Goal: Task Accomplishment & Management: Manage account settings

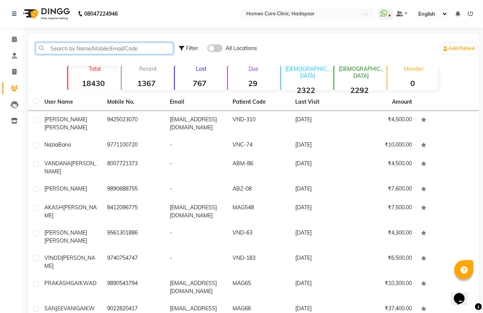
click at [89, 48] on input "text" at bounding box center [105, 48] width 138 height 12
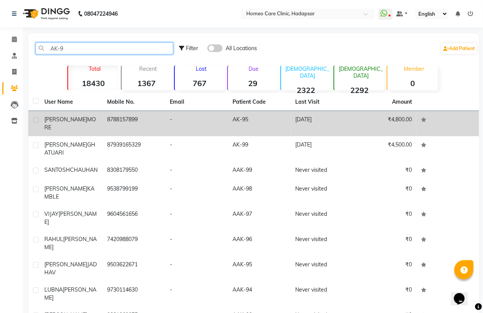
type input "AK-9"
click at [121, 123] on td "8788157899" at bounding box center [134, 123] width 63 height 25
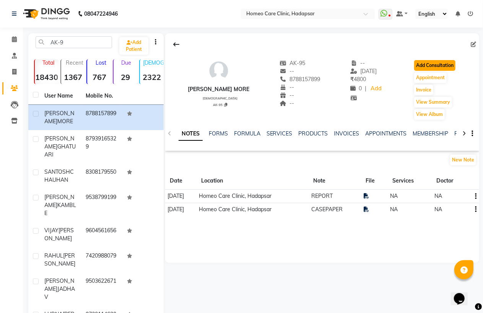
click at [432, 67] on button "Add Consultation" at bounding box center [434, 65] width 41 height 11
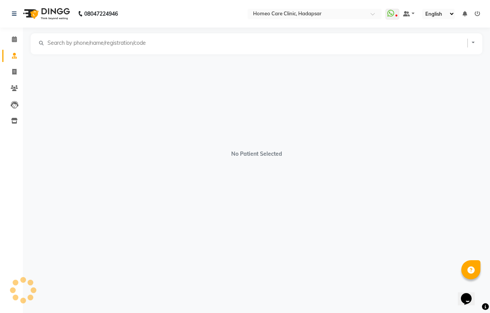
select select "[DEMOGRAPHIC_DATA]"
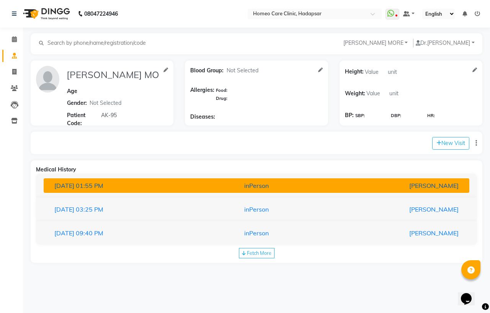
click at [137, 187] on div "21-08-2025 01:55 PM" at bounding box center [118, 185] width 138 height 9
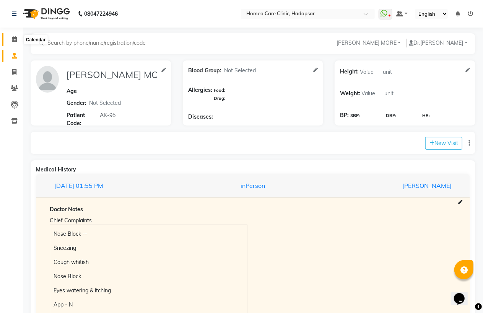
click at [13, 37] on icon at bounding box center [14, 39] width 5 height 6
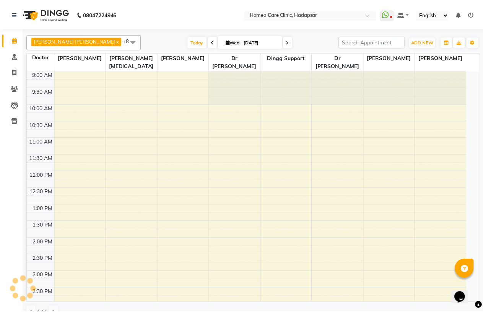
scroll to position [240, 0]
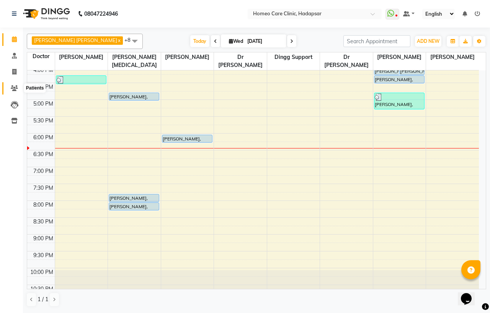
click at [15, 90] on icon at bounding box center [14, 88] width 7 height 6
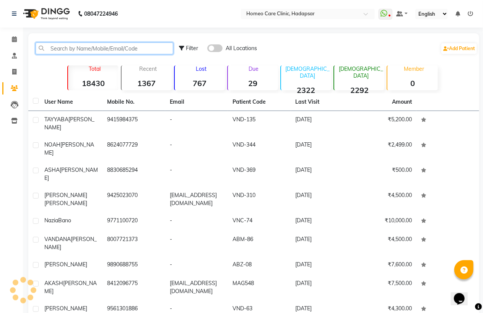
click at [61, 49] on input "text" at bounding box center [105, 48] width 138 height 12
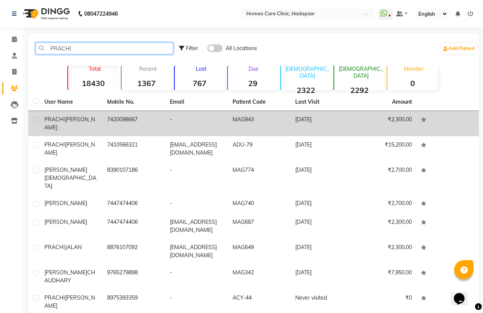
type input "PRACHI"
click at [85, 121] on span "PRABHA" at bounding box center [69, 123] width 50 height 15
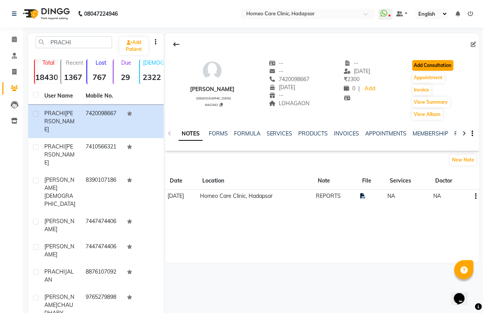
click at [444, 67] on button "Add Consultation" at bounding box center [432, 65] width 41 height 11
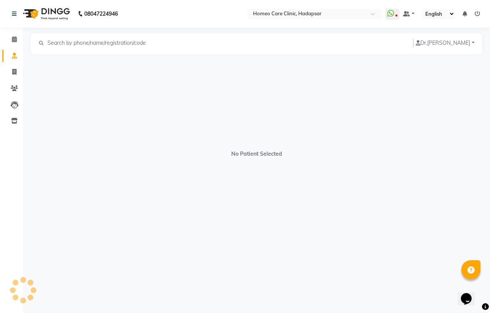
select select "[DEMOGRAPHIC_DATA]"
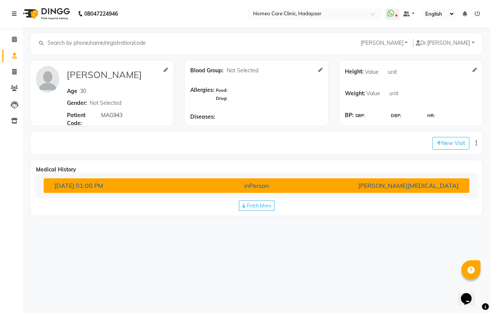
click at [194, 186] on div "inPerson" at bounding box center [256, 185] width 138 height 9
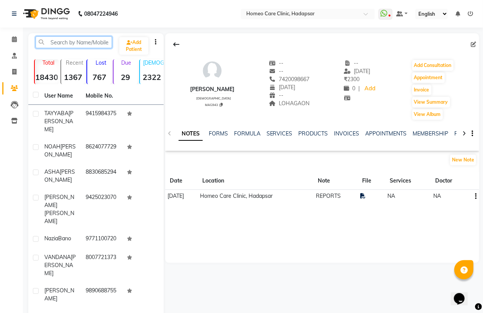
click at [71, 42] on input "text" at bounding box center [74, 42] width 77 height 12
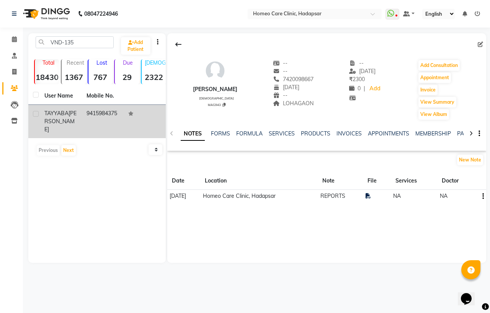
click at [86, 114] on td "9415984375" at bounding box center [103, 121] width 42 height 33
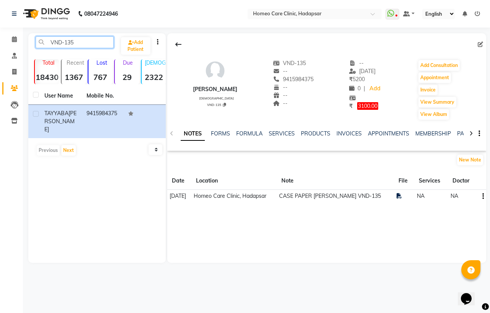
click at [86, 46] on input "VND-135" at bounding box center [75, 42] width 78 height 12
type input "V"
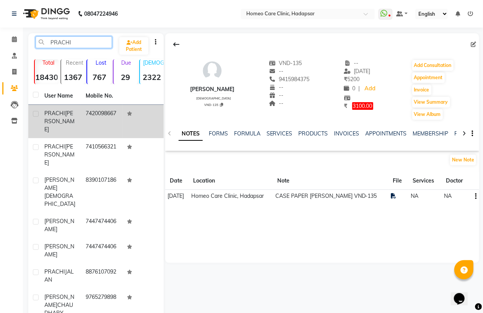
type input "PRACHI"
click at [117, 119] on td "7420098667" at bounding box center [101, 121] width 41 height 33
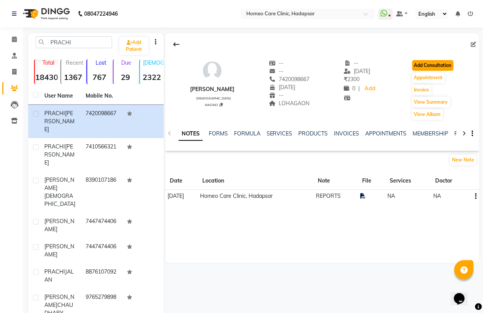
click at [426, 65] on button "Add Consultation" at bounding box center [432, 65] width 41 height 11
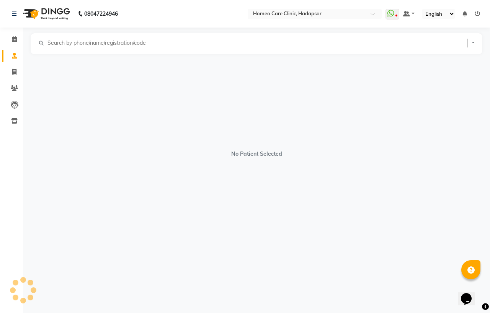
select select "[DEMOGRAPHIC_DATA]"
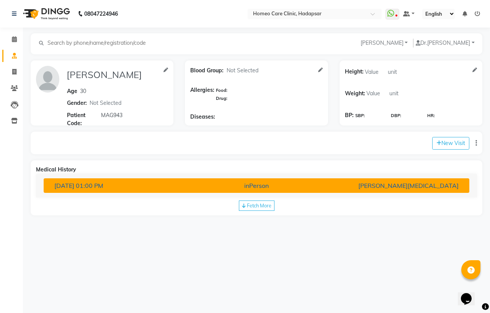
click at [201, 182] on div "inPerson" at bounding box center [256, 185] width 138 height 9
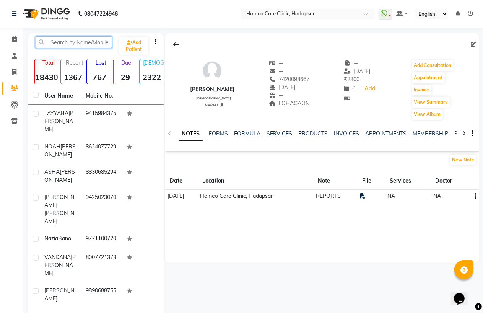
click at [58, 44] on input "text" at bounding box center [74, 42] width 77 height 12
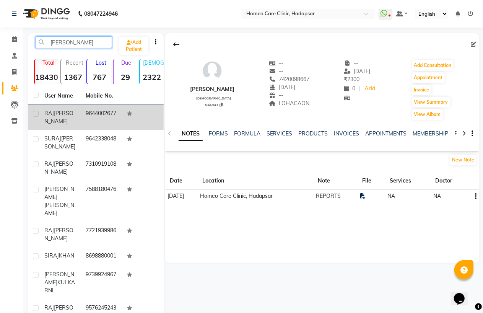
type input "RAJ K"
click at [90, 118] on td "9644002677" at bounding box center [101, 117] width 41 height 25
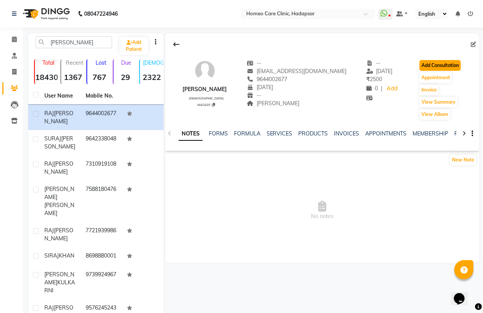
click at [433, 67] on button "Add Consultation" at bounding box center [440, 65] width 41 height 11
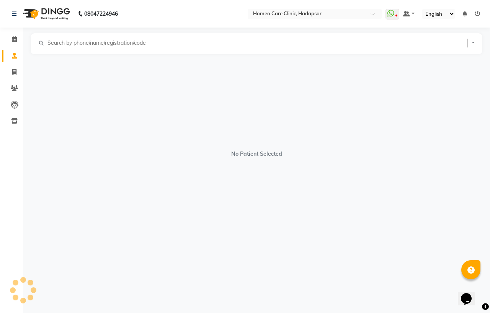
select select "[DEMOGRAPHIC_DATA]"
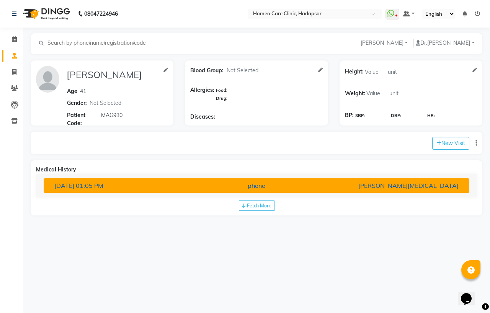
click at [94, 181] on button "30-08-2025 01:05 PM phone Dr Nikita Patil" at bounding box center [256, 185] width 425 height 15
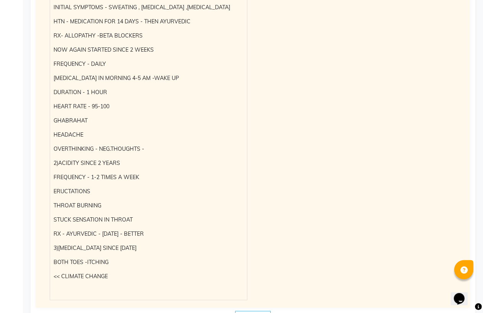
scroll to position [291, 0]
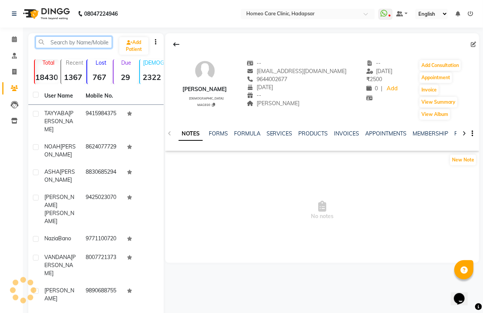
click at [64, 45] on input "text" at bounding box center [74, 42] width 77 height 12
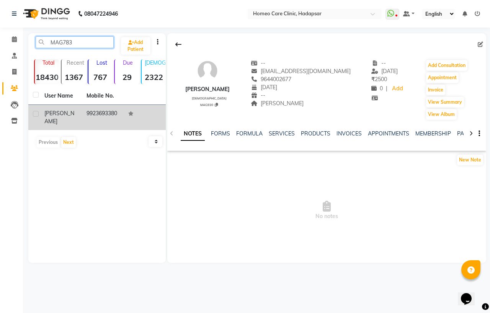
type input "MAG783"
click at [103, 112] on td "9923693380" at bounding box center [103, 117] width 42 height 25
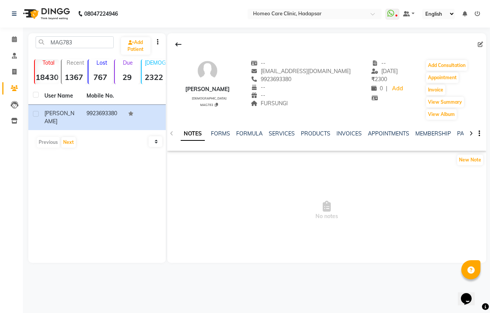
drag, startPoint x: 266, startPoint y: 79, endPoint x: 300, endPoint y: 78, distance: 33.3
click at [300, 78] on div "9923693380 Mobile No." at bounding box center [301, 79] width 100 height 8
copy span "9923693380"
click at [437, 79] on button "Appointment" at bounding box center [442, 77] width 33 height 11
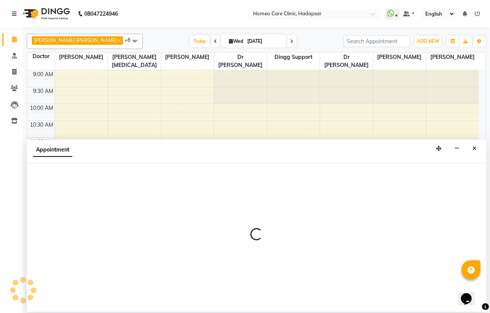
select select "600"
select select "tentative"
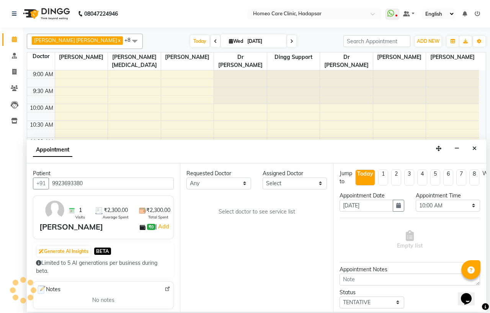
scroll to position [255, 0]
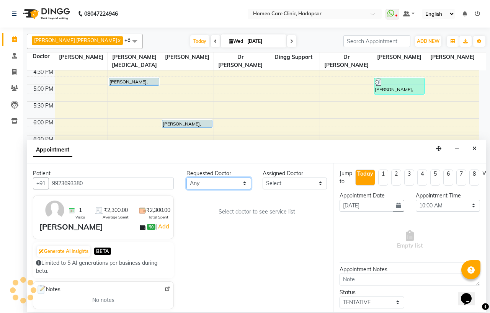
click at [218, 182] on select "Any Dingg Support [PERSON_NAME] [PERSON_NAME] [PERSON_NAME] [PERSON_NAME] [PERS…" at bounding box center [218, 184] width 65 height 12
select select "65961"
click at [186, 178] on select "Any Dingg Support [PERSON_NAME] [PERSON_NAME] [PERSON_NAME] [PERSON_NAME] [PERS…" at bounding box center [218, 184] width 65 height 12
select select "65961"
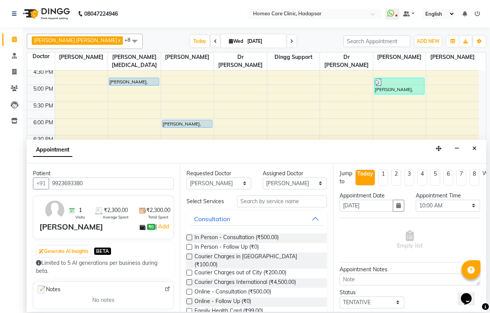
click at [186, 250] on label at bounding box center [189, 247] width 6 height 6
click at [186, 250] on input "checkbox" at bounding box center [188, 247] width 5 height 5
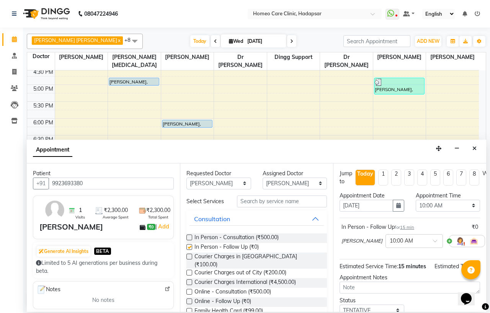
checkbox input "false"
click at [434, 203] on select "Select 10:00 AM 10:05 AM 10:10 AM 10:15 AM 10:20 AM 10:25 AM 10:30 AM 10:35 AM …" at bounding box center [447, 206] width 65 height 12
select select "1160"
click at [415, 200] on select "Select 10:00 AM 10:05 AM 10:10 AM 10:15 AM 10:20 AM 10:25 AM 10:30 AM 10:35 AM …" at bounding box center [447, 206] width 65 height 12
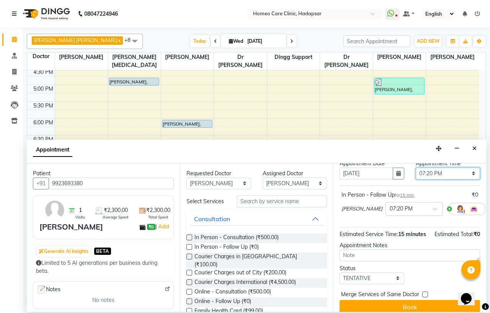
scroll to position [56, 0]
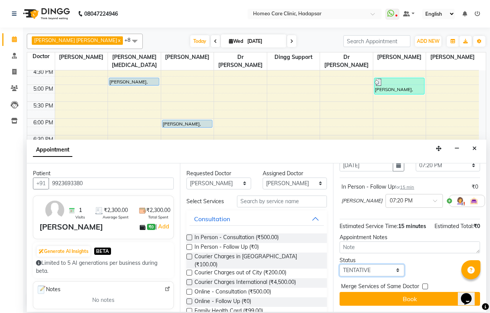
click at [369, 264] on select "Select TENTATIVE CONFIRM CHECK-IN UPCOMING" at bounding box center [371, 270] width 65 height 12
select select "confirm booking"
click at [339, 264] on select "Select TENTATIVE CONFIRM CHECK-IN UPCOMING" at bounding box center [371, 270] width 65 height 12
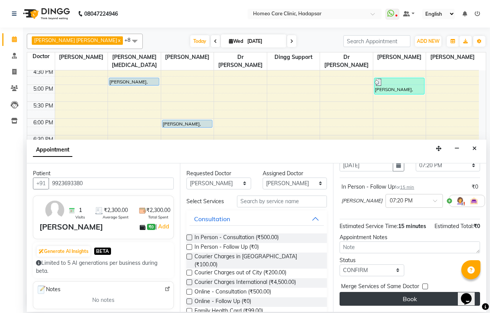
click at [389, 297] on button "Book" at bounding box center [409, 299] width 140 height 14
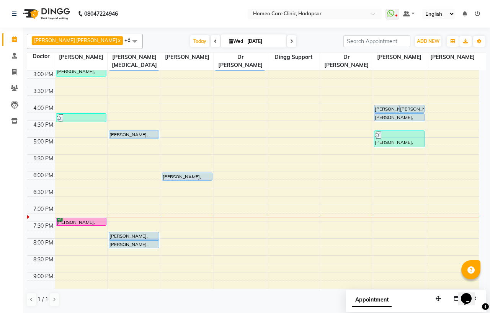
scroll to position [212, 0]
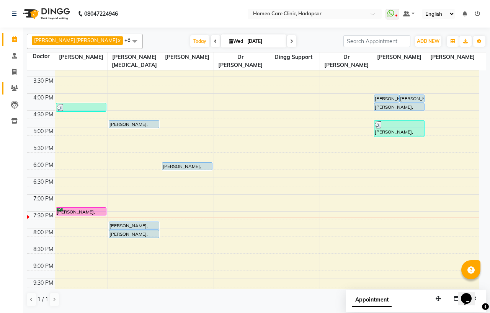
click at [6, 89] on link "Patients" at bounding box center [11, 88] width 18 height 13
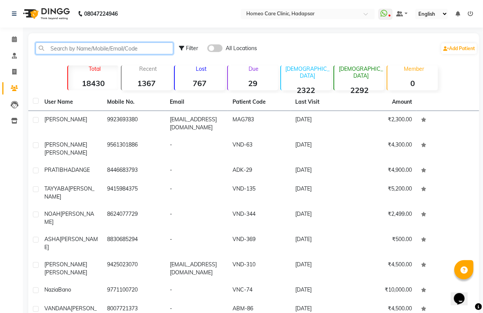
click at [58, 50] on input "text" at bounding box center [105, 48] width 138 height 12
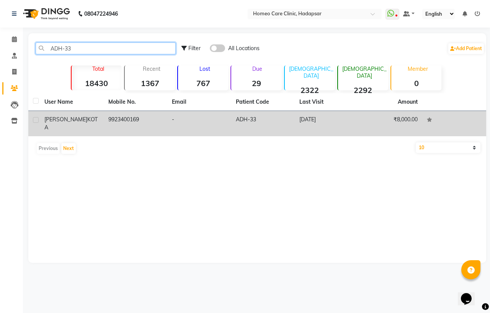
type input "ADH-33"
click at [70, 128] on td "SONIYA KOTA" at bounding box center [72, 123] width 64 height 25
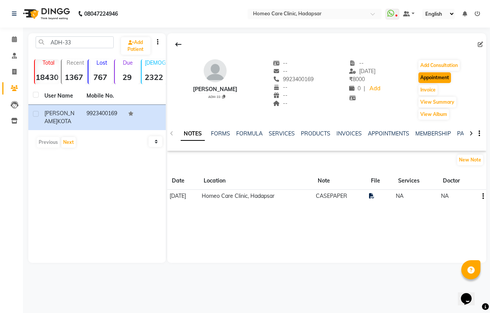
drag, startPoint x: 438, startPoint y: 93, endPoint x: 444, endPoint y: 75, distance: 19.4
click at [444, 75] on div "Add Consultation Appointment Invoice View Summary View Album" at bounding box center [438, 89] width 43 height 61
click at [443, 75] on button "Appointment" at bounding box center [434, 77] width 33 height 11
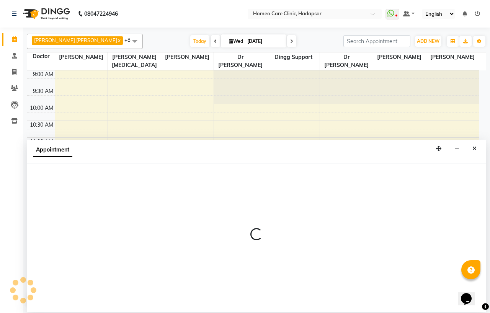
select select "600"
select select "tentative"
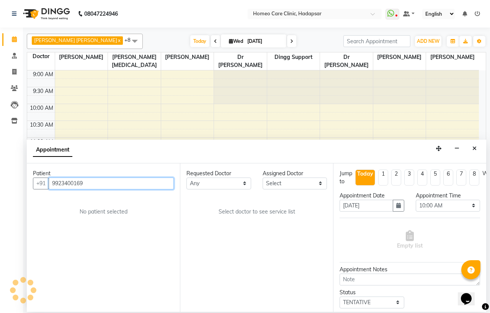
scroll to position [255, 0]
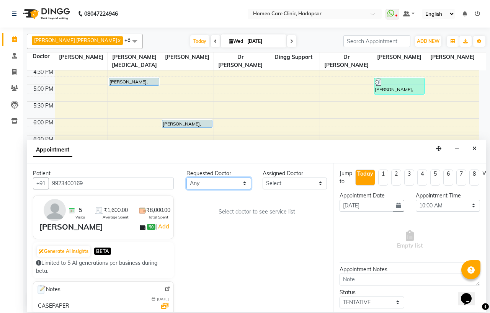
click at [220, 182] on select "Any Dingg Support [PERSON_NAME] [PERSON_NAME] [PERSON_NAME] [PERSON_NAME] [PERS…" at bounding box center [218, 184] width 65 height 12
select select "65961"
click at [186, 178] on select "Any Dingg Support [PERSON_NAME] [PERSON_NAME] [PERSON_NAME] [PERSON_NAME] [PERS…" at bounding box center [218, 184] width 65 height 12
select select "65961"
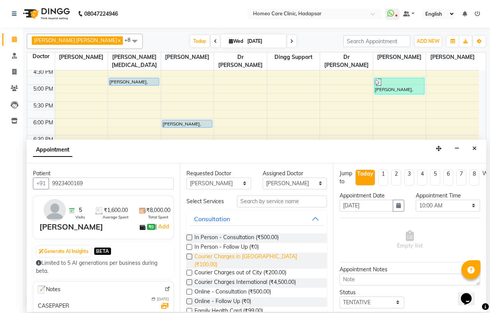
drag, startPoint x: 187, startPoint y: 250, endPoint x: 239, endPoint y: 264, distance: 54.7
click at [187, 250] on label at bounding box center [189, 247] width 6 height 6
click at [187, 250] on input "checkbox" at bounding box center [188, 247] width 5 height 5
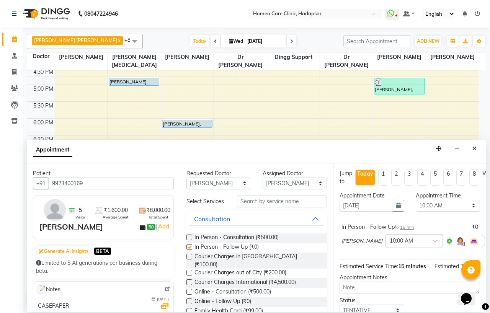
checkbox input "false"
click at [421, 205] on select "Select 10:00 AM 10:05 AM 10:10 AM 10:15 AM 10:20 AM 10:25 AM 10:30 AM 10:35 AM …" at bounding box center [447, 206] width 65 height 12
select select "1180"
click at [415, 200] on select "Select 10:00 AM 10:05 AM 10:10 AM 10:15 AM 10:20 AM 10:25 AM 10:30 AM 10:35 AM …" at bounding box center [447, 206] width 65 height 12
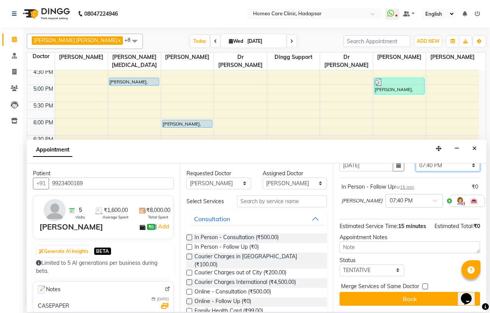
scroll to position [56, 0]
click at [366, 264] on select "Select TENTATIVE CONFIRM CHECK-IN UPCOMING" at bounding box center [371, 270] width 65 height 12
select select "confirm booking"
click at [339, 264] on select "Select TENTATIVE CONFIRM CHECK-IN UPCOMING" at bounding box center [371, 270] width 65 height 12
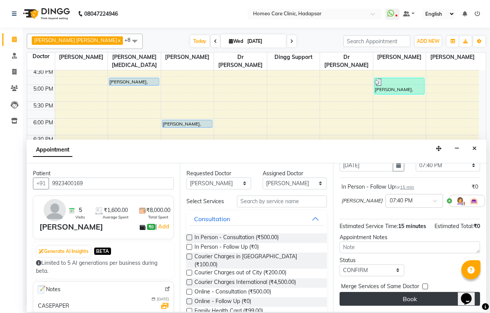
click at [369, 293] on button "Book" at bounding box center [409, 299] width 140 height 14
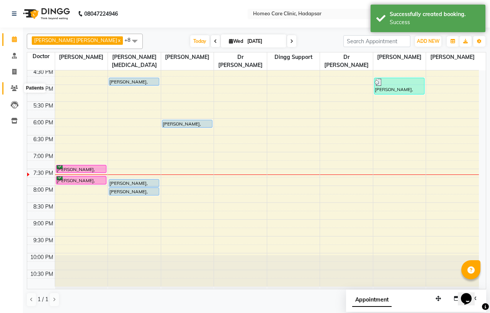
click at [11, 90] on icon at bounding box center [14, 88] width 7 height 6
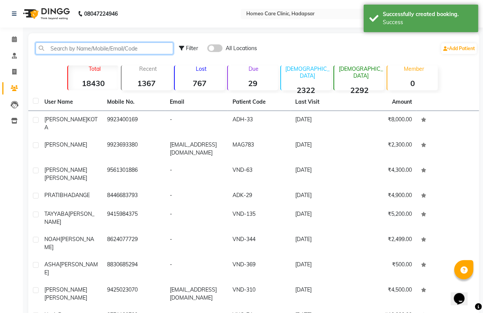
click at [93, 46] on input "text" at bounding box center [105, 48] width 138 height 12
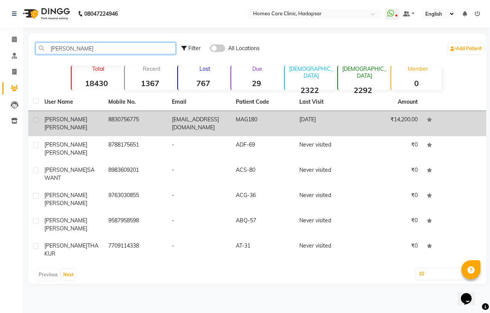
type input "[PERSON_NAME]"
click at [116, 119] on td "8830756775" at bounding box center [136, 123] width 64 height 25
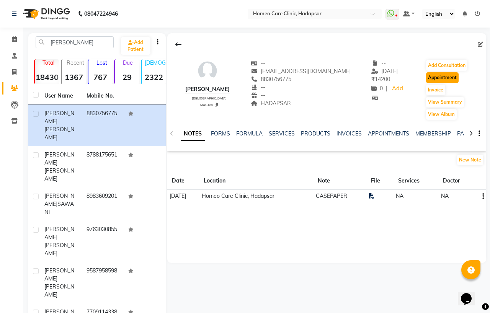
click at [435, 81] on button "Appointment" at bounding box center [442, 77] width 33 height 11
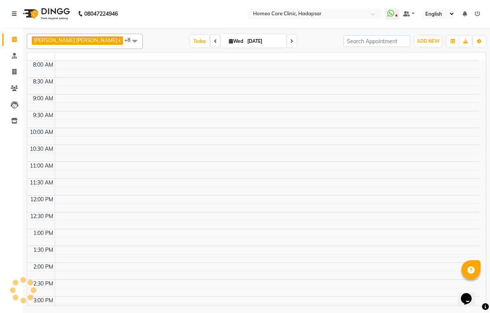
select select "tentative"
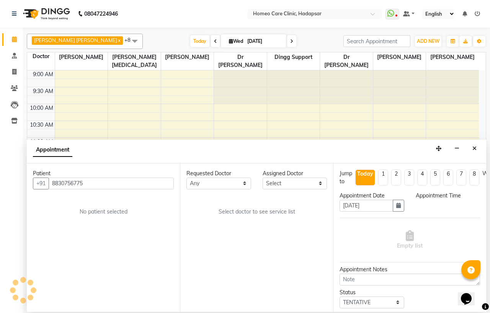
select select "600"
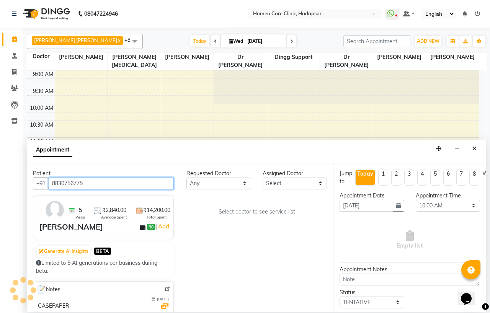
scroll to position [255, 0]
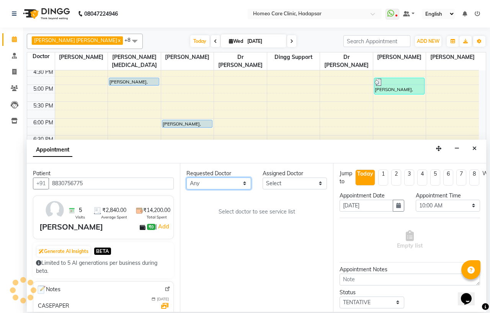
click at [208, 179] on select "Any Dingg Support [PERSON_NAME] [PERSON_NAME] [PERSON_NAME] [PERSON_NAME] [PERS…" at bounding box center [218, 184] width 65 height 12
select select "65961"
click at [186, 178] on select "Any Dingg Support [PERSON_NAME] [PERSON_NAME] [PERSON_NAME] [PERSON_NAME] [PERS…" at bounding box center [218, 184] width 65 height 12
select select "65961"
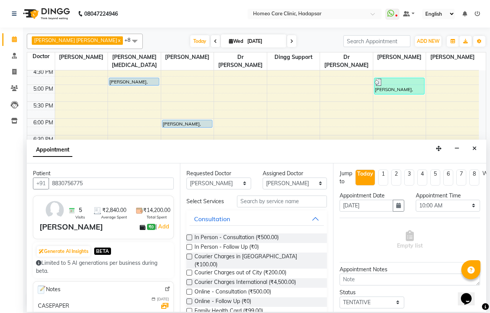
click at [189, 250] on label at bounding box center [189, 247] width 6 height 6
click at [189, 250] on input "checkbox" at bounding box center [188, 247] width 5 height 5
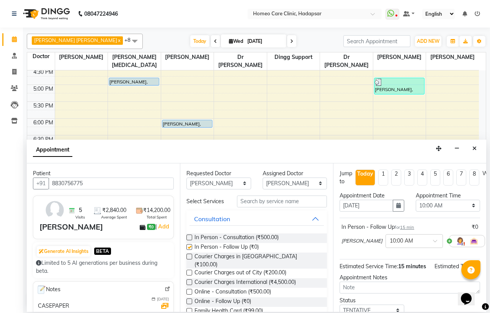
checkbox input "false"
click at [428, 204] on select "Select 10:00 AM 10:05 AM 10:10 AM 10:15 AM 10:20 AM 10:25 AM 10:30 AM 10:35 AM …" at bounding box center [447, 206] width 65 height 12
select select "1185"
click at [415, 200] on select "Select 10:00 AM 10:05 AM 10:10 AM 10:15 AM 10:20 AM 10:25 AM 10:30 AM 10:35 AM …" at bounding box center [447, 206] width 65 height 12
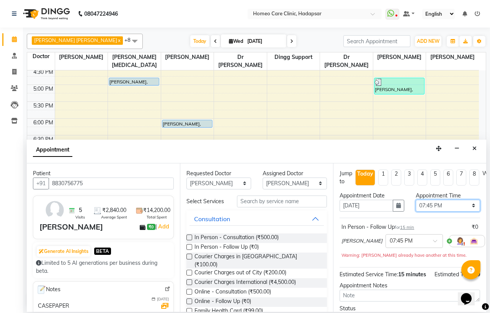
scroll to position [72, 0]
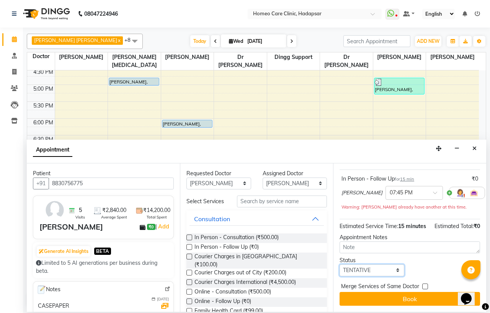
click at [365, 267] on select "Select TENTATIVE CONFIRM CHECK-IN UPCOMING" at bounding box center [371, 270] width 65 height 12
select select "confirm booking"
click at [339, 264] on select "Select TENTATIVE CONFIRM CHECK-IN UPCOMING" at bounding box center [371, 270] width 65 height 12
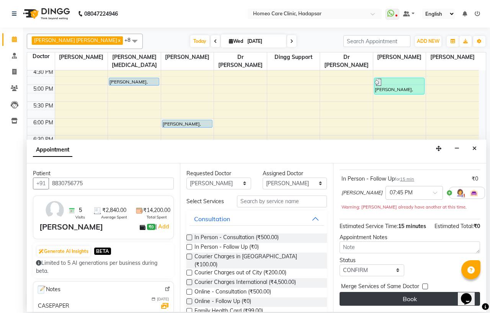
click at [364, 292] on button "Book" at bounding box center [409, 299] width 140 height 14
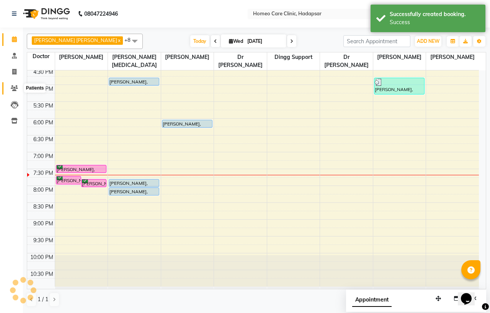
click at [16, 90] on icon at bounding box center [14, 88] width 7 height 6
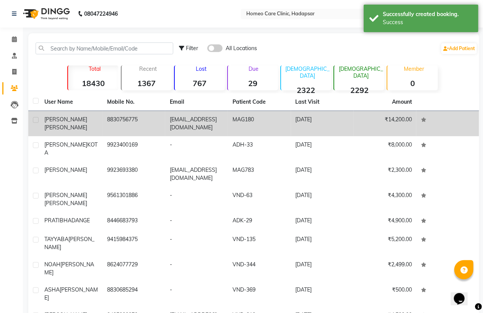
drag, startPoint x: 106, startPoint y: 119, endPoint x: 148, endPoint y: 119, distance: 42.8
click at [148, 119] on td "8830756775" at bounding box center [134, 123] width 63 height 25
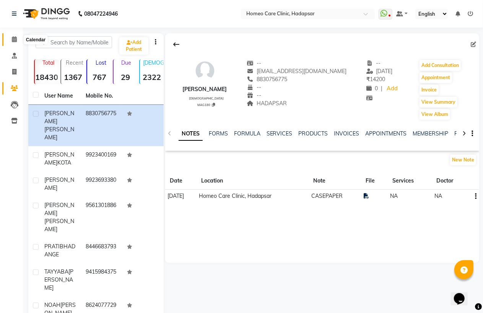
click at [14, 41] on icon at bounding box center [14, 39] width 5 height 6
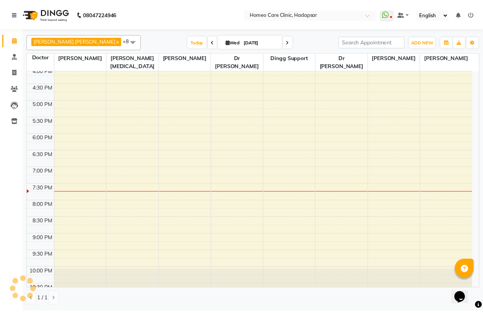
scroll to position [240, 0]
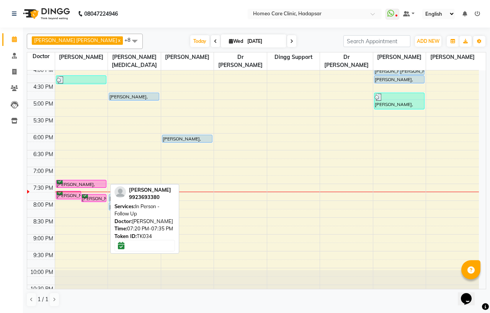
click at [72, 182] on div "PRASHANT JADHAV, TK34, 07:20 PM-07:35 PM, In Person - Follow Up" at bounding box center [81, 183] width 50 height 7
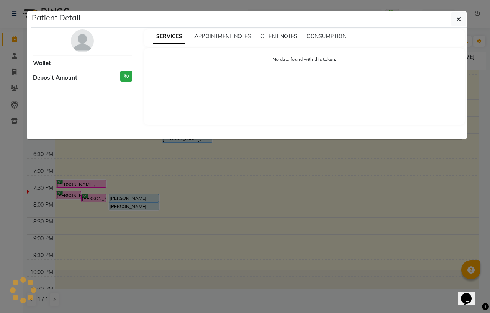
select select "6"
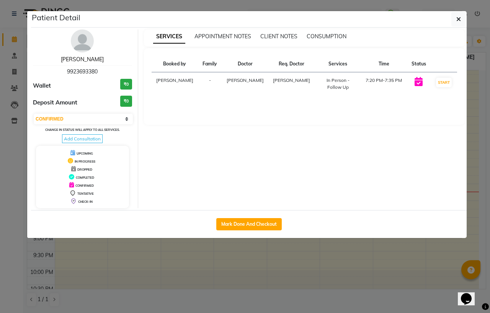
click at [79, 60] on link "[PERSON_NAME]" at bounding box center [82, 59] width 43 height 7
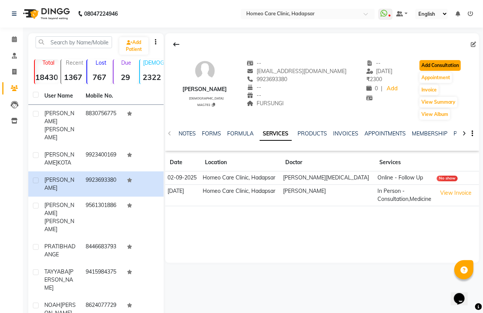
click at [445, 65] on button "Add Consultation" at bounding box center [440, 65] width 41 height 11
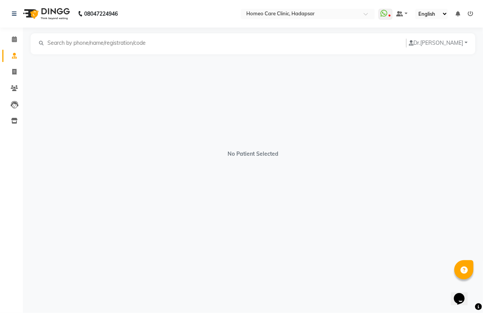
select select "[DEMOGRAPHIC_DATA]"
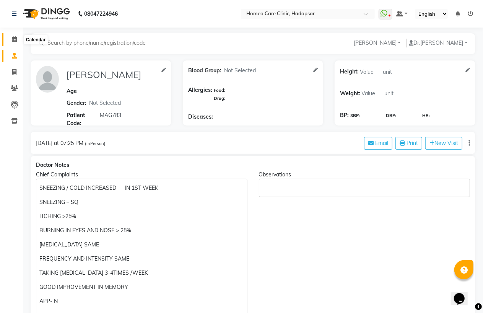
click at [16, 39] on icon at bounding box center [14, 39] width 5 height 6
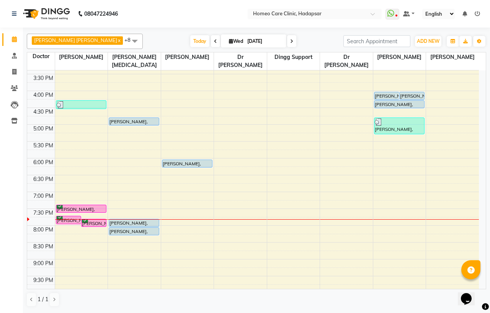
scroll to position [255, 0]
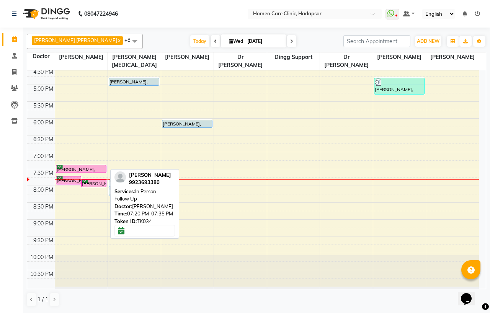
click at [96, 169] on div "PRASHANT JADHAV, TK34, 07:20 PM-07:35 PM, In Person - Follow Up" at bounding box center [81, 168] width 50 height 7
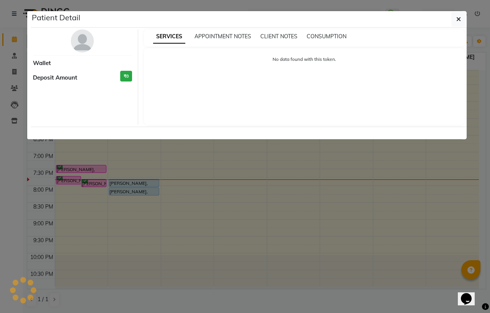
select select "6"
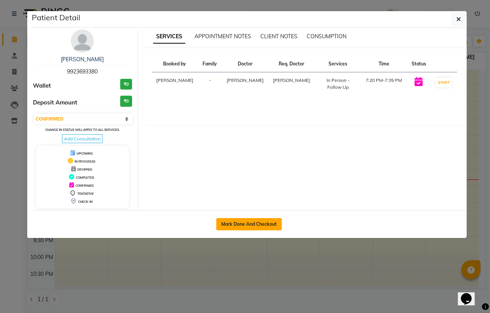
click at [231, 223] on button "Mark Done And Checkout" at bounding box center [248, 224] width 65 height 12
select select "service"
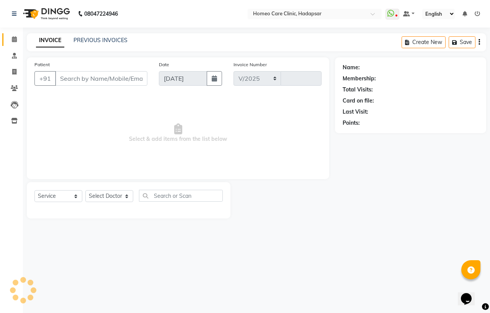
select select "7485"
type input "2981"
type input "9923693380"
select select "65961"
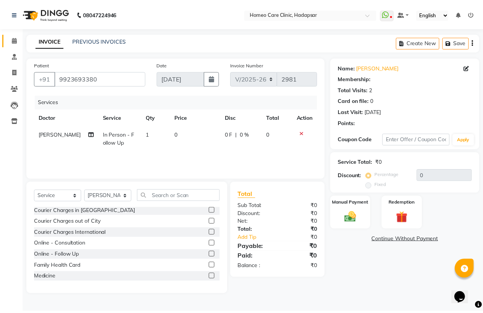
scroll to position [42, 0]
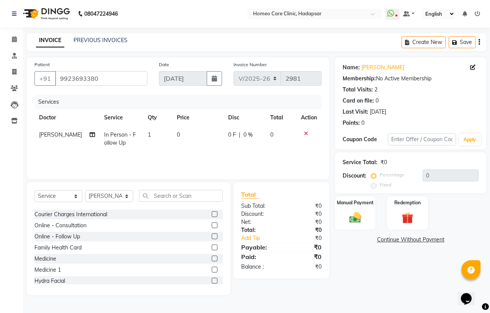
drag, startPoint x: 207, startPoint y: 258, endPoint x: 395, endPoint y: 256, distance: 188.2
click at [212, 258] on label at bounding box center [215, 259] width 6 height 6
click at [212, 258] on input "checkbox" at bounding box center [214, 258] width 5 height 5
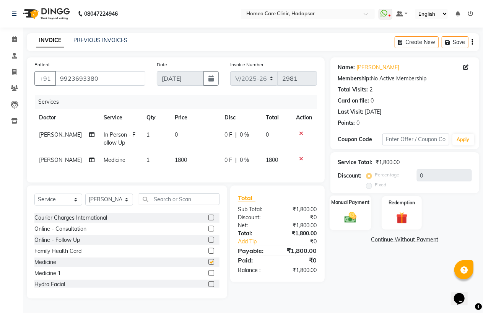
checkbox input "false"
drag, startPoint x: 345, startPoint y: 216, endPoint x: 376, endPoint y: 230, distance: 33.6
click at [345, 217] on img at bounding box center [350, 217] width 19 height 13
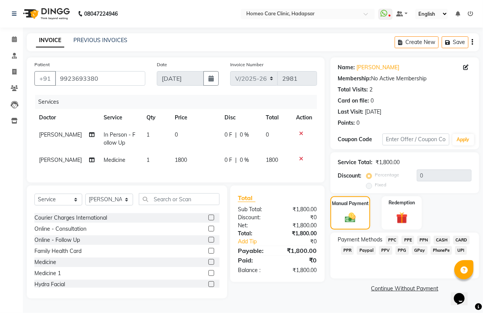
click at [437, 251] on span "PhonePe" at bounding box center [442, 250] width 22 height 9
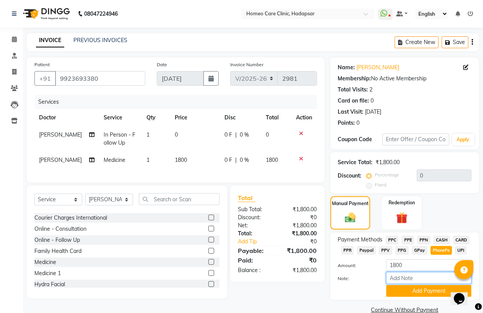
click at [402, 276] on input "Note:" at bounding box center [428, 278] width 85 height 12
click at [412, 278] on input "Note:" at bounding box center [428, 278] width 85 height 12
type input "PPF"
click at [402, 295] on button "Add Payment" at bounding box center [428, 291] width 85 height 12
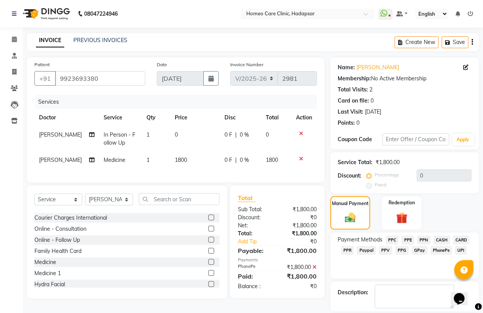
scroll to position [24, 0]
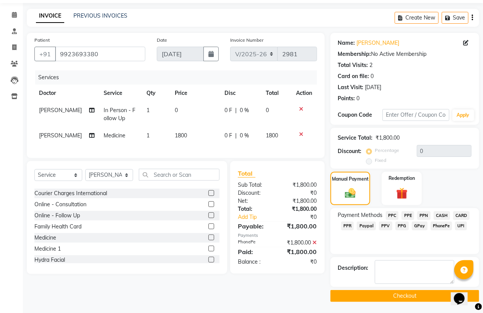
click at [401, 295] on button "Checkout" at bounding box center [405, 296] width 149 height 12
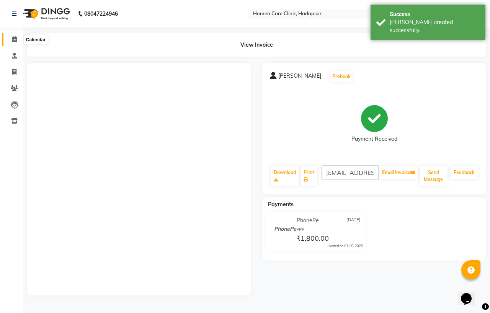
click at [12, 39] on icon at bounding box center [14, 39] width 5 height 6
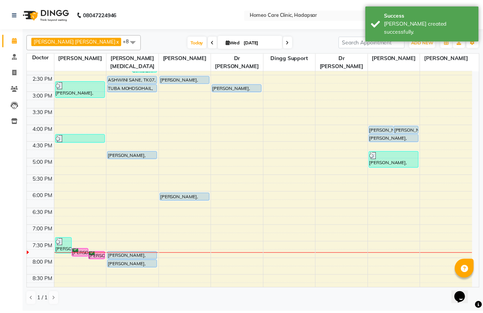
scroll to position [212, 0]
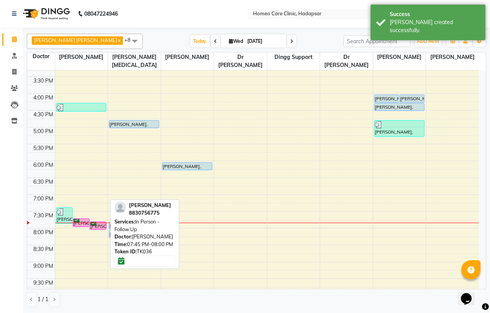
click at [97, 228] on div at bounding box center [98, 229] width 16 height 3
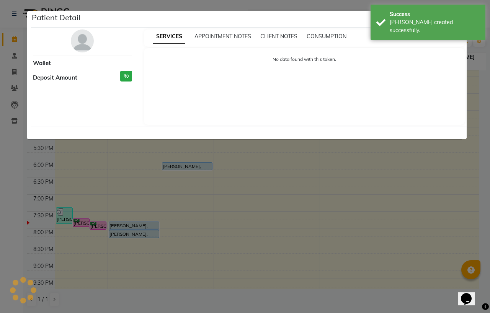
select select "6"
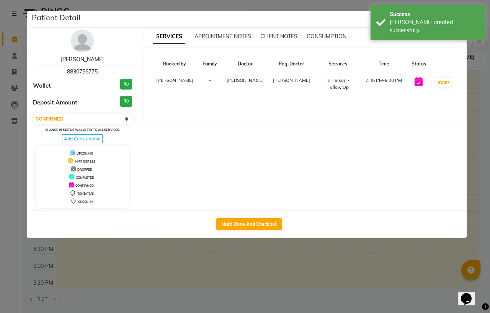
click at [81, 60] on link "[PERSON_NAME]" at bounding box center [82, 59] width 43 height 7
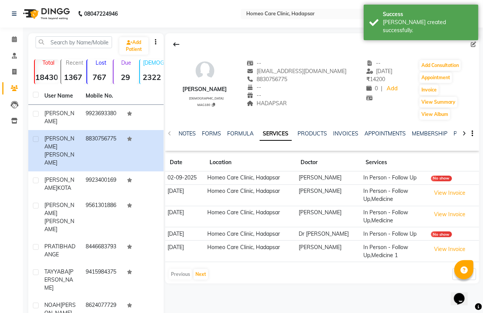
click at [432, 71] on div "Add Consultation" at bounding box center [440, 65] width 43 height 12
click at [433, 69] on button "Add Consultation" at bounding box center [440, 65] width 41 height 11
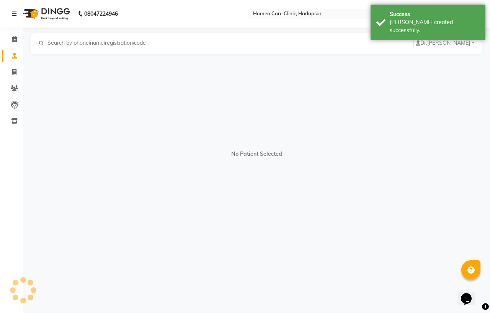
select select "[DEMOGRAPHIC_DATA]"
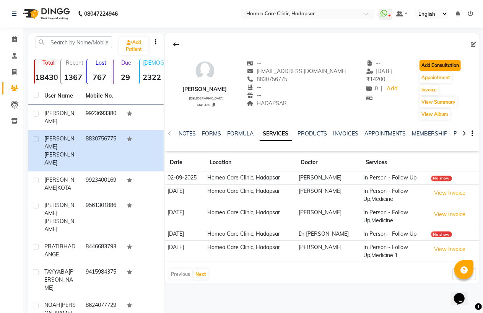
click at [439, 68] on button "Add Consultation" at bounding box center [440, 65] width 41 height 11
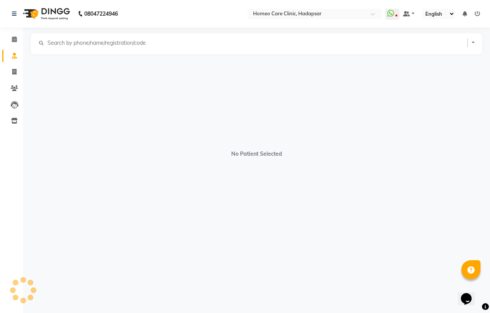
select select "[DEMOGRAPHIC_DATA]"
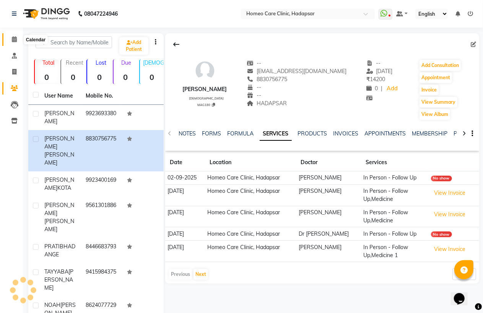
click at [13, 39] on icon at bounding box center [14, 39] width 5 height 6
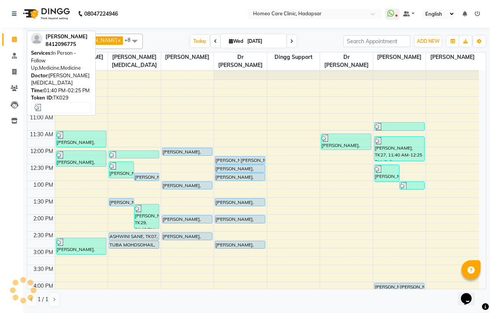
scroll to position [212, 0]
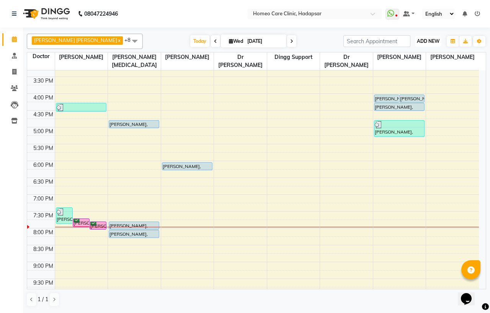
click at [419, 40] on span "ADD NEW" at bounding box center [428, 41] width 23 height 6
click at [412, 54] on button "Add Appointment" at bounding box center [410, 56] width 60 height 10
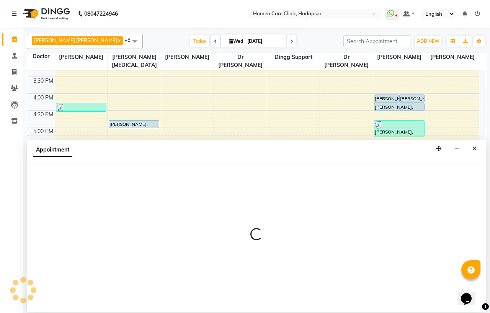
select select "600"
select select "tentative"
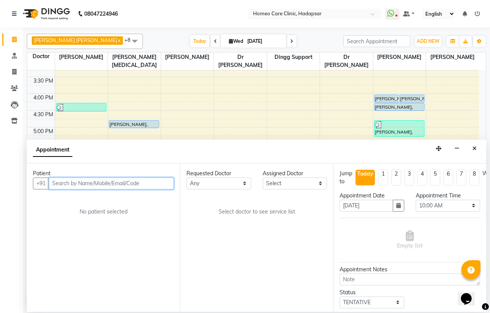
paste input "9146110222"
type input "9146110222"
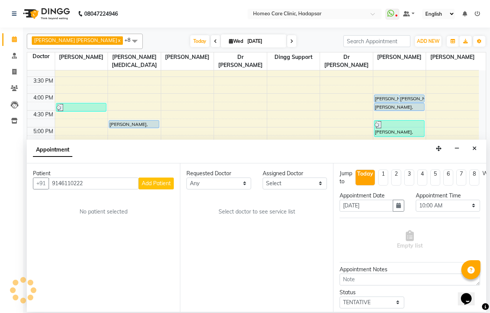
click at [156, 184] on span "Add Patient" at bounding box center [156, 183] width 29 height 7
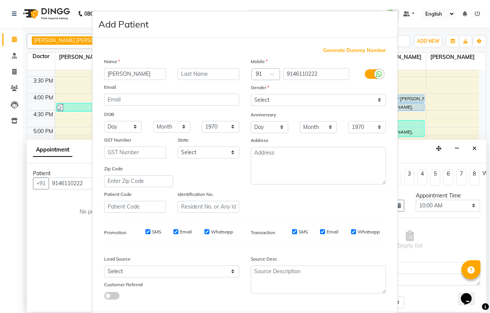
type input "[PERSON_NAME]"
click at [200, 78] on input "text" at bounding box center [209, 74] width 62 height 12
type input "[PERSON_NAME]"
click at [281, 99] on select "Select [DEMOGRAPHIC_DATA] [DEMOGRAPHIC_DATA] Other Prefer Not To Say" at bounding box center [318, 100] width 135 height 12
select select "[DEMOGRAPHIC_DATA]"
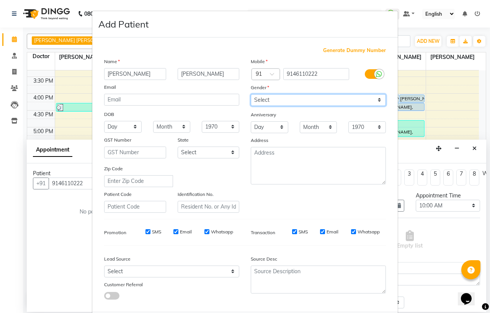
click at [251, 94] on select "Select [DEMOGRAPHIC_DATA] [DEMOGRAPHIC_DATA] Other Prefer Not To Say" at bounding box center [318, 100] width 135 height 12
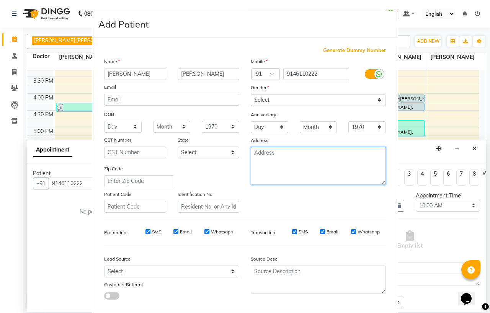
click at [269, 171] on textarea at bounding box center [318, 165] width 135 height 37
type textarea "MANJARI"
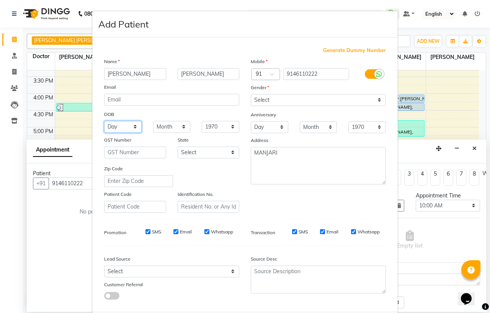
click at [110, 127] on select "Day 01 02 03 04 05 06 07 08 09 10 11 12 13 14 15 16 17 18 19 20 21 22 23 24 25 …" at bounding box center [122, 127] width 37 height 12
select select "27"
click at [104, 121] on select "Day 01 02 03 04 05 06 07 08 09 10 11 12 13 14 15 16 17 18 19 20 21 22 23 24 25 …" at bounding box center [122, 127] width 37 height 12
click at [166, 131] on select "Month January February March April May June July August September October Novem…" at bounding box center [171, 127] width 37 height 12
drag, startPoint x: 168, startPoint y: 124, endPoint x: 167, endPoint y: 131, distance: 6.6
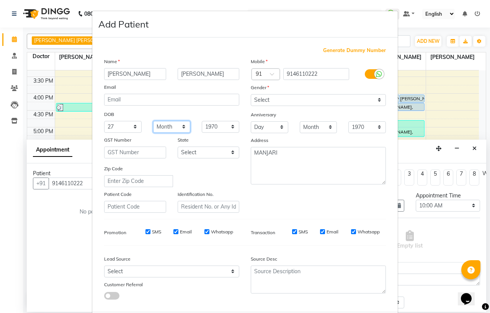
click at [168, 129] on select "Month January February March April May June July August September October Novem…" at bounding box center [171, 127] width 37 height 12
click at [166, 127] on select "Month January February March April May June July August September October Novem…" at bounding box center [171, 127] width 37 height 12
select select "02"
click at [153, 121] on select "Month January February March April May June July August September October Novem…" at bounding box center [171, 127] width 37 height 12
click at [221, 125] on select "1940 1941 1942 1943 1944 1945 1946 1947 1948 1949 1950 1951 1952 1953 1954 1955…" at bounding box center [220, 127] width 37 height 12
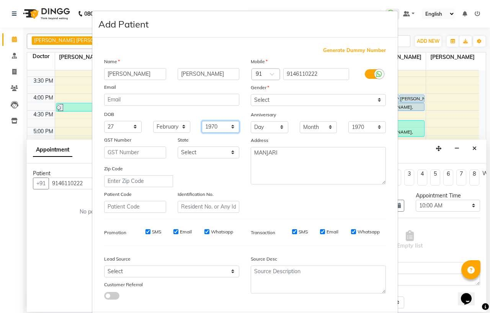
select select "1992"
click at [202, 121] on select "1940 1941 1942 1943 1944 1945 1946 1947 1948 1949 1950 1951 1952 1953 1954 1955…" at bounding box center [220, 127] width 37 height 12
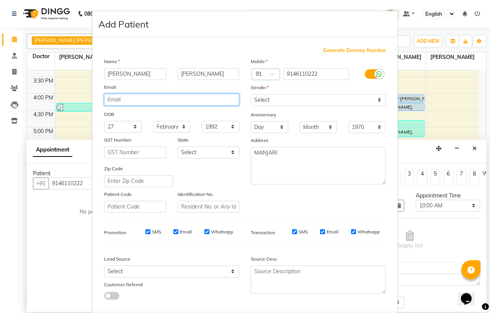
click at [120, 100] on input "email" at bounding box center [171, 100] width 135 height 12
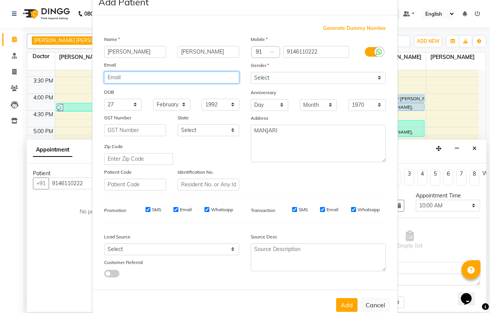
scroll to position [40, 0]
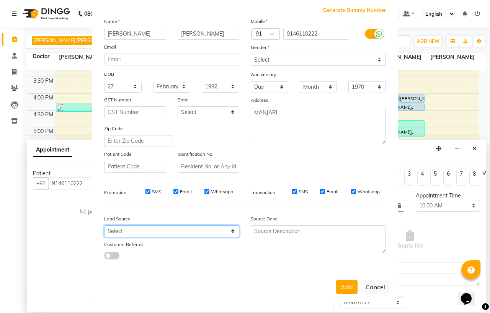
click at [127, 235] on select "Select Walk-in Referral Internet Friend Word of Mouth Advertisement Facebook Ju…" at bounding box center [171, 231] width 135 height 12
select select "50945"
click at [104, 225] on select "Select Walk-in Referral Internet Friend Word of Mouth Advertisement Facebook Ju…" at bounding box center [171, 231] width 135 height 12
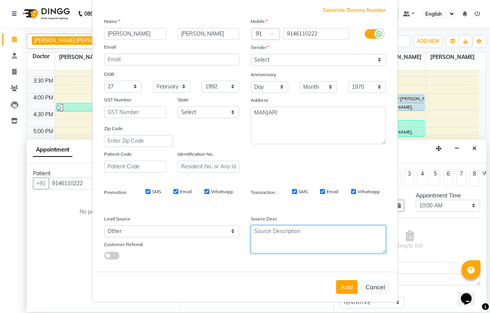
click at [286, 227] on textarea at bounding box center [318, 239] width 135 height 28
click at [264, 232] on textarea "kirankumbhar lab" at bounding box center [318, 239] width 135 height 28
type textarea "kiran kumbhar lab"
click at [345, 279] on div "Add Cancel" at bounding box center [244, 287] width 305 height 30
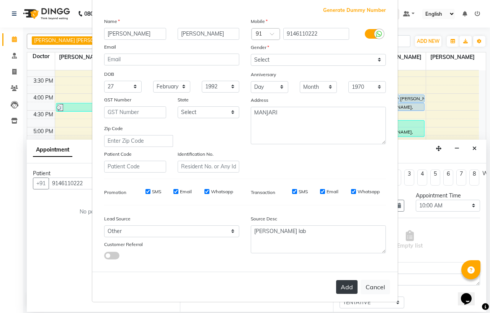
click at [342, 288] on button "Add" at bounding box center [346, 287] width 21 height 14
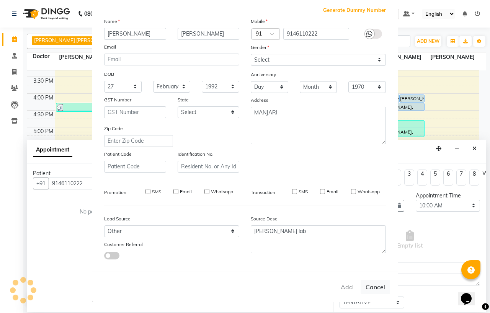
select select
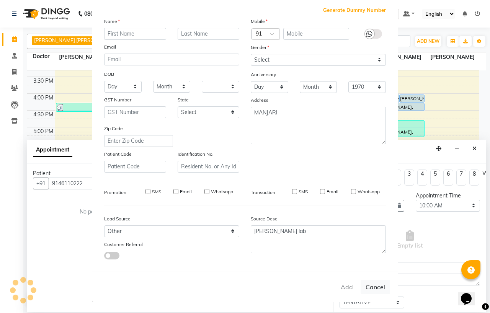
select select
checkbox input "false"
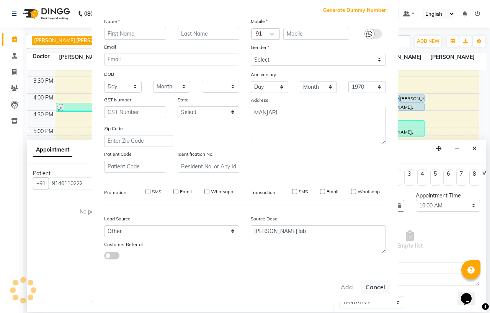
checkbox input "false"
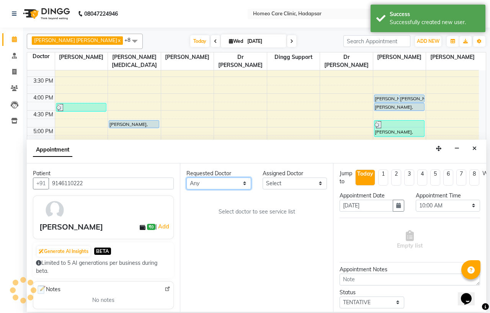
click at [215, 182] on select "Any Dingg Support [PERSON_NAME] [PERSON_NAME] [PERSON_NAME] [PERSON_NAME] [PERS…" at bounding box center [218, 184] width 65 height 12
select select "65961"
click at [186, 178] on select "Any Dingg Support [PERSON_NAME] [PERSON_NAME] [PERSON_NAME] [PERSON_NAME] [PERS…" at bounding box center [218, 184] width 65 height 12
select select "65961"
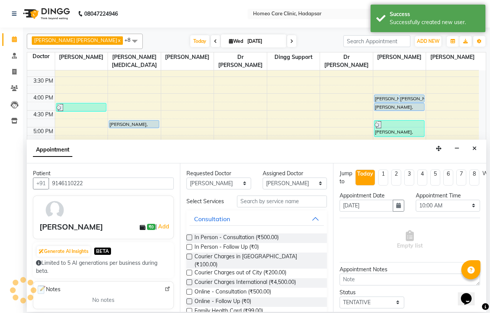
click at [189, 240] on label at bounding box center [189, 238] width 6 height 6
click at [189, 240] on input "checkbox" at bounding box center [188, 238] width 5 height 5
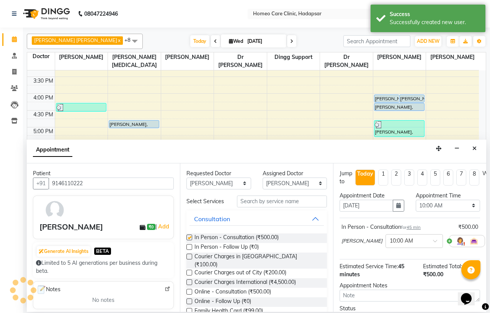
checkbox input "false"
click at [425, 205] on select "Select 10:00 AM 10:05 AM 10:10 AM 10:15 AM 10:20 AM 10:25 AM 10:30 AM 10:35 AM …" at bounding box center [447, 206] width 65 height 12
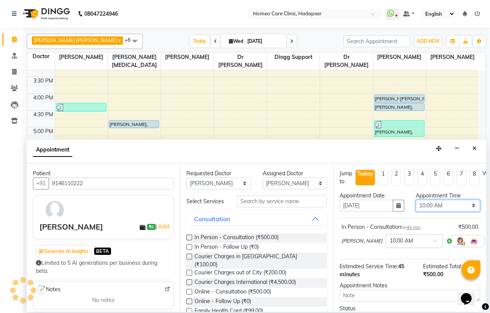
select select "1200"
click at [415, 200] on select "Select 10:00 AM 10:05 AM 10:10 AM 10:15 AM 10:20 AM 10:25 AM 10:30 AM 10:35 AM …" at bounding box center [447, 206] width 65 height 12
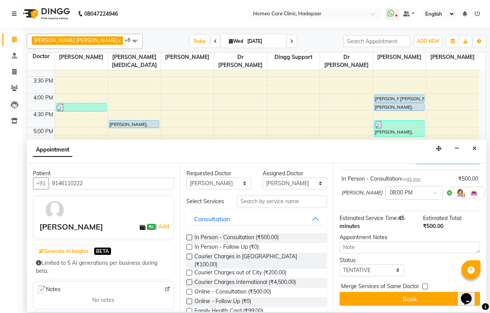
scroll to position [56, 0]
click at [364, 264] on select "Select TENTATIVE CONFIRM CHECK-IN UPCOMING" at bounding box center [371, 270] width 65 height 12
drag, startPoint x: 362, startPoint y: 265, endPoint x: 361, endPoint y: 257, distance: 7.4
click at [362, 265] on select "Select TENTATIVE CONFIRM CHECK-IN UPCOMING" at bounding box center [371, 270] width 65 height 12
select select "confirm booking"
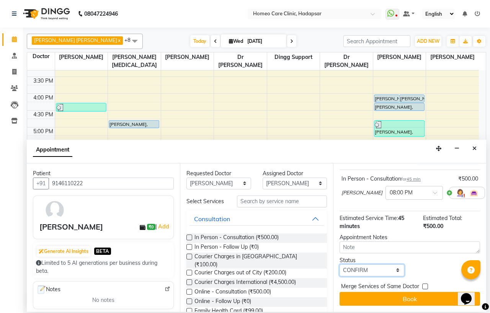
click at [339, 264] on select "Select TENTATIVE CONFIRM CHECK-IN UPCOMING" at bounding box center [371, 270] width 65 height 12
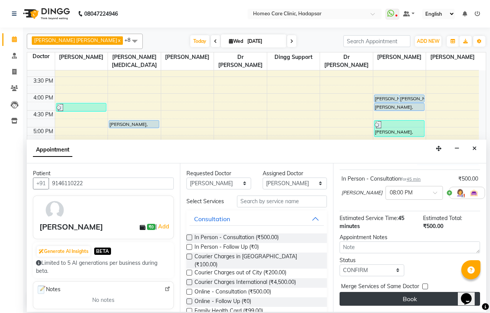
click at [366, 297] on button "Book" at bounding box center [409, 299] width 140 height 14
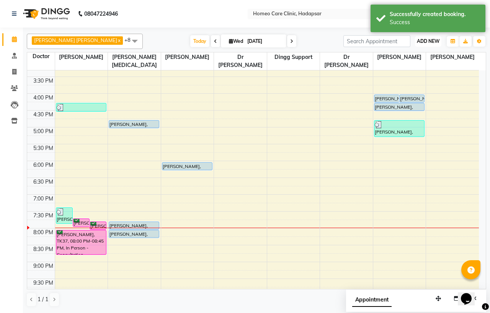
click at [420, 39] on span "ADD NEW" at bounding box center [428, 41] width 23 height 6
click at [408, 75] on link "Add Patient" at bounding box center [410, 76] width 60 height 10
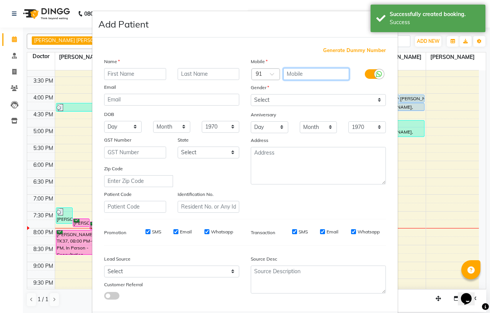
click at [296, 75] on input "text" at bounding box center [316, 74] width 66 height 12
paste input "9146110222"
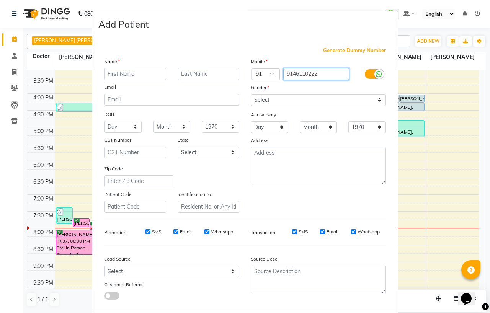
type input "9146110222"
click at [266, 49] on div "Generate Dummy Number" at bounding box center [245, 51] width 282 height 8
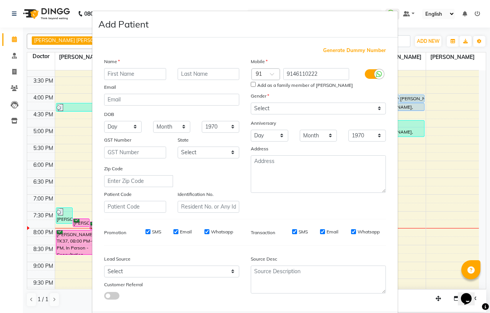
click at [251, 85] on input "Add as a family member of TRUPTI GHULE" at bounding box center [253, 84] width 5 height 5
checkbox input "true"
click at [142, 73] on input "text" at bounding box center [135, 74] width 62 height 12
type input "s"
type input "[PERSON_NAME]"
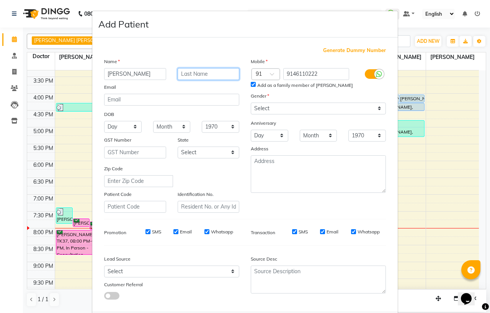
click at [192, 71] on input "text" at bounding box center [209, 74] width 62 height 12
type input "[PERSON_NAME]"
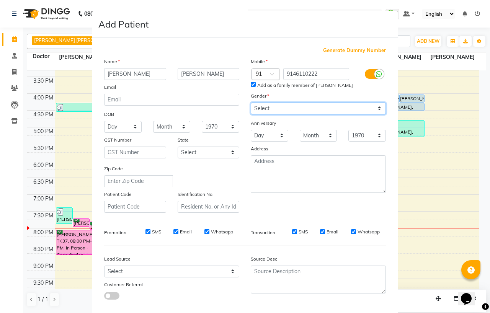
click at [267, 106] on select "Select [DEMOGRAPHIC_DATA] [DEMOGRAPHIC_DATA] Other Prefer Not To Say" at bounding box center [318, 109] width 135 height 12
select select "[DEMOGRAPHIC_DATA]"
click at [251, 103] on select "Select [DEMOGRAPHIC_DATA] [DEMOGRAPHIC_DATA] Other Prefer Not To Say" at bounding box center [318, 109] width 135 height 12
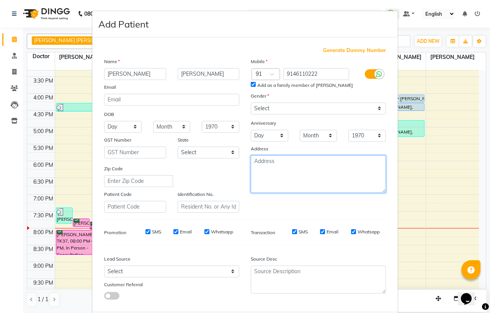
click at [272, 166] on textarea at bounding box center [318, 173] width 135 height 37
type textarea "MANJARI"
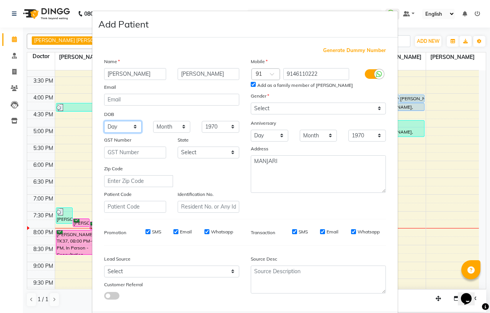
click at [108, 128] on select "Day 01 02 03 04 05 06 07 08 09 10 11 12 13 14 15 16 17 18 19 20 21 22 23 24 25 …" at bounding box center [122, 127] width 37 height 12
select select "28"
click at [104, 121] on select "Day 01 02 03 04 05 06 07 08 09 10 11 12 13 14 15 16 17 18 19 20 21 22 23 24 25 …" at bounding box center [122, 127] width 37 height 12
click at [170, 128] on select "Month January February March April May June July August September October Novem…" at bounding box center [171, 127] width 37 height 12
select select "04"
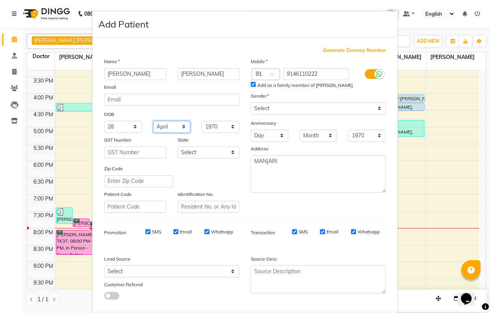
click at [153, 121] on select "Month January February March April May June July August September October Novem…" at bounding box center [171, 127] width 37 height 12
click at [210, 128] on select "1940 1941 1942 1943 1944 1945 1946 1947 1948 1949 1950 1951 1952 1953 1954 1955…" at bounding box center [220, 127] width 37 height 12
select select "1990"
click at [202, 121] on select "1940 1941 1942 1943 1944 1945 1946 1947 1948 1949 1950 1951 1952 1953 1954 1955…" at bounding box center [220, 127] width 37 height 12
click at [122, 87] on div "Email" at bounding box center [171, 88] width 147 height 11
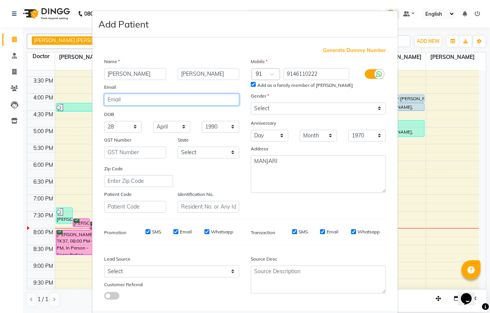
click at [122, 101] on input "email" at bounding box center [171, 100] width 135 height 12
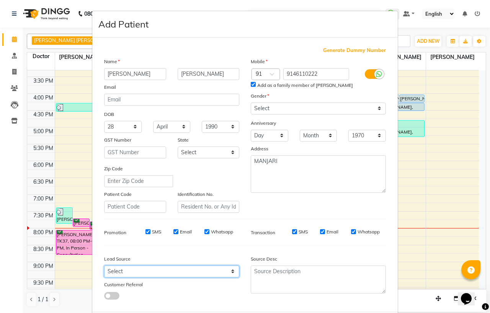
drag, startPoint x: 122, startPoint y: 273, endPoint x: 123, endPoint y: 268, distance: 4.6
click at [122, 273] on select "Select Walk-in Referral Internet Friend Word of Mouth Advertisement Facebook Ju…" at bounding box center [171, 271] width 135 height 12
select select "50945"
click at [104, 266] on select "Select Walk-in Referral Internet Friend Word of Mouth Advertisement Facebook Ju…" at bounding box center [171, 271] width 135 height 12
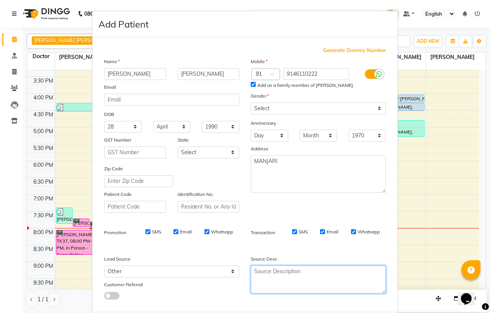
click at [297, 277] on textarea at bounding box center [318, 279] width 135 height 28
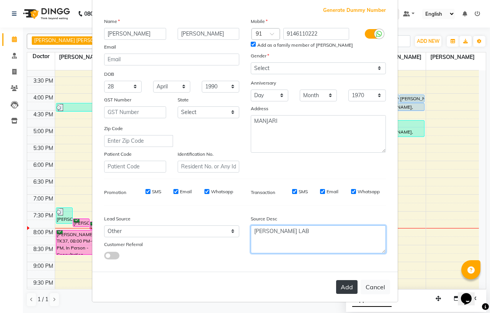
type textarea "KIRAN KUMBHAR LAB"
click at [341, 289] on button "Add" at bounding box center [346, 287] width 21 height 14
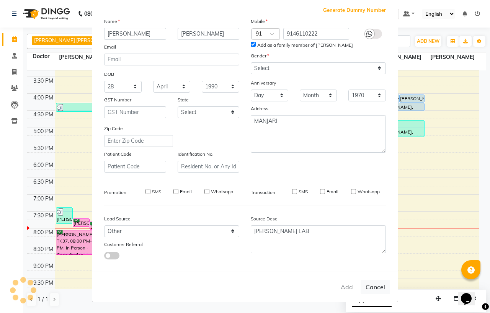
select select
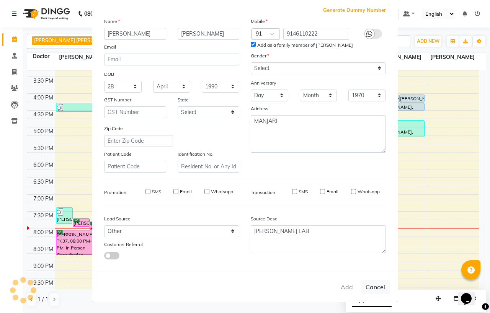
select select
checkbox input "false"
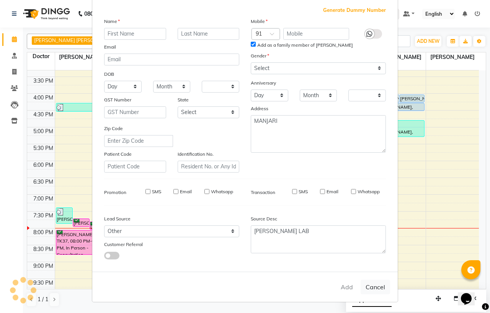
checkbox input "false"
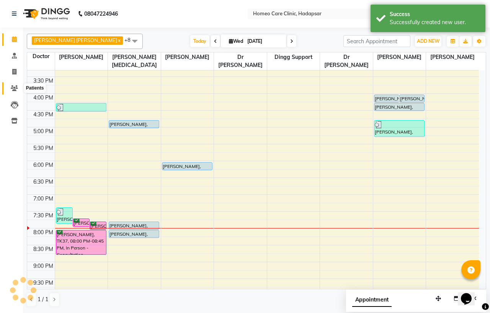
click at [14, 86] on icon at bounding box center [14, 88] width 7 height 6
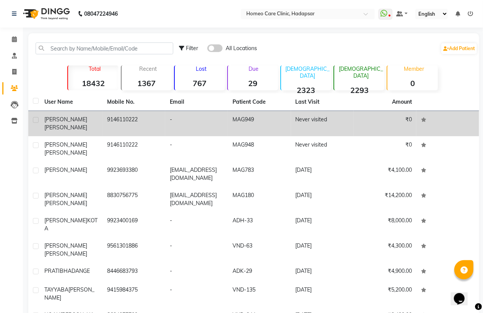
click at [73, 124] on span "[PERSON_NAME]" at bounding box center [65, 127] width 43 height 7
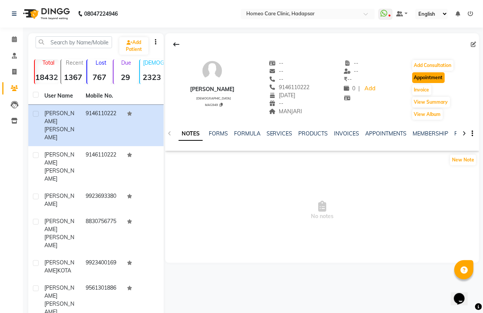
click at [426, 77] on button "Appointment" at bounding box center [428, 77] width 33 height 11
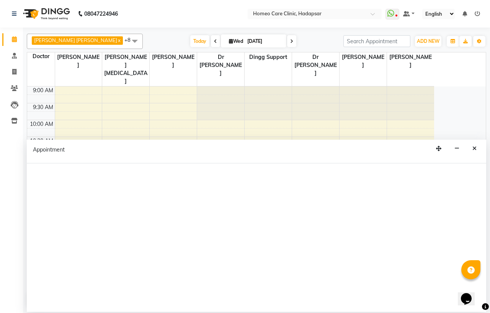
select select "tentative"
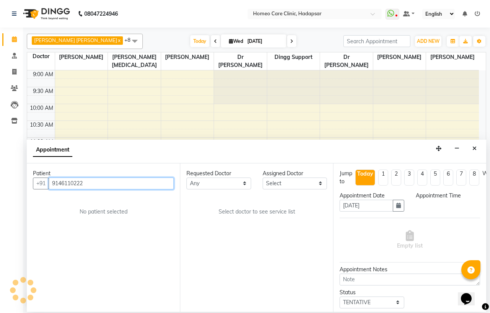
select select "600"
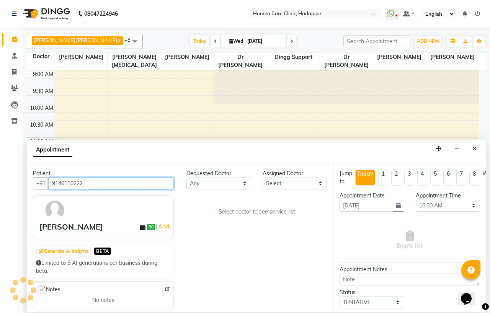
scroll to position [255, 0]
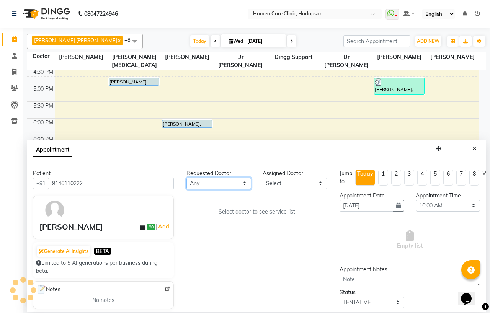
click at [217, 181] on select "Any Dingg Support [PERSON_NAME] [PERSON_NAME] [PERSON_NAME] [PERSON_NAME] [PERS…" at bounding box center [218, 184] width 65 height 12
select select "65961"
click at [186, 178] on select "Any Dingg Support [PERSON_NAME] [PERSON_NAME] [PERSON_NAME] [PERSON_NAME] [PERS…" at bounding box center [218, 184] width 65 height 12
select select "65961"
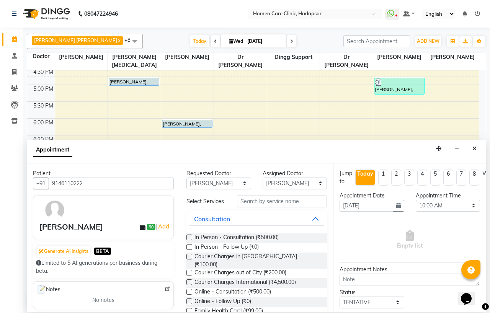
click at [189, 240] on label at bounding box center [189, 238] width 6 height 6
click at [189, 240] on input "checkbox" at bounding box center [188, 238] width 5 height 5
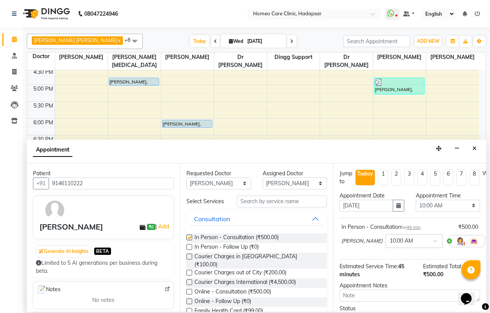
checkbox input "false"
click at [430, 204] on select "Select 10:00 AM 10:05 AM 10:10 AM 10:15 AM 10:20 AM 10:25 AM 10:30 AM 10:35 AM …" at bounding box center [447, 206] width 65 height 12
select select "1205"
click at [415, 200] on select "Select 10:00 AM 10:05 AM 10:10 AM 10:15 AM 10:20 AM 10:25 AM 10:30 AM 10:35 AM …" at bounding box center [447, 206] width 65 height 12
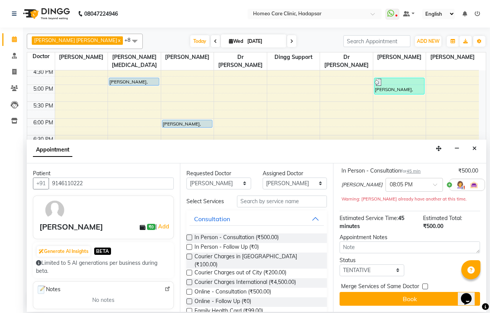
scroll to position [72, 0]
drag, startPoint x: 377, startPoint y: 265, endPoint x: 372, endPoint y: 259, distance: 7.9
click at [377, 265] on select "Select TENTATIVE CONFIRM CHECK-IN UPCOMING" at bounding box center [371, 270] width 65 height 12
select select "confirm booking"
click at [339, 264] on select "Select TENTATIVE CONFIRM CHECK-IN UPCOMING" at bounding box center [371, 270] width 65 height 12
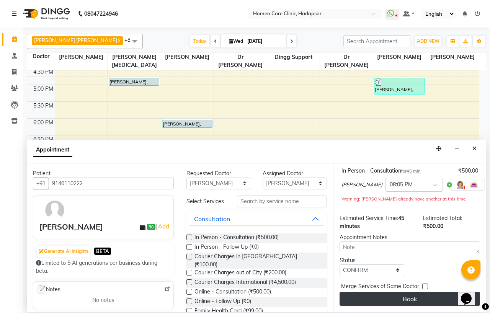
click at [365, 292] on button "Book" at bounding box center [409, 299] width 140 height 14
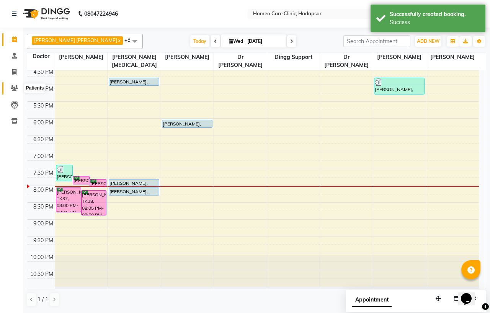
click at [14, 88] on icon at bounding box center [14, 88] width 7 height 6
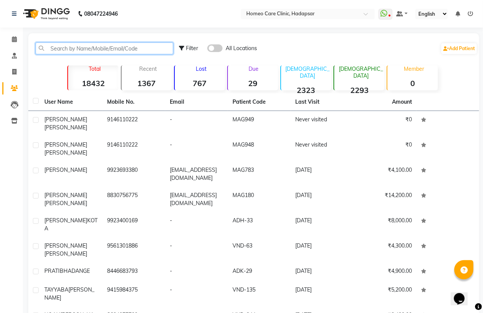
click at [109, 45] on input "text" at bounding box center [105, 48] width 138 height 12
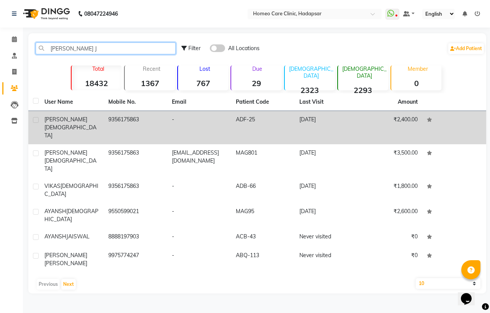
type input "ANSH J"
click at [112, 125] on td "9356175863" at bounding box center [136, 127] width 64 height 33
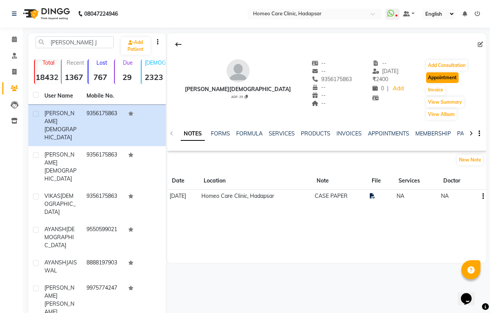
click at [430, 80] on button "Appointment" at bounding box center [442, 77] width 33 height 11
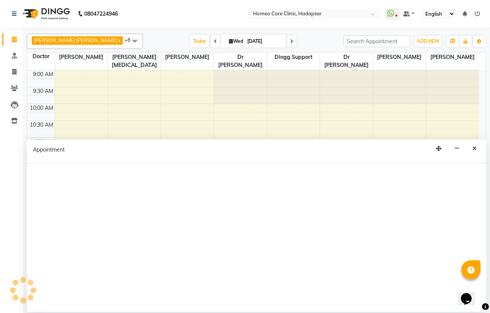
select select "tentative"
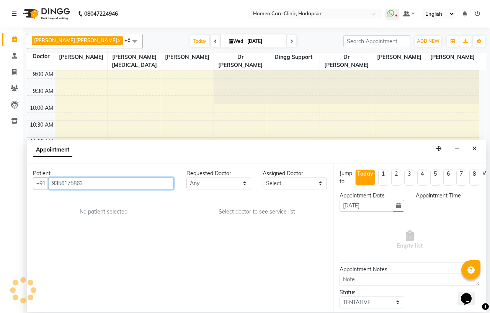
select select "600"
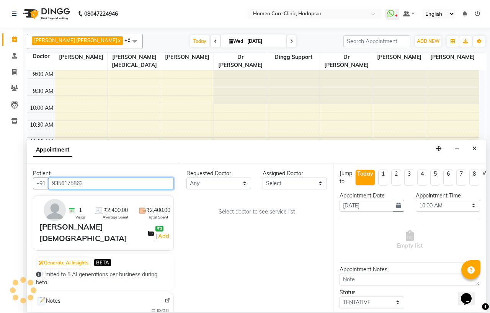
scroll to position [255, 0]
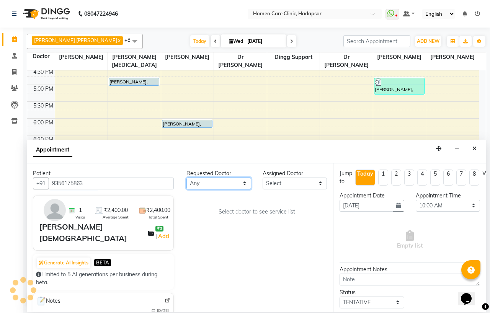
click at [208, 184] on select "Any Dingg Support [PERSON_NAME] [PERSON_NAME] [PERSON_NAME] [PERSON_NAME] [PERS…" at bounding box center [218, 184] width 65 height 12
select select "65961"
click at [186, 178] on select "Any Dingg Support [PERSON_NAME] [PERSON_NAME] [PERSON_NAME] [PERSON_NAME] [PERS…" at bounding box center [218, 184] width 65 height 12
select select "65961"
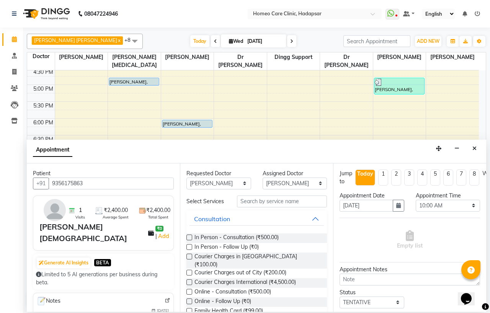
drag, startPoint x: 188, startPoint y: 251, endPoint x: 489, endPoint y: 231, distance: 301.3
click at [190, 250] on label at bounding box center [189, 247] width 6 height 6
click at [190, 250] on input "checkbox" at bounding box center [188, 247] width 5 height 5
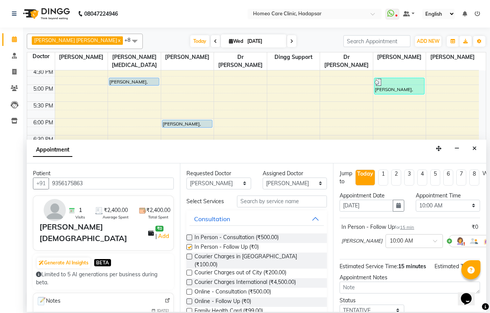
checkbox input "false"
click at [438, 203] on select "Select 10:00 AM 10:05 AM 10:10 AM 10:15 AM 10:20 AM 10:25 AM 10:30 AM 10:35 AM …" at bounding box center [447, 206] width 65 height 12
select select "1200"
click at [415, 200] on select "Select 10:00 AM 10:05 AM 10:10 AM 10:15 AM 10:20 AM 10:25 AM 10:30 AM 10:35 AM …" at bounding box center [447, 206] width 65 height 12
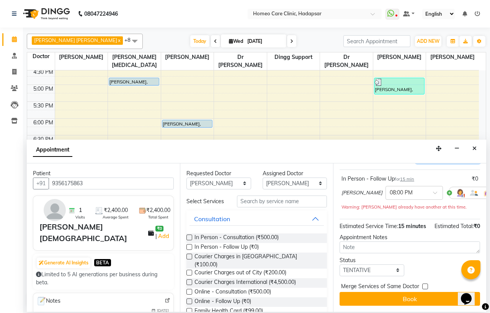
scroll to position [72, 0]
drag, startPoint x: 366, startPoint y: 264, endPoint x: 365, endPoint y: 259, distance: 5.8
click at [366, 264] on select "Select TENTATIVE CONFIRM CHECK-IN UPCOMING" at bounding box center [371, 270] width 65 height 12
select select "confirm booking"
click at [339, 264] on select "Select TENTATIVE CONFIRM CHECK-IN UPCOMING" at bounding box center [371, 270] width 65 height 12
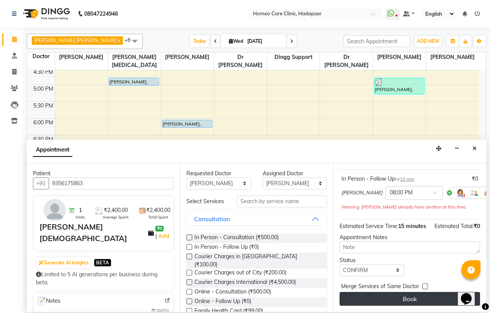
click at [367, 292] on button "Book" at bounding box center [409, 299] width 140 height 14
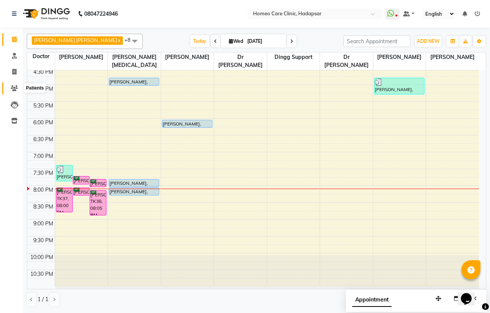
click at [13, 92] on span at bounding box center [14, 88] width 13 height 9
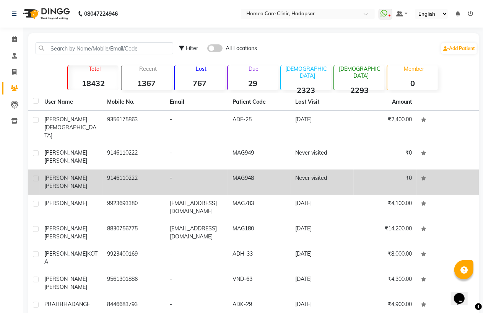
click at [97, 174] on div "TRUPTI GHULE" at bounding box center [71, 182] width 54 height 16
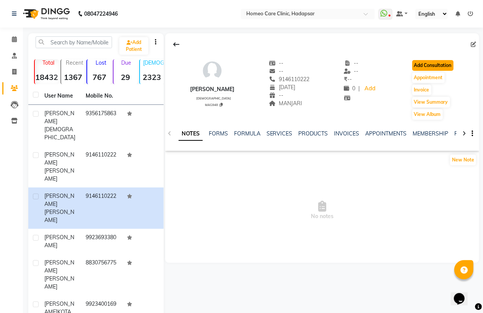
click at [442, 67] on button "Add Consultation" at bounding box center [432, 65] width 41 height 11
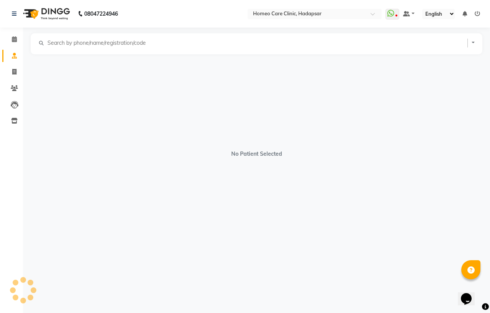
select select "[DEMOGRAPHIC_DATA]"
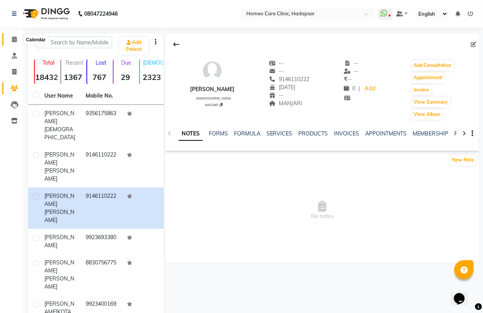
click at [10, 41] on span at bounding box center [14, 39] width 13 height 9
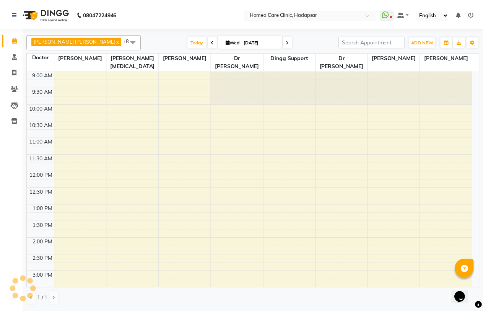
scroll to position [240, 0]
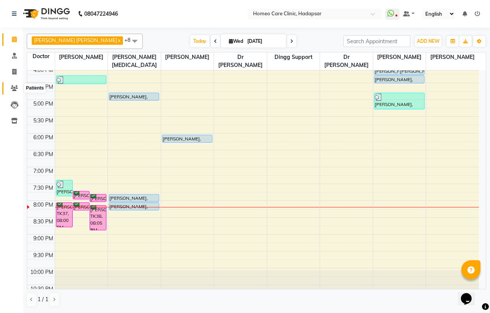
click at [16, 85] on icon at bounding box center [14, 88] width 7 height 6
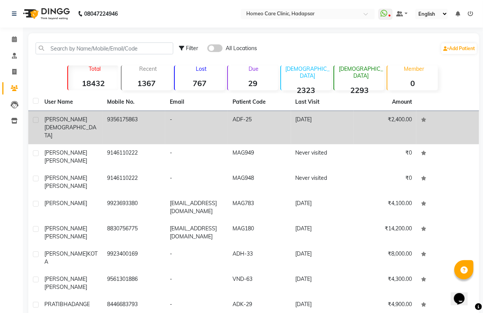
drag, startPoint x: 108, startPoint y: 119, endPoint x: 138, endPoint y: 119, distance: 30.2
click at [138, 119] on td "9356175863" at bounding box center [134, 127] width 63 height 33
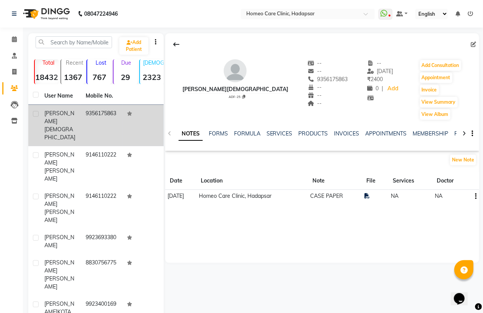
drag, startPoint x: 138, startPoint y: 119, endPoint x: 91, endPoint y: 127, distance: 48.1
click at [91, 127] on td "9356175863" at bounding box center [101, 125] width 41 height 41
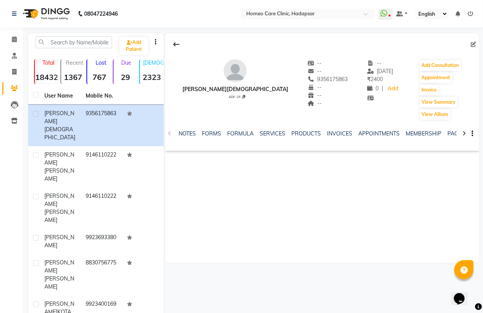
click at [85, 28] on div "08047224946 Select Location × Homeo Care Clinic, Hadapsar WhatsApp Status ✕ Sta…" at bounding box center [241, 225] width 483 height 451
click at [93, 37] on input "text" at bounding box center [74, 42] width 77 height 12
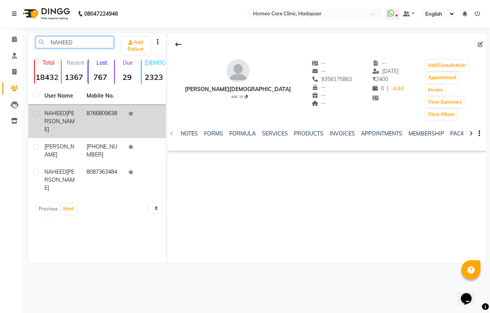
type input "NAHEED"
drag, startPoint x: 77, startPoint y: 116, endPoint x: 148, endPoint y: 107, distance: 70.8
click at [77, 116] on td "NAHEED PARANDE" at bounding box center [61, 121] width 42 height 33
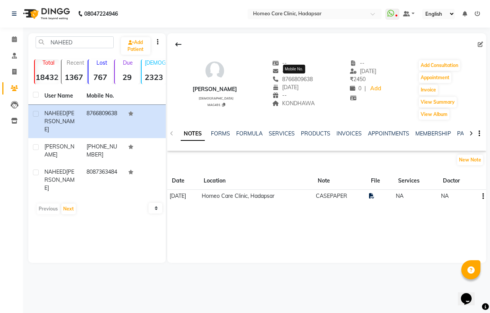
drag, startPoint x: 282, startPoint y: 81, endPoint x: 318, endPoint y: 79, distance: 35.6
click at [318, 79] on div "NAHEED PARANDE female MAG491 -- -- 8766809638 Mobile No. 10-07-1995 -- KONDHAWA…" at bounding box center [326, 86] width 319 height 69
copy span "8766809638"
click at [432, 89] on button "Invoice" at bounding box center [428, 90] width 19 height 11
select select "service"
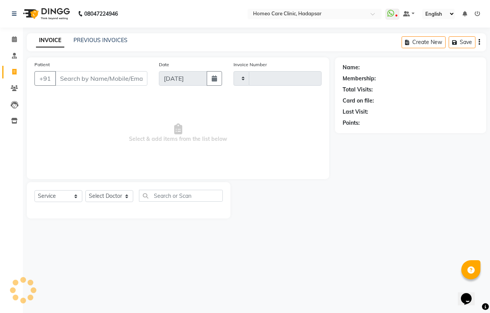
type input "2982"
select select "7485"
drag, startPoint x: 107, startPoint y: 199, endPoint x: 114, endPoint y: 189, distance: 12.5
click at [107, 199] on select "Select Doctor" at bounding box center [109, 196] width 48 height 12
type input "8766809638"
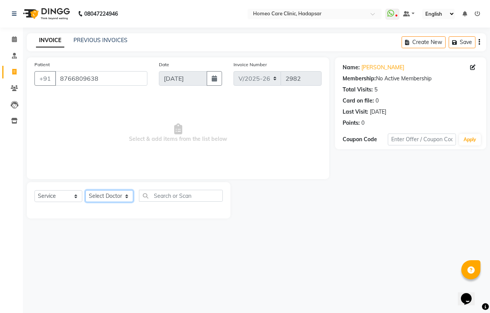
select select "65961"
click at [85, 191] on select "Select Doctor Dingg Support Dr.Anisa Choudhary Dr Faraz Choudhary Dr Komal Sast…" at bounding box center [109, 196] width 48 height 12
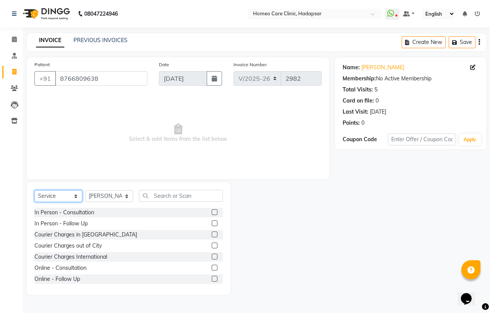
click at [54, 198] on select "Select Service Product Membership Package Voucher Prepaid Gift Card" at bounding box center [58, 196] width 48 height 12
select select "product"
click at [34, 191] on select "Select Service Product Membership Package Voucher Prepaid Gift Card" at bounding box center [58, 196] width 48 height 12
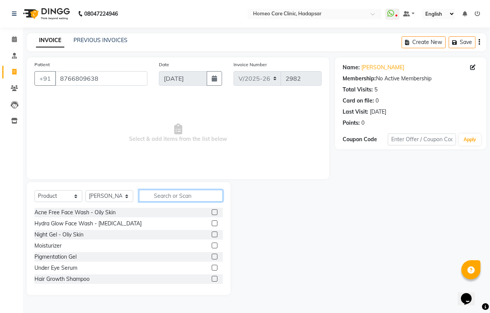
click at [159, 194] on input "text" at bounding box center [181, 196] width 84 height 12
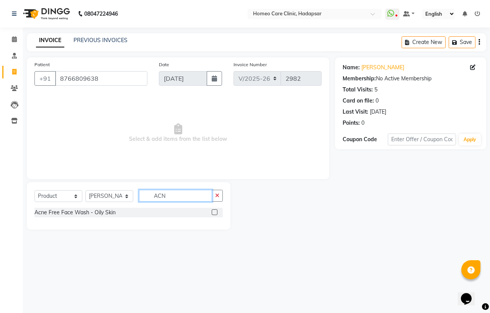
type input "ACN"
click at [215, 210] on label at bounding box center [215, 212] width 6 height 6
click at [215, 210] on input "checkbox" at bounding box center [214, 212] width 5 height 5
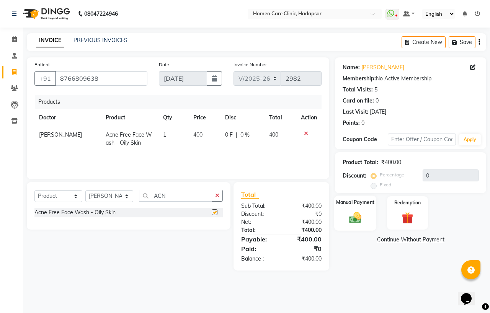
checkbox input "false"
drag, startPoint x: 341, startPoint y: 213, endPoint x: 347, endPoint y: 213, distance: 6.1
click at [341, 213] on div "Manual Payment" at bounding box center [355, 212] width 42 height 35
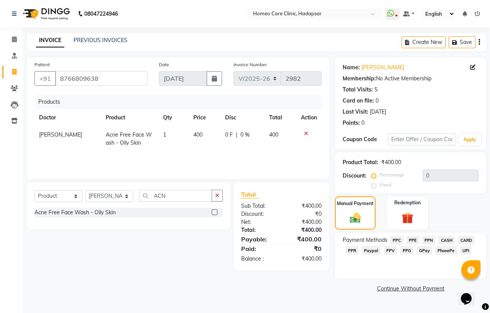
click at [439, 251] on span "PhonePe" at bounding box center [446, 250] width 22 height 9
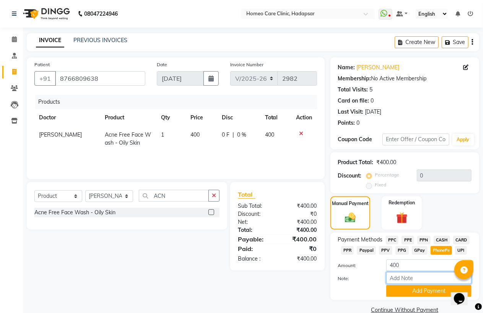
click at [414, 274] on input "Note:" at bounding box center [428, 278] width 85 height 12
type input "PPF"
click at [414, 292] on button "Add Payment" at bounding box center [428, 291] width 85 height 12
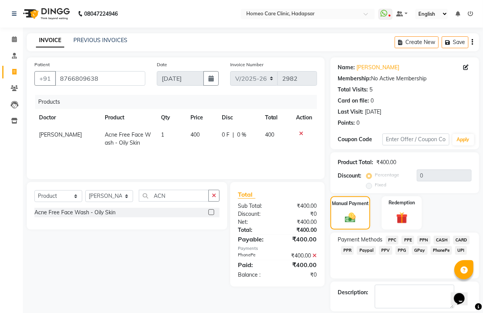
scroll to position [24, 0]
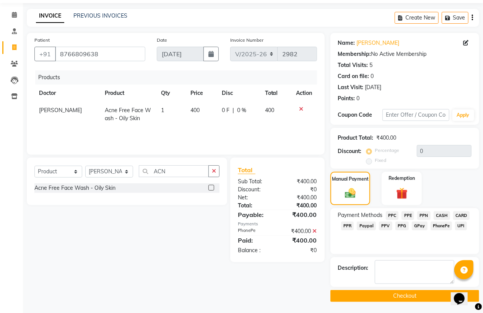
click at [405, 292] on button "Checkout" at bounding box center [405, 296] width 149 height 12
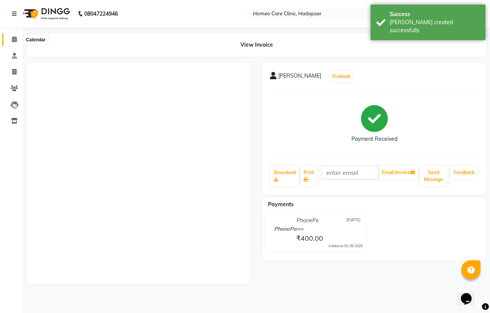
click at [16, 36] on span at bounding box center [14, 39] width 13 height 9
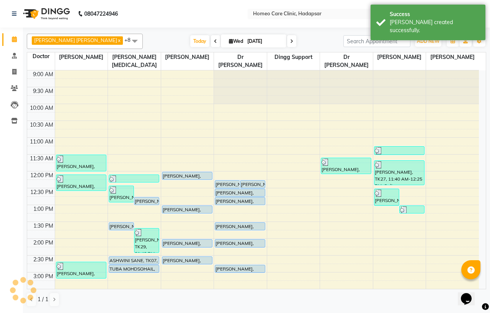
scroll to position [240, 0]
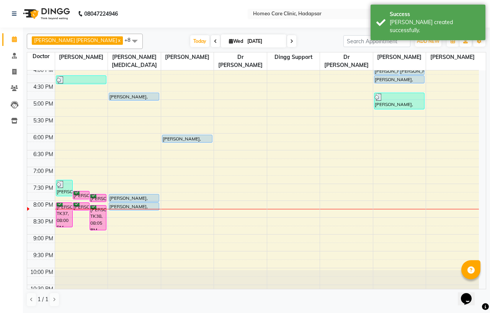
click at [103, 272] on div at bounding box center [81, 287] width 53 height 34
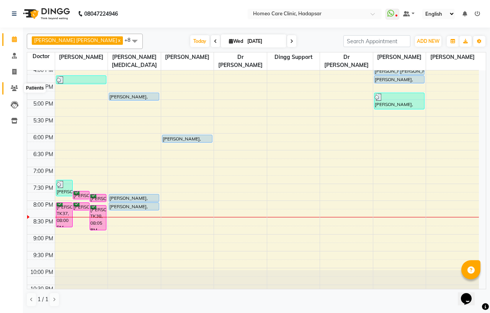
click at [14, 86] on icon at bounding box center [14, 88] width 7 height 6
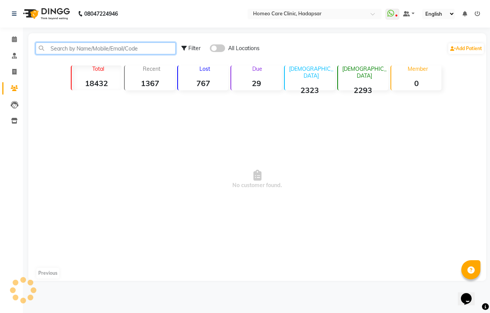
click at [54, 45] on input "text" at bounding box center [106, 48] width 140 height 12
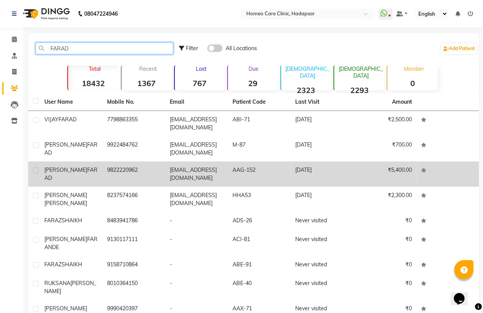
type input "FARAD"
click at [88, 172] on span "FARAD" at bounding box center [70, 173] width 53 height 15
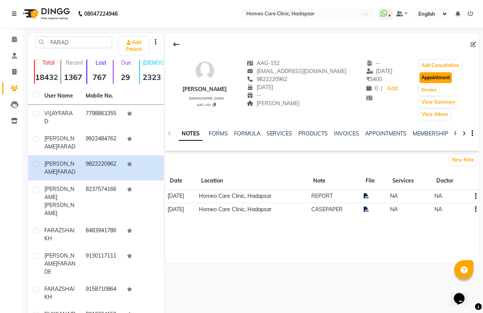
click at [439, 77] on button "Appointment" at bounding box center [436, 77] width 33 height 11
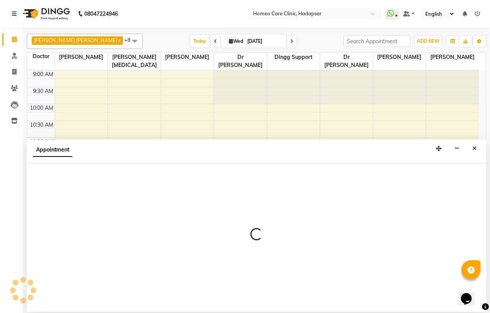
select select "tentative"
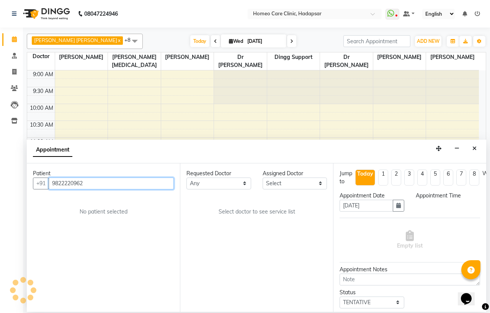
select select "600"
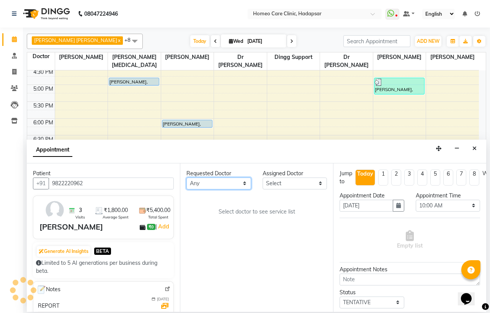
drag, startPoint x: 207, startPoint y: 186, endPoint x: 210, endPoint y: 178, distance: 8.5
click at [207, 186] on select "Any Dingg Support [PERSON_NAME] [PERSON_NAME] [PERSON_NAME] [PERSON_NAME] [PERS…" at bounding box center [218, 184] width 65 height 12
select select "65961"
click at [186, 178] on select "Any Dingg Support [PERSON_NAME] [PERSON_NAME] [PERSON_NAME] [PERSON_NAME] [PERS…" at bounding box center [218, 184] width 65 height 12
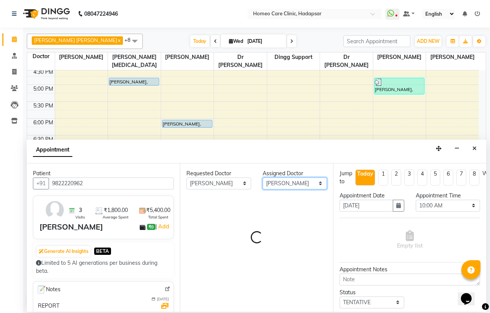
click at [278, 185] on select "Select Dingg Support Dr.Anisa Choudhary Dr Faraz Choudhary Dr Komal Saste Dr Ni…" at bounding box center [294, 184] width 65 height 12
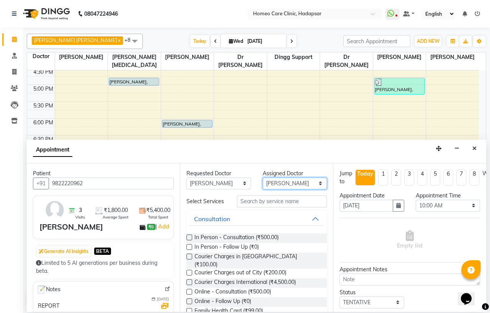
select select "70881"
click at [262, 178] on select "Select Dingg Support Dr.Anisa Choudhary Dr Faraz Choudhary Dr Komal Saste Dr Ni…" at bounding box center [294, 184] width 65 height 12
click at [192, 251] on div "In Person - Follow Up (₹0)" at bounding box center [256, 248] width 140 height 10
click at [187, 250] on label at bounding box center [189, 247] width 6 height 6
click at [187, 250] on input "checkbox" at bounding box center [188, 247] width 5 height 5
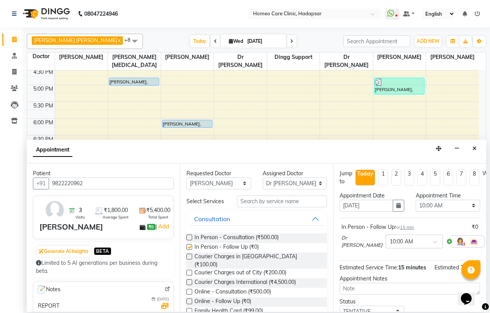
checkbox input "false"
click at [428, 202] on select "Select 10:00 AM 10:05 AM 10:10 AM 10:15 AM 10:20 AM 10:25 AM 10:30 AM 10:35 AM …" at bounding box center [447, 206] width 65 height 12
select select "1230"
click at [415, 200] on select "Select 10:00 AM 10:05 AM 10:10 AM 10:15 AM 10:20 AM 10:25 AM 10:30 AM 10:35 AM …" at bounding box center [447, 206] width 65 height 12
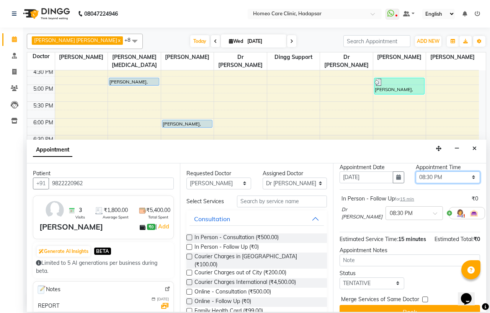
scroll to position [63, 0]
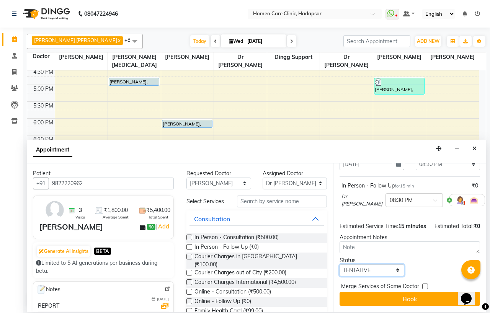
click at [363, 264] on select "Select TENTATIVE CONFIRM CHECK-IN UPCOMING" at bounding box center [371, 270] width 65 height 12
select select "confirm booking"
click at [339, 264] on select "Select TENTATIVE CONFIRM CHECK-IN UPCOMING" at bounding box center [371, 270] width 65 height 12
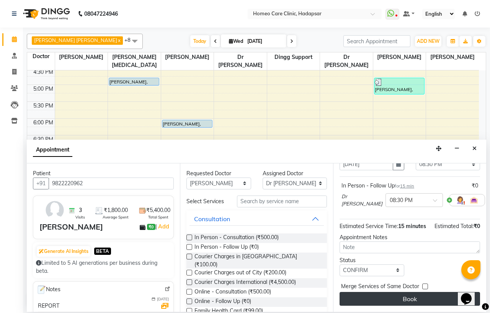
click at [369, 293] on button "Book" at bounding box center [409, 299] width 140 height 14
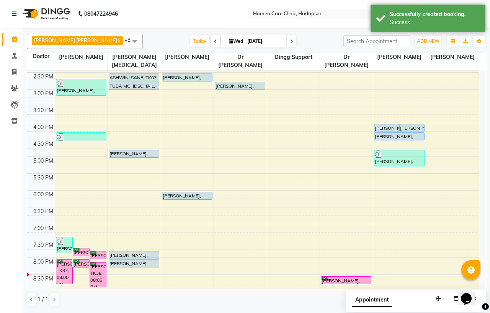
scroll to position [170, 0]
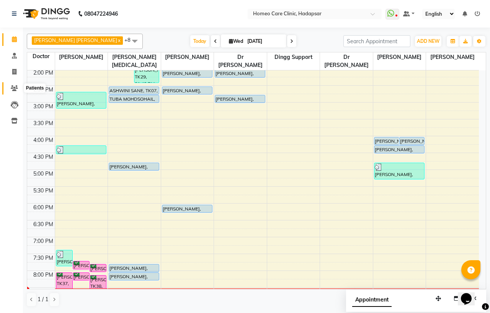
click at [16, 90] on icon at bounding box center [14, 88] width 7 height 6
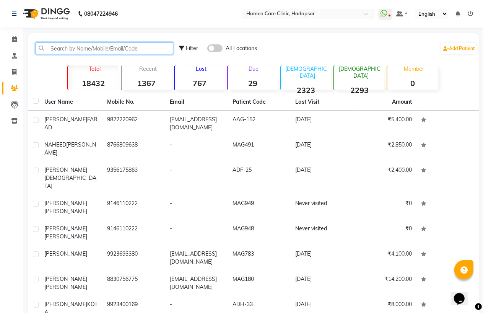
click at [87, 47] on input "text" at bounding box center [105, 48] width 138 height 12
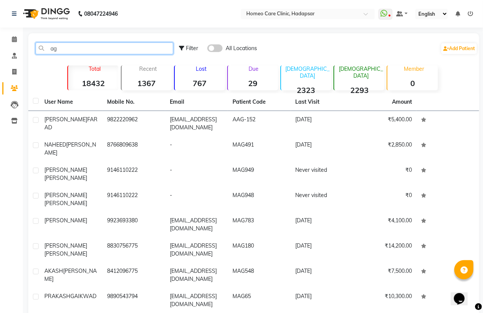
type input "a"
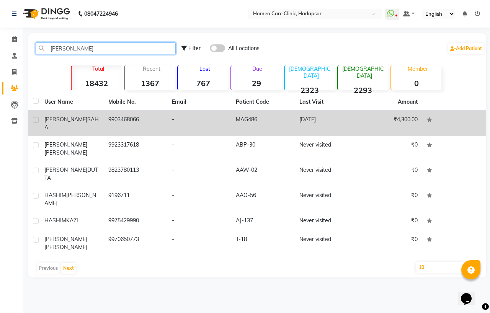
type input "ASHIM"
click at [136, 122] on td "9903468066" at bounding box center [136, 123] width 64 height 25
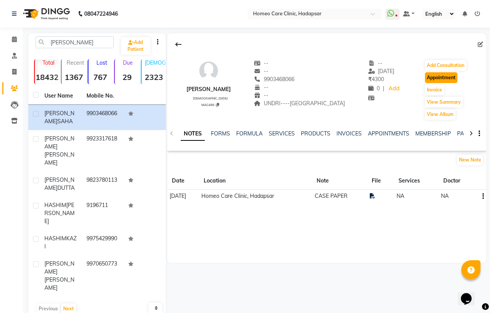
click at [434, 79] on button "Appointment" at bounding box center [441, 77] width 33 height 11
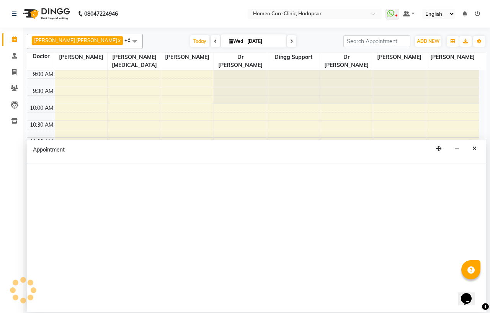
select select "tentative"
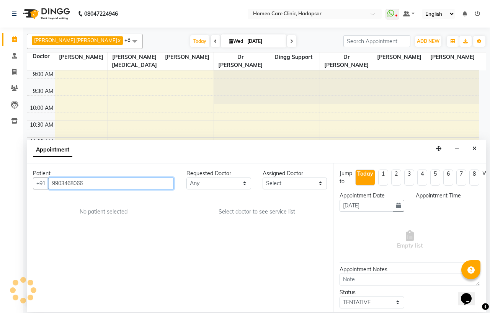
select select "600"
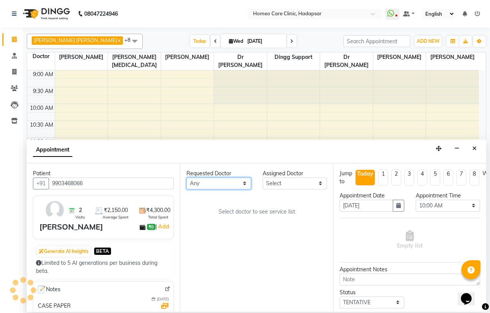
scroll to position [255, 0]
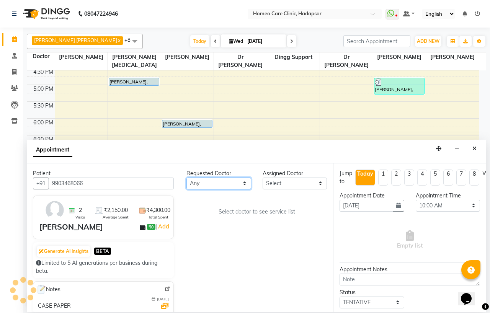
click at [222, 186] on select "Any Dingg Support [PERSON_NAME] [PERSON_NAME] [PERSON_NAME] [PERSON_NAME] [PERS…" at bounding box center [218, 184] width 65 height 12
select select "65961"
click at [186, 178] on select "Any Dingg Support [PERSON_NAME] [PERSON_NAME] [PERSON_NAME] [PERSON_NAME] [PERS…" at bounding box center [218, 184] width 65 height 12
select select "65961"
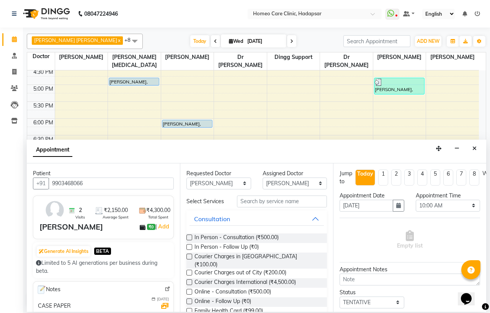
click at [189, 250] on label at bounding box center [189, 247] width 6 height 6
click at [189, 250] on input "checkbox" at bounding box center [188, 247] width 5 height 5
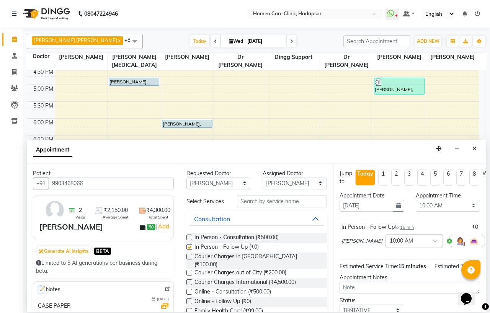
checkbox input "false"
click at [443, 205] on select "Select 10:00 AM 10:05 AM 10:10 AM 10:15 AM 10:20 AM 10:25 AM 10:30 AM 10:35 AM …" at bounding box center [447, 206] width 65 height 12
select select "1235"
click at [415, 200] on select "Select 10:00 AM 10:05 AM 10:10 AM 10:15 AM 10:20 AM 10:25 AM 10:30 AM 10:35 AM …" at bounding box center [447, 206] width 65 height 12
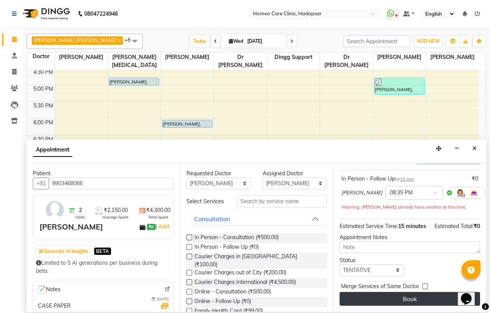
scroll to position [72, 0]
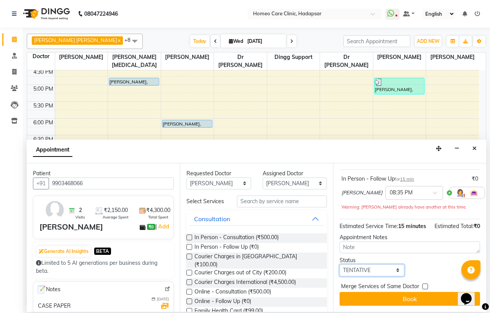
click at [360, 264] on select "Select TENTATIVE CONFIRM CHECK-IN UPCOMING" at bounding box center [371, 270] width 65 height 12
select select "confirm booking"
click at [339, 264] on select "Select TENTATIVE CONFIRM CHECK-IN UPCOMING" at bounding box center [371, 270] width 65 height 12
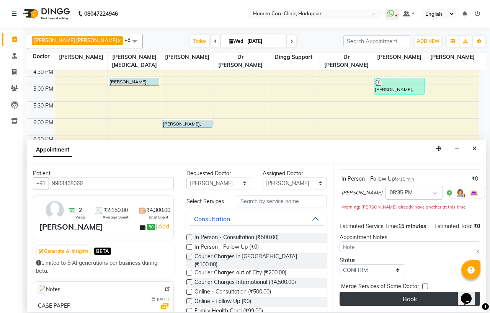
click at [379, 292] on button "Book" at bounding box center [409, 299] width 140 height 14
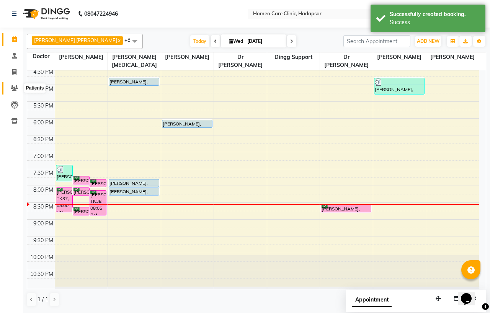
click at [13, 85] on span at bounding box center [14, 88] width 13 height 9
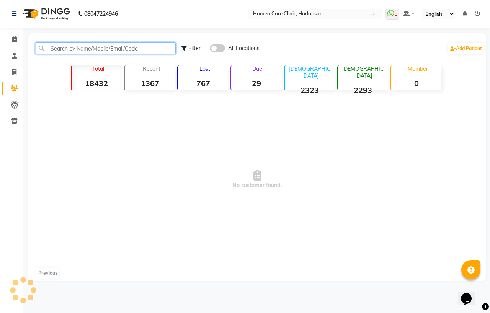
click at [74, 49] on input "text" at bounding box center [106, 48] width 140 height 12
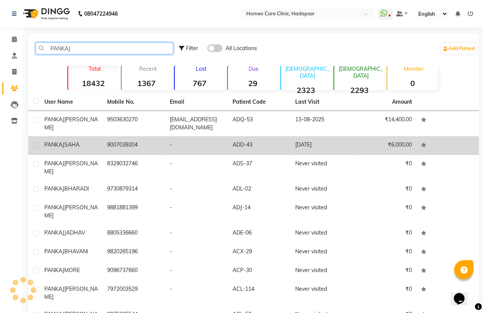
type input "PANKAJ"
click at [89, 143] on div "PANKAJ SAHA" at bounding box center [71, 145] width 54 height 8
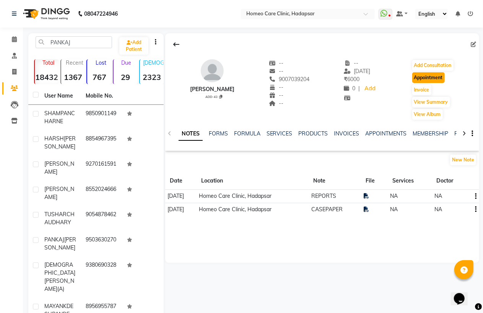
click at [423, 79] on button "Appointment" at bounding box center [428, 77] width 33 height 11
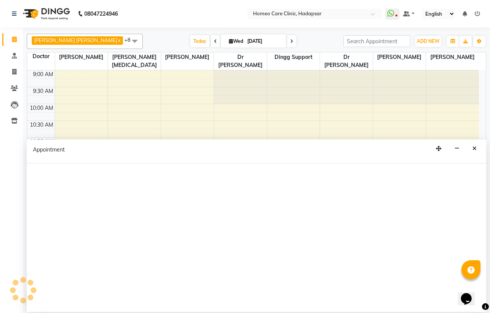
select select "tentative"
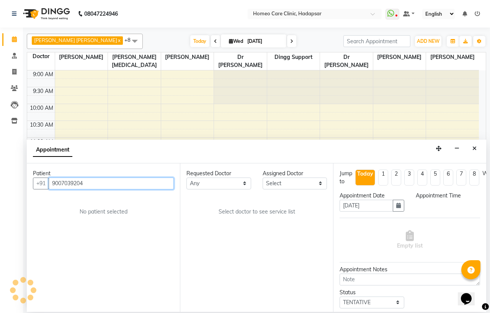
scroll to position [255, 0]
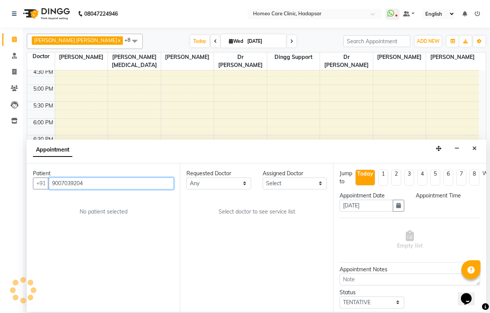
select select "600"
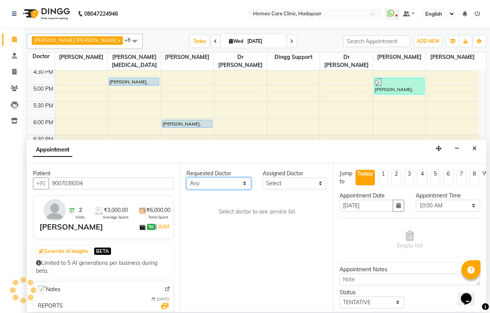
drag, startPoint x: 210, startPoint y: 181, endPoint x: 213, endPoint y: 178, distance: 4.1
click at [210, 181] on select "Any Dingg Support [PERSON_NAME] [PERSON_NAME] [PERSON_NAME] [PERSON_NAME] [PERS…" at bounding box center [218, 184] width 65 height 12
select select "65961"
click at [186, 178] on select "Any Dingg Support [PERSON_NAME] [PERSON_NAME] [PERSON_NAME] [PERSON_NAME] [PERS…" at bounding box center [218, 184] width 65 height 12
select select "65961"
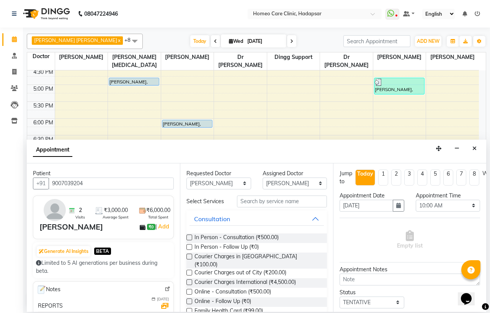
click at [189, 250] on label at bounding box center [189, 247] width 6 height 6
click at [189, 250] on input "checkbox" at bounding box center [188, 247] width 5 height 5
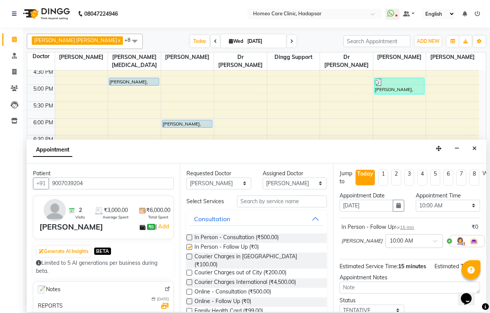
checkbox input "false"
click at [423, 205] on select "Select 10:00 AM 10:05 AM 10:10 AM 10:15 AM 10:20 AM 10:25 AM 10:30 AM 10:35 AM …" at bounding box center [447, 206] width 65 height 12
select select "1240"
click at [415, 200] on select "Select 10:00 AM 10:05 AM 10:10 AM 10:15 AM 10:20 AM 10:25 AM 10:30 AM 10:35 AM …" at bounding box center [447, 206] width 65 height 12
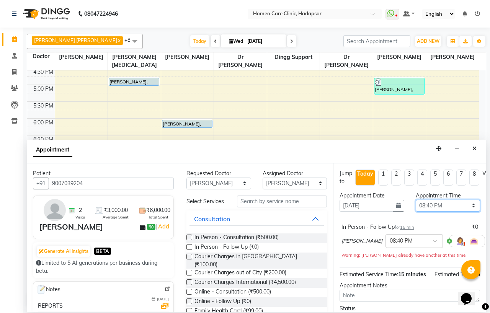
scroll to position [72, 0]
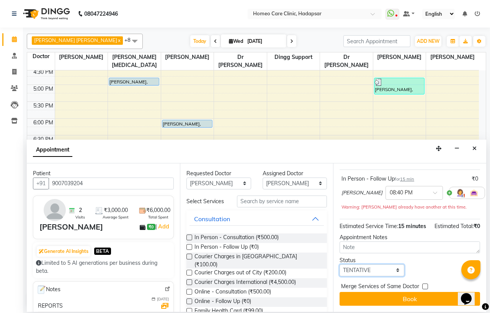
click at [366, 264] on select "Select TENTATIVE CONFIRM CHECK-IN UPCOMING" at bounding box center [371, 270] width 65 height 12
select select "confirm booking"
click at [339, 264] on select "Select TENTATIVE CONFIRM CHECK-IN UPCOMING" at bounding box center [371, 270] width 65 height 12
click at [376, 292] on button "Book" at bounding box center [409, 299] width 140 height 14
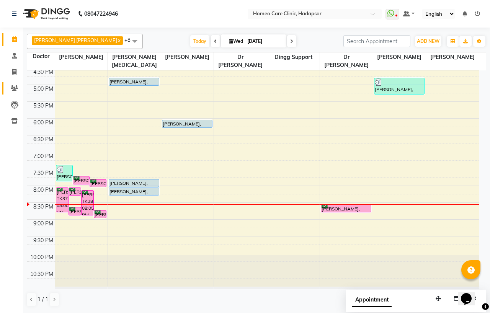
click at [14, 84] on span at bounding box center [14, 88] width 13 height 9
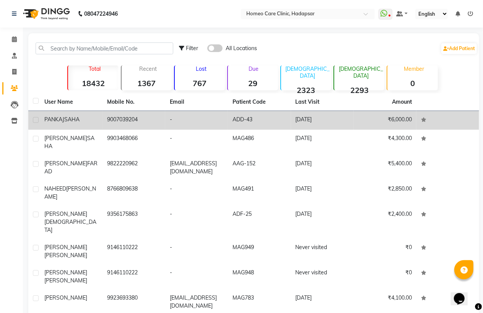
drag, startPoint x: 108, startPoint y: 119, endPoint x: 140, endPoint y: 121, distance: 32.2
click at [140, 121] on td "9007039204" at bounding box center [134, 120] width 63 height 19
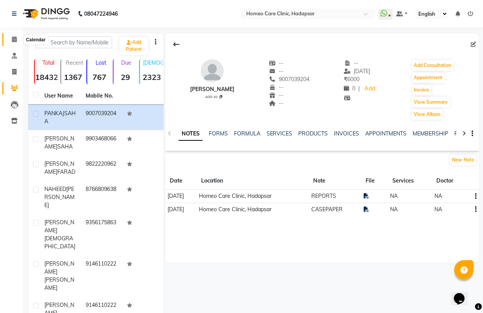
click at [16, 36] on span at bounding box center [14, 39] width 13 height 9
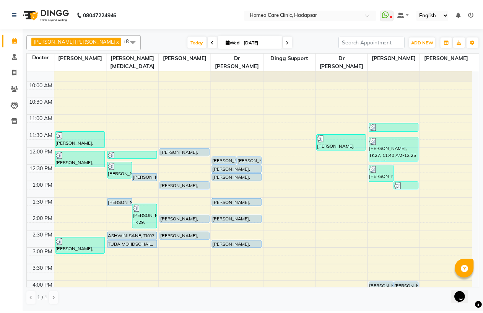
scroll to position [212, 0]
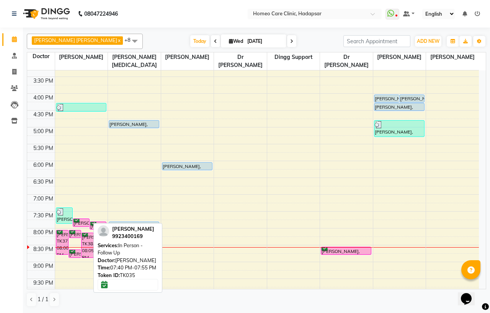
click at [82, 220] on div "[PERSON_NAME], TK35, 07:40 PM-07:55 PM, In Person - Follow Up" at bounding box center [81, 223] width 16 height 8
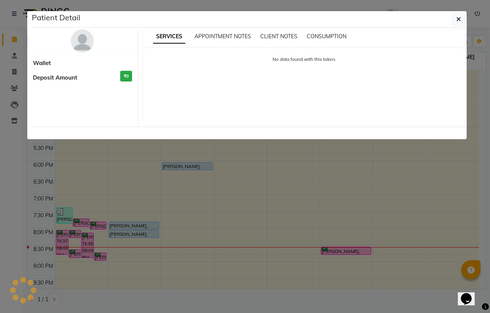
select select "6"
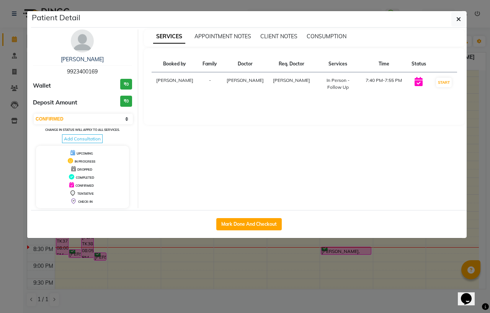
click at [75, 63] on div "[PERSON_NAME]" at bounding box center [82, 59] width 99 height 8
click at [78, 58] on link "[PERSON_NAME]" at bounding box center [82, 59] width 43 height 7
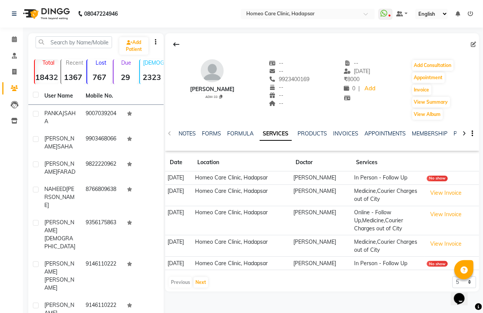
click at [426, 59] on div "Add Consultation" at bounding box center [433, 65] width 43 height 12
click at [421, 65] on button "Add Consultation" at bounding box center [432, 65] width 41 height 11
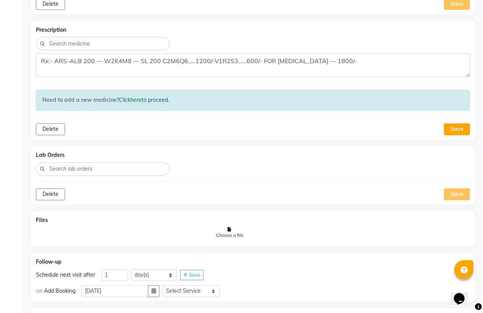
scroll to position [297, 0]
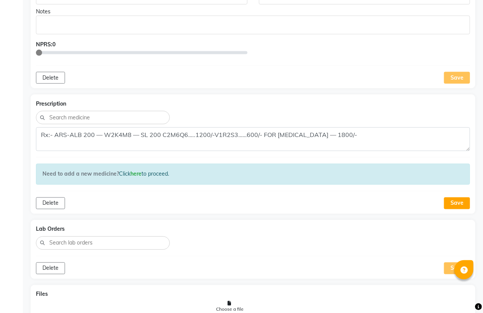
scroll to position [595, 0]
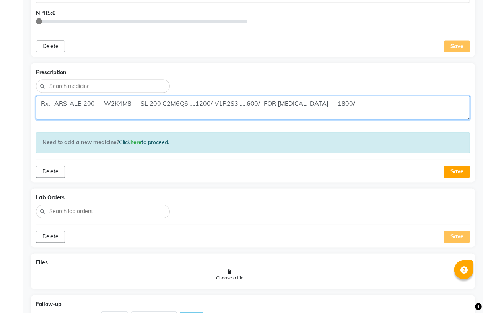
click at [129, 105] on textarea "Rx:- ARS-ALB 200 — W2K4M8 — SL 200 C2M6Q6…..1200/-V1R2S3……600/- FOR [MEDICAL_DA…" at bounding box center [253, 108] width 434 height 24
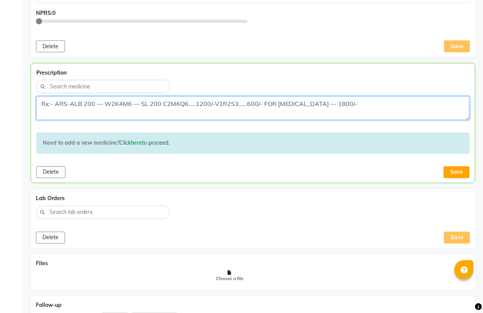
click at [185, 106] on textarea "Rx:- ARS-ALB 200 — W2K4M6 — SL 200 C2M6Q6…..1200/-V1R2S3……600/- FOR [MEDICAL_DA…" at bounding box center [252, 108] width 433 height 24
drag, startPoint x: 213, startPoint y: 105, endPoint x: 161, endPoint y: 102, distance: 51.7
click at [161, 102] on textarea "Rx:- ARS-ALB 200 — W2K4M6 — SL 200 C2M6Q6…..1200/-V1R2S3……600/- FOR [MEDICAL_DA…" at bounding box center [252, 108] width 433 height 24
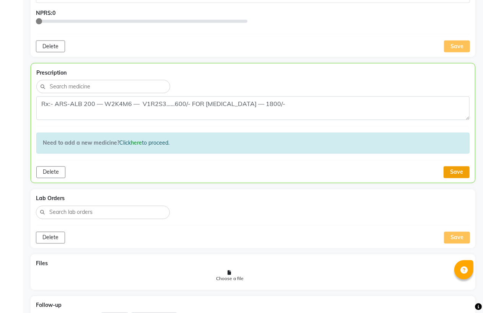
click at [446, 172] on button "Save" at bounding box center [457, 172] width 26 height 12
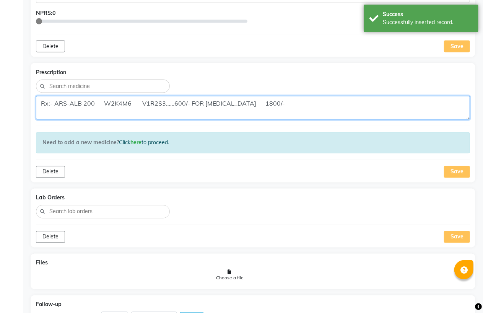
drag, startPoint x: 41, startPoint y: 104, endPoint x: 292, endPoint y: 105, distance: 250.6
click at [292, 105] on textarea "Rx:- ARS-ALB 200 — W2K4M6 — V1R2S3……600/- FOR [MEDICAL_DATA] — 1800/-" at bounding box center [253, 108] width 434 height 24
click at [285, 109] on textarea "Rx:- ARS-ALB 200 — W2K4M6 — V1R2S3……600/- FOR [MEDICAL_DATA] — 1800/-" at bounding box center [253, 108] width 434 height 24
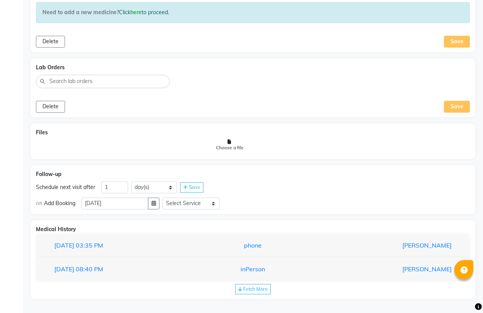
scroll to position [727, 0]
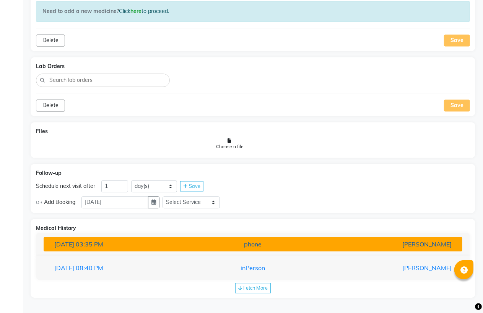
click at [122, 242] on div "[DATE] 03:35 PM" at bounding box center [117, 243] width 136 height 9
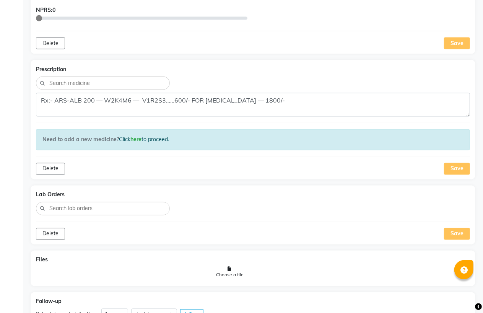
scroll to position [602, 0]
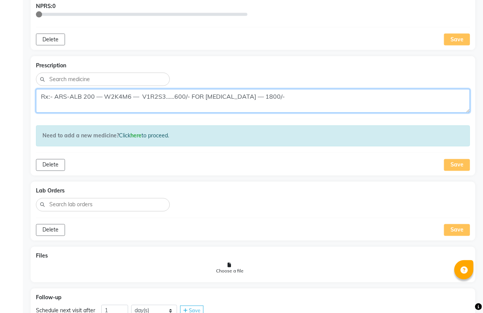
click at [133, 96] on textarea "Rx:- ARS-ALB 200 — W2K4M6 — V1R2S3……600/- FOR [MEDICAL_DATA] — 1800/-" at bounding box center [253, 101] width 434 height 24
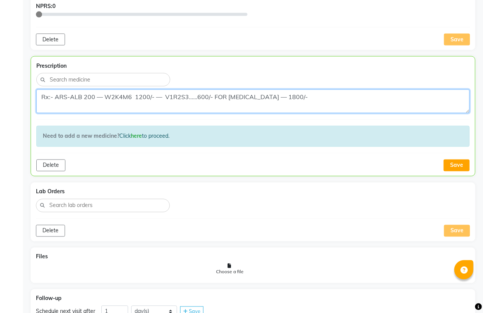
click at [289, 97] on textarea "Rx:- ARS-ALB 200 — W2K4M6 1200/- — V1R2S3……600/- FOR [MEDICAL_DATA] — 1800/-" at bounding box center [252, 102] width 433 height 24
click at [287, 96] on textarea "Rx:- ARS-ALB 200 — W2K4M6 1200/- — V1R2S3……600/- FOR [MEDICAL_DATA] — 1800/-" at bounding box center [252, 102] width 433 height 24
type textarea "Rx:- ARS-ALB 200 — W2K4M6 1200/- — V1R2S3……600/- FOR [MEDICAL_DATA] — TOTAL AMO…"
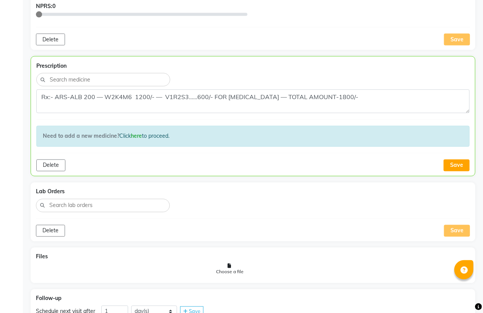
drag, startPoint x: 448, startPoint y: 165, endPoint x: 445, endPoint y: 162, distance: 4.3
click at [448, 165] on button "Save" at bounding box center [457, 166] width 26 height 12
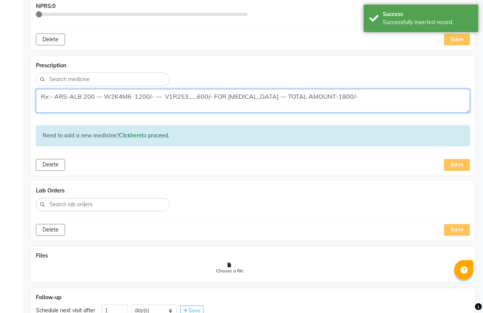
drag, startPoint x: 365, startPoint y: 103, endPoint x: 39, endPoint y: 93, distance: 326.5
click at [39, 93] on textarea "Rx:- ARS-ALB 200 — W2K4M6 1200/- — V1R2S3……600/- FOR [MEDICAL_DATA] — TOTAL AMO…" at bounding box center [253, 101] width 434 height 24
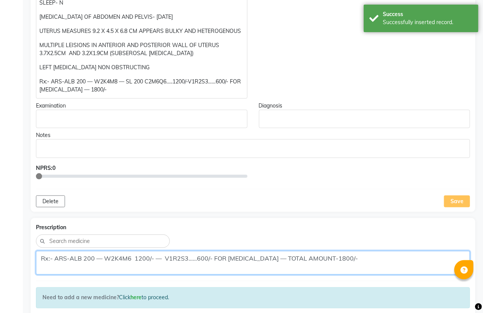
scroll to position [432, 0]
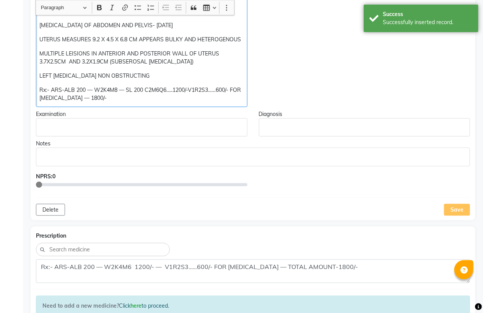
drag, startPoint x: 38, startPoint y: 90, endPoint x: 118, endPoint y: 102, distance: 80.5
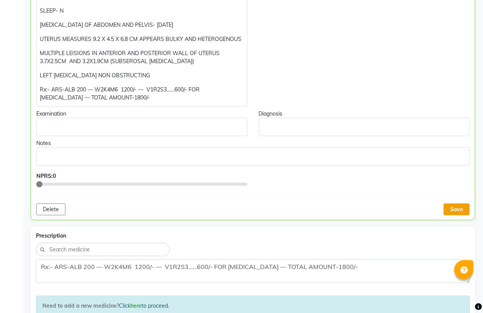
click at [446, 204] on button "Save" at bounding box center [457, 210] width 26 height 12
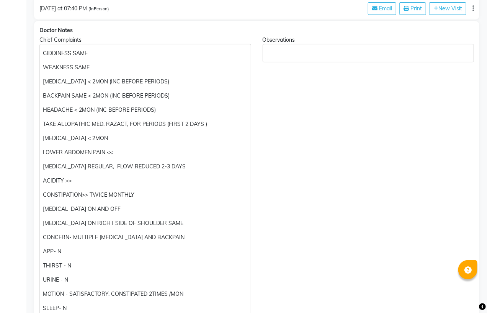
scroll to position [0, 0]
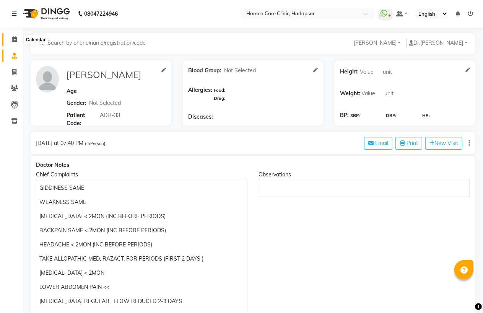
click at [13, 39] on icon at bounding box center [14, 39] width 5 height 6
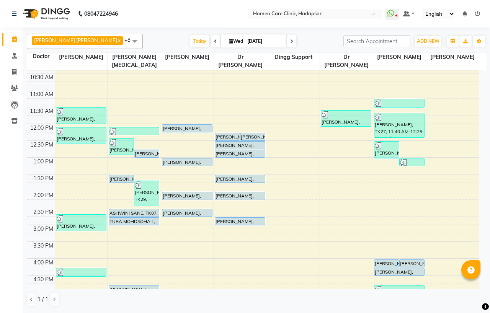
scroll to position [255, 0]
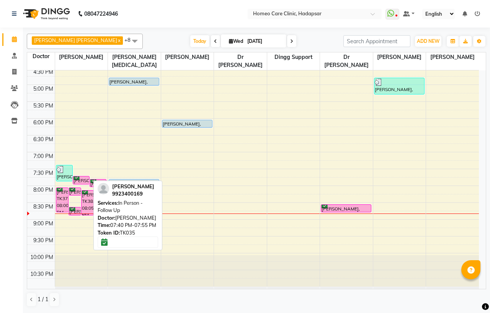
click at [83, 181] on div "[PERSON_NAME], TK35, 07:40 PM-07:55 PM, In Person - Follow Up" at bounding box center [81, 180] width 16 height 8
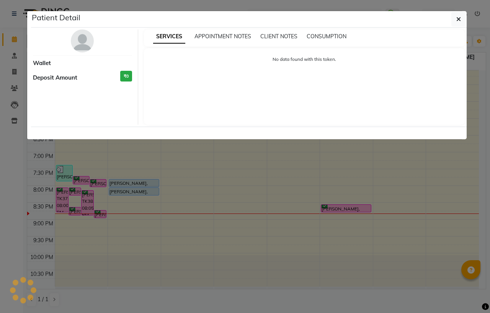
select select "6"
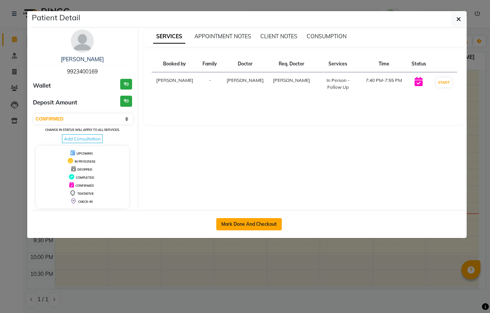
click at [228, 229] on button "Mark Done And Checkout" at bounding box center [248, 224] width 65 height 12
select select "service"
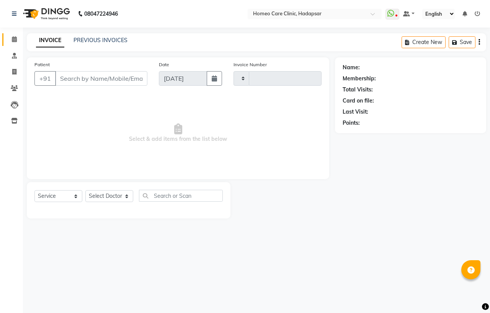
type input "2983"
select select "7485"
type input "9923400169"
select select "65961"
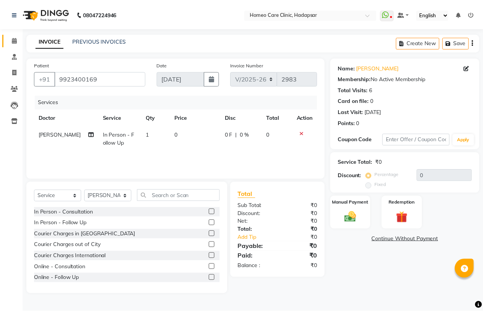
scroll to position [42, 0]
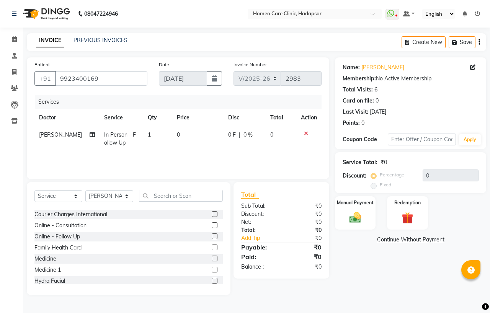
click at [212, 259] on label at bounding box center [215, 259] width 6 height 6
click at [212, 259] on input "checkbox" at bounding box center [214, 258] width 5 height 5
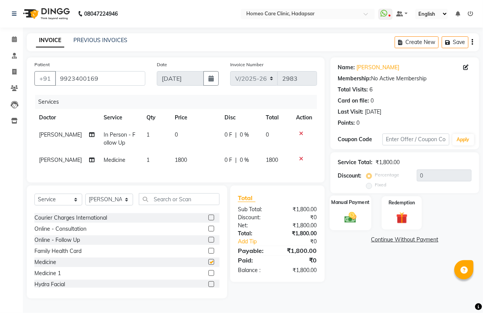
checkbox input "false"
drag, startPoint x: 346, startPoint y: 212, endPoint x: 373, endPoint y: 230, distance: 32.2
click at [347, 212] on img at bounding box center [351, 217] width 20 height 14
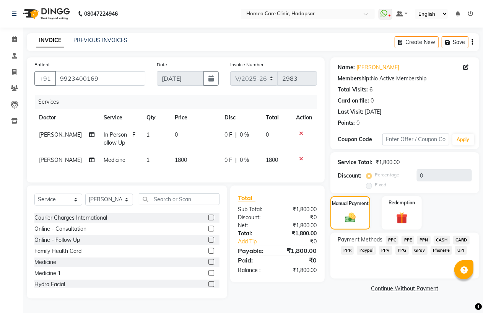
click at [434, 251] on span "PhonePe" at bounding box center [442, 250] width 22 height 9
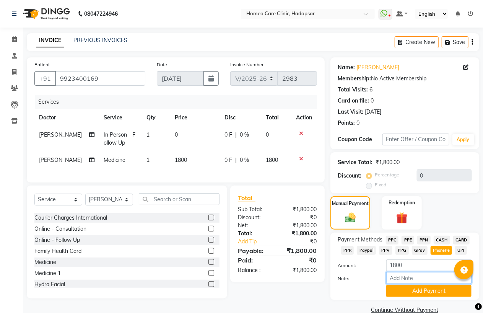
click at [397, 277] on input "Note:" at bounding box center [428, 278] width 85 height 12
type input "PPF"
click at [395, 292] on button "Add Payment" at bounding box center [428, 291] width 85 height 12
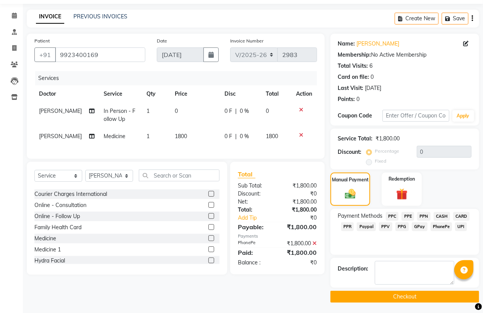
scroll to position [24, 0]
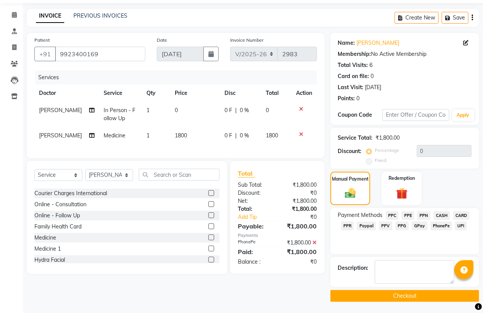
click at [395, 292] on button "Checkout" at bounding box center [405, 296] width 149 height 12
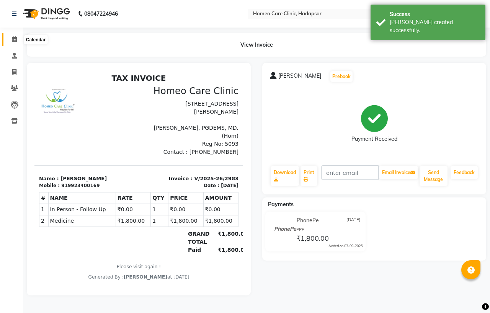
click at [15, 37] on icon at bounding box center [14, 39] width 5 height 6
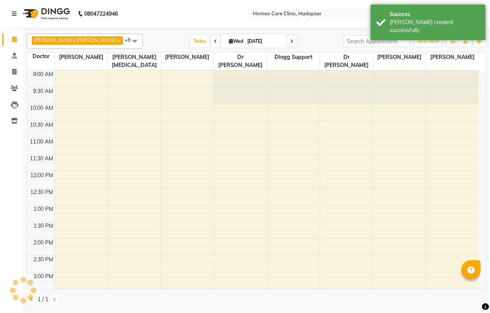
scroll to position [240, 0]
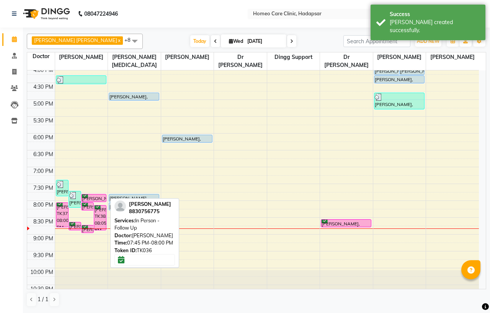
click at [94, 197] on div "[PERSON_NAME], TK36, 07:45 PM-08:00 PM, In Person - Follow Up" at bounding box center [93, 197] width 24 height 7
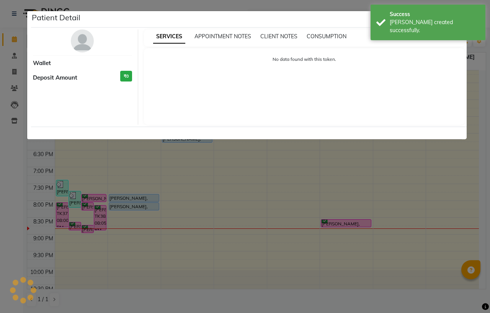
select select "6"
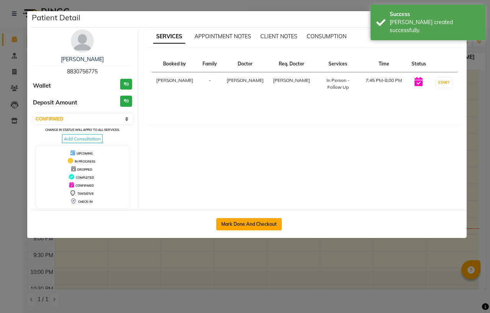
click at [239, 222] on button "Mark Done And Checkout" at bounding box center [248, 224] width 65 height 12
select select "service"
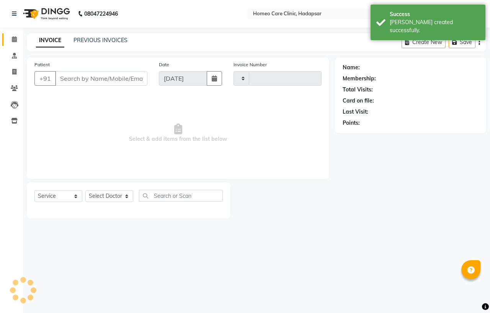
type input "2984"
select select "7485"
type input "8830756775"
select select "65961"
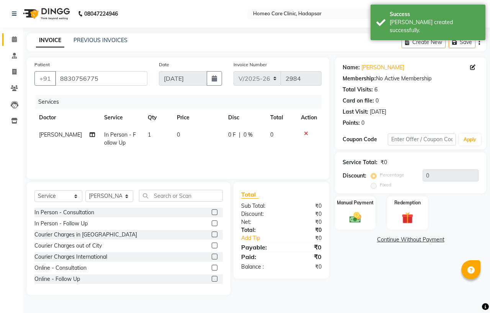
scroll to position [42, 0]
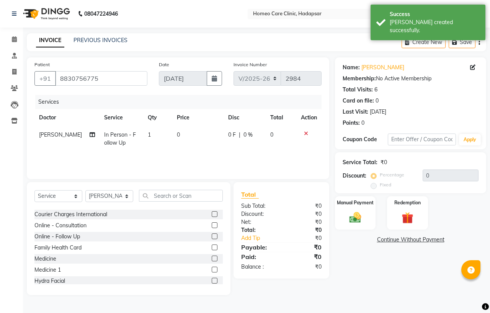
click at [212, 260] on label at bounding box center [215, 259] width 6 height 6
click at [212, 260] on input "checkbox" at bounding box center [214, 258] width 5 height 5
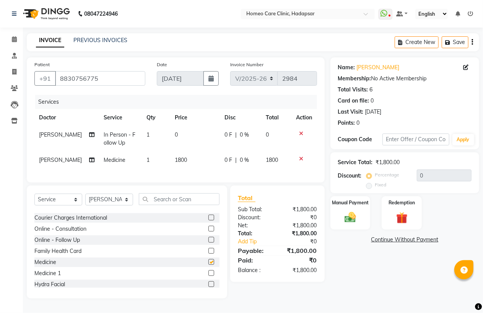
checkbox input "false"
click at [63, 205] on select "Select Service Product Membership Package Voucher Prepaid Gift Card" at bounding box center [58, 200] width 48 height 12
select select "product"
click at [34, 205] on select "Select Service Product Membership Package Voucher Prepaid Gift Card" at bounding box center [58, 200] width 48 height 12
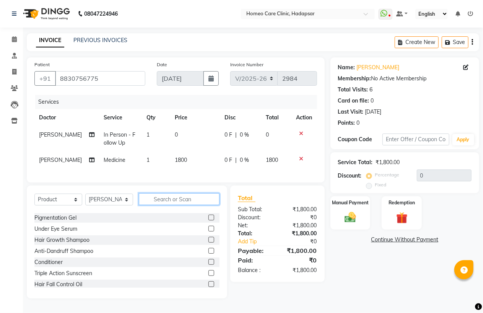
click at [163, 205] on input "text" at bounding box center [179, 199] width 81 height 12
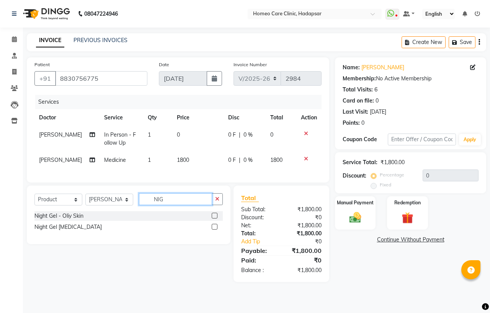
type input "NIG"
click at [212, 230] on label at bounding box center [215, 227] width 6 height 6
click at [212, 230] on input "checkbox" at bounding box center [214, 227] width 5 height 5
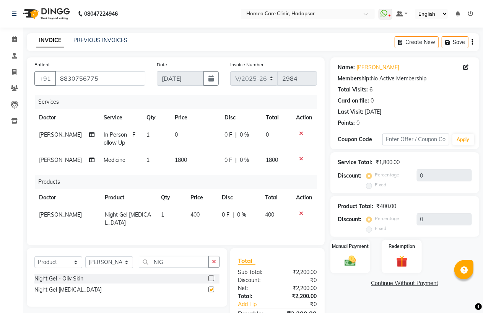
checkbox input "false"
drag, startPoint x: 169, startPoint y: 278, endPoint x: 144, endPoint y: 275, distance: 25.1
click at [144, 268] on input "NIG" at bounding box center [174, 262] width 70 height 12
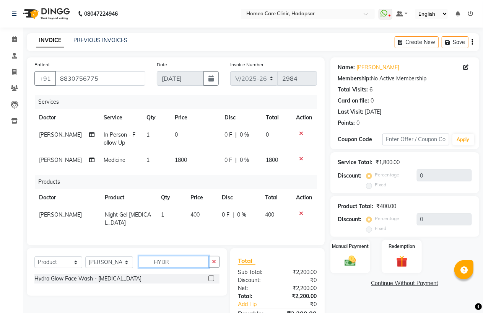
type input "HYDR"
click at [211, 281] on label at bounding box center [211, 278] width 6 height 6
click at [211, 281] on input "checkbox" at bounding box center [210, 278] width 5 height 5
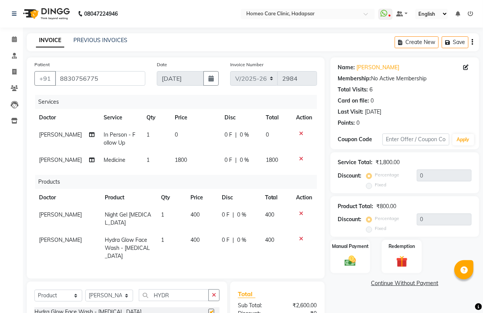
checkbox input "false"
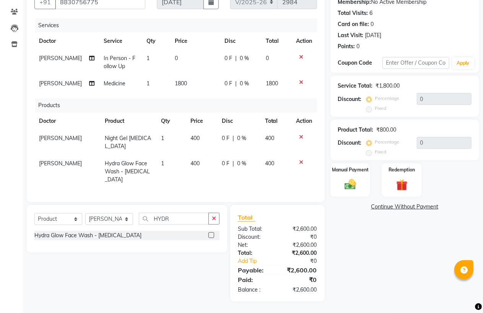
scroll to position [82, 0]
click at [196, 92] on td "1800" at bounding box center [195, 83] width 50 height 17
select select "65961"
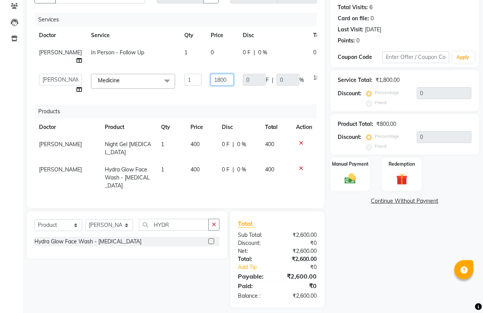
click at [211, 86] on input "1800" at bounding box center [222, 80] width 23 height 12
type input "1700"
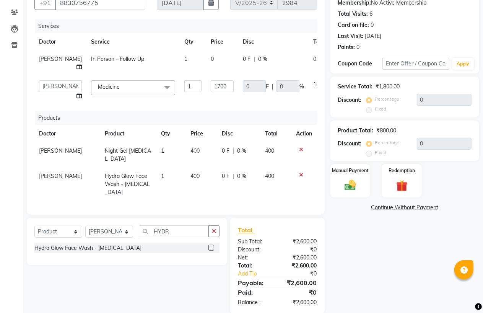
click at [360, 235] on div "Name: [PERSON_NAME] Membership: No Active Membership Total Visits: 6 Card on fi…" at bounding box center [408, 148] width 155 height 332
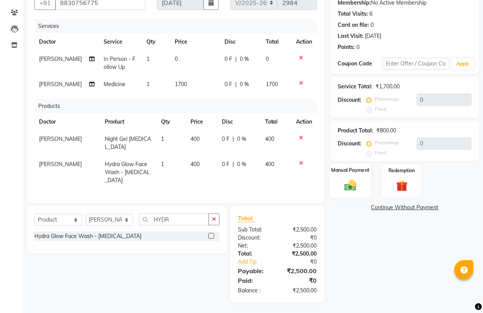
click at [351, 184] on img at bounding box center [351, 186] width 20 height 14
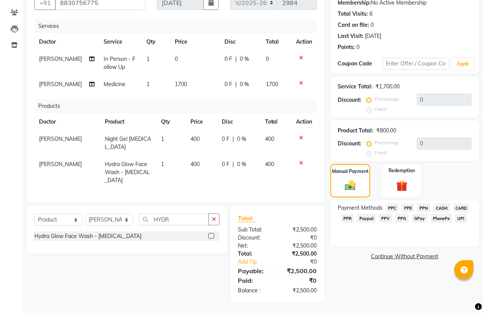
drag, startPoint x: 438, startPoint y: 217, endPoint x: 438, endPoint y: 227, distance: 10.0
click at [439, 217] on span "PhonePe" at bounding box center [442, 218] width 22 height 9
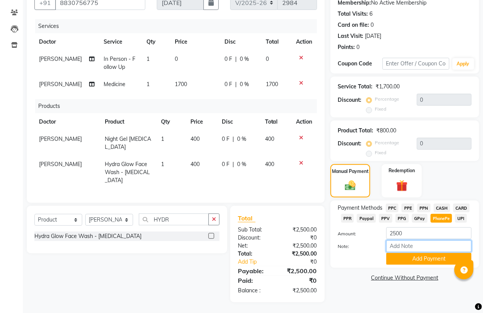
click at [422, 245] on input "Note:" at bounding box center [428, 246] width 85 height 12
type input "PPF"
click at [407, 266] on div "Payment Methods PPC PPE PPN CASH CARD PPR Paypal PPV PPG GPay PhonePe UPI Amoun…" at bounding box center [405, 233] width 149 height 67
click at [407, 263] on button "Add Payment" at bounding box center [428, 259] width 85 height 12
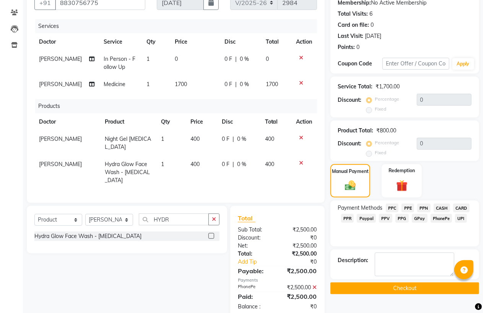
scroll to position [92, 0]
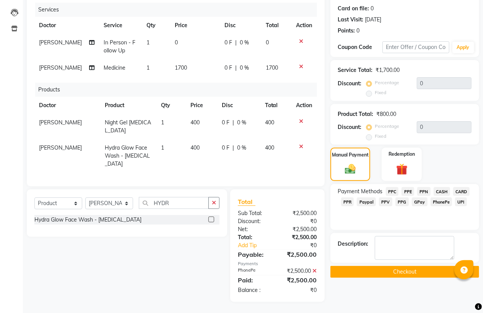
click at [402, 274] on button "Checkout" at bounding box center [405, 272] width 149 height 12
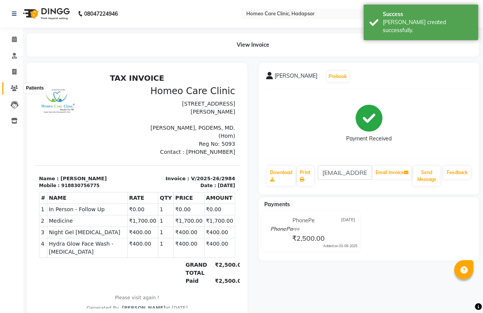
click at [12, 86] on icon at bounding box center [14, 88] width 7 height 6
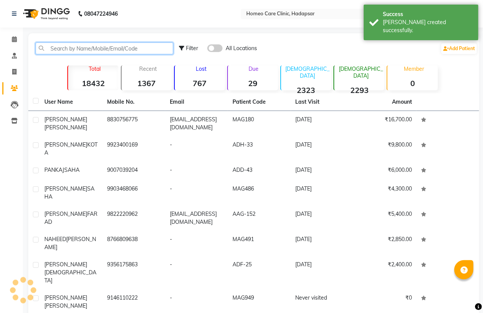
click at [55, 46] on input "text" at bounding box center [105, 48] width 138 height 12
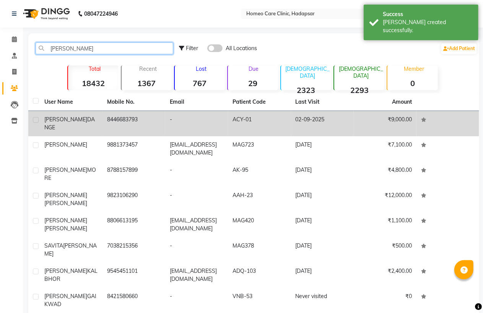
type input "[PERSON_NAME]"
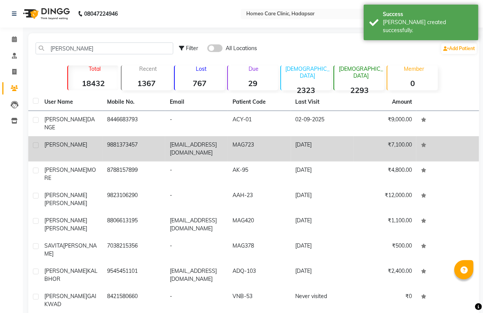
drag, startPoint x: 65, startPoint y: 116, endPoint x: 141, endPoint y: 138, distance: 78.7
click at [67, 117] on span "DANGE" at bounding box center [69, 123] width 50 height 15
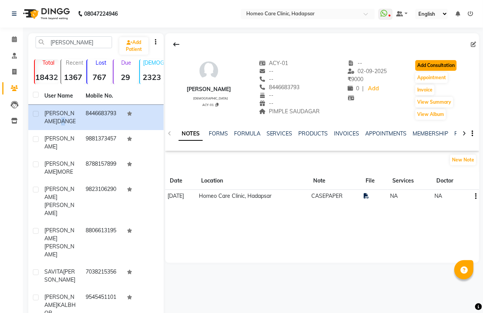
click at [429, 64] on button "Add Consultation" at bounding box center [435, 65] width 41 height 11
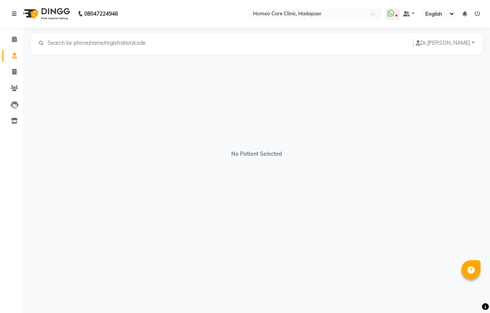
select select "[DEMOGRAPHIC_DATA]"
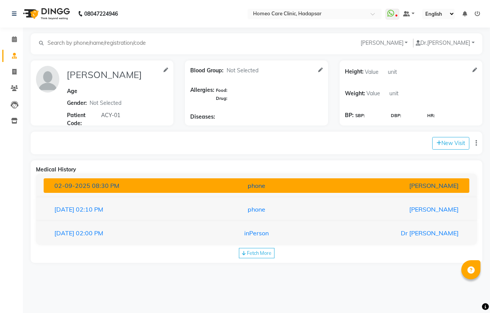
click at [101, 189] on div "[DATE] 08:30 PM" at bounding box center [118, 185] width 138 height 9
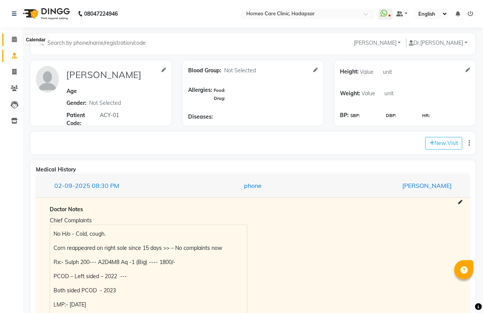
click at [13, 37] on icon at bounding box center [14, 39] width 5 height 6
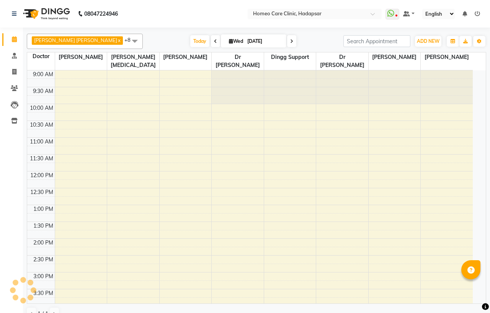
scroll to position [240, 0]
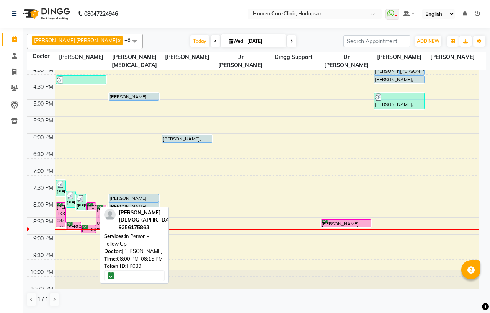
click at [92, 205] on div "[PERSON_NAME], TK39, 08:00 PM-08:15 PM, In Person - Follow Up" at bounding box center [90, 206] width 9 height 7
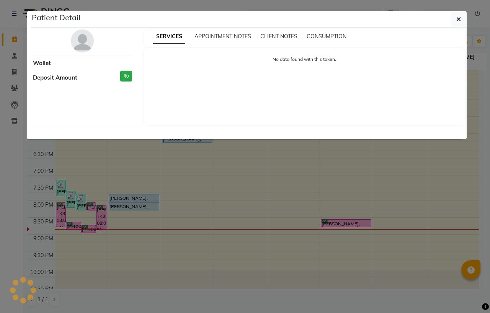
select select "6"
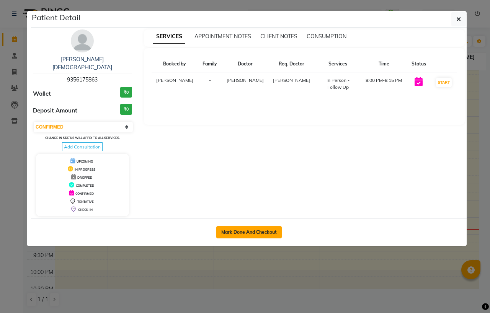
click at [249, 226] on button "Mark Done And Checkout" at bounding box center [248, 232] width 65 height 12
select select "service"
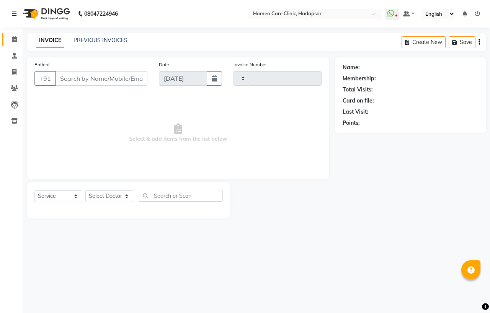
type input "2985"
select select "7485"
type input "9356175863"
select select "65961"
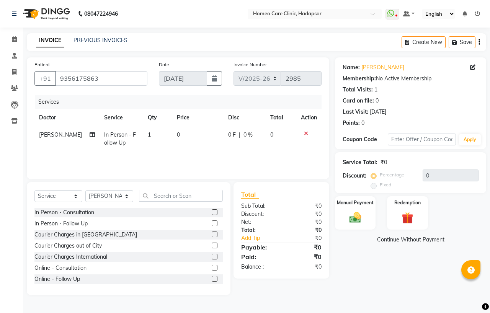
click at [402, 242] on link "Continue Without Payment" at bounding box center [410, 240] width 148 height 8
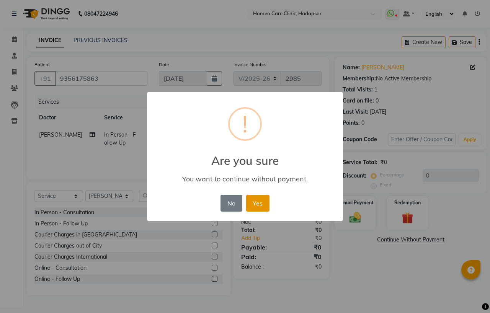
click at [263, 208] on button "Yes" at bounding box center [257, 203] width 23 height 17
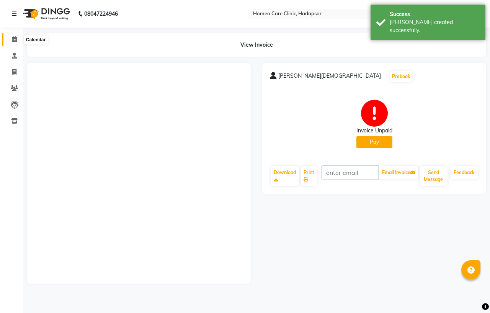
click at [13, 37] on icon at bounding box center [14, 39] width 5 height 6
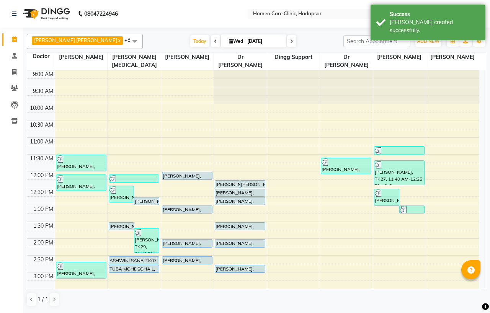
scroll to position [255, 0]
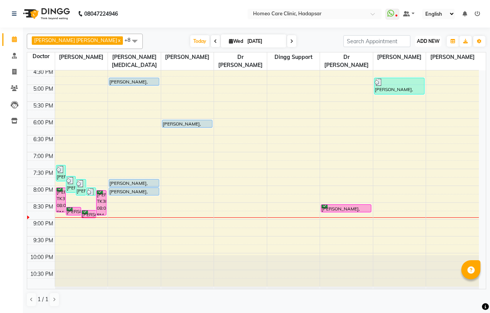
click at [426, 40] on span "ADD NEW" at bounding box center [428, 41] width 23 height 6
click at [417, 52] on button "Add Appointment" at bounding box center [410, 56] width 60 height 10
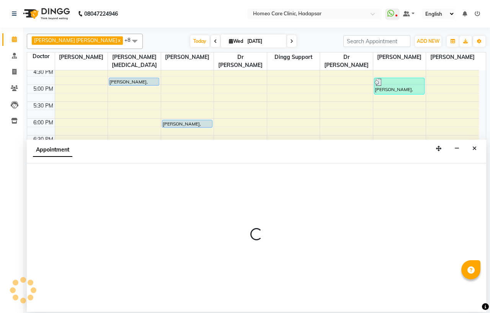
select select "600"
select select "tentative"
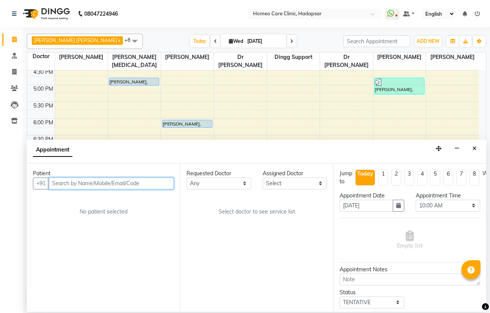
paste input "9450683146"
type input "9450683146"
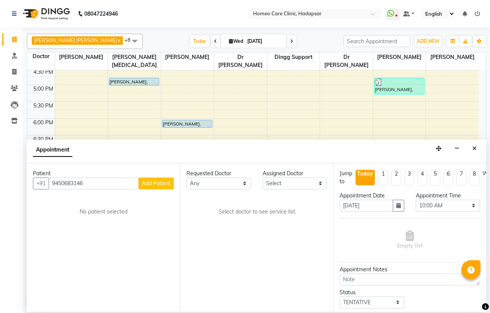
click at [158, 184] on span "Add Patient" at bounding box center [156, 183] width 29 height 7
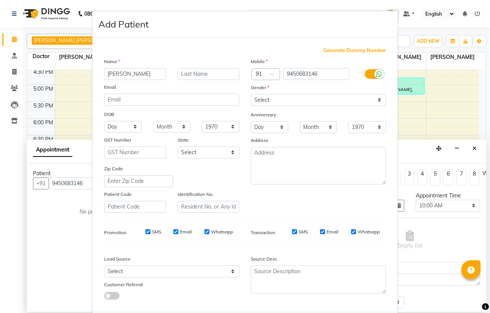
type input "[PERSON_NAME]"
click at [207, 72] on input "text" at bounding box center [209, 74] width 62 height 12
type input "PANDEY"
click at [263, 94] on select "Select [DEMOGRAPHIC_DATA] [DEMOGRAPHIC_DATA] Other Prefer Not To Say" at bounding box center [318, 100] width 135 height 12
select select "[DEMOGRAPHIC_DATA]"
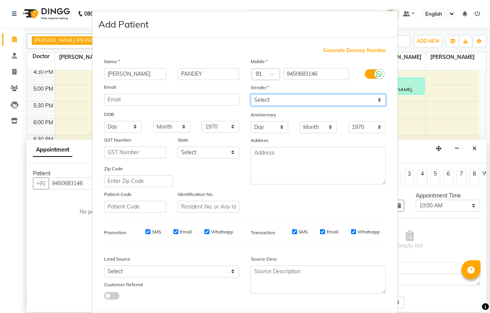
click at [251, 94] on select "Select [DEMOGRAPHIC_DATA] [DEMOGRAPHIC_DATA] Other Prefer Not To Say" at bounding box center [318, 100] width 135 height 12
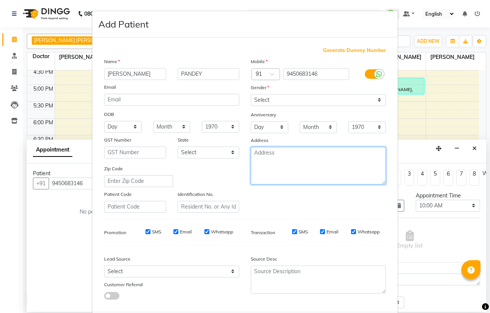
click at [268, 168] on textarea at bounding box center [318, 165] width 135 height 37
click at [280, 155] on textarea "[GEOGRAPHIC_DATA])" at bounding box center [318, 165] width 135 height 37
click at [278, 150] on textarea "[GEOGRAPHIC_DATA])" at bounding box center [318, 165] width 135 height 37
type textarea "BANARAS ([GEOGRAPHIC_DATA])"
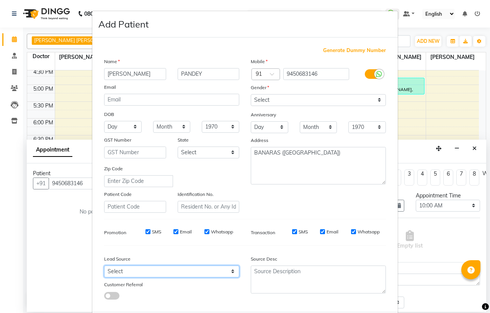
click at [114, 270] on select "Select Walk-in Referral Internet Friend Word of Mouth Advertisement Facebook Ju…" at bounding box center [171, 271] width 135 height 12
click at [104, 266] on select "Select Walk-in Referral Internet Friend Word of Mouth Advertisement Facebook Ju…" at bounding box center [171, 271] width 135 height 12
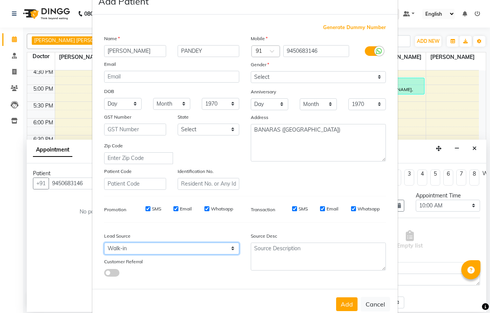
scroll to position [40, 0]
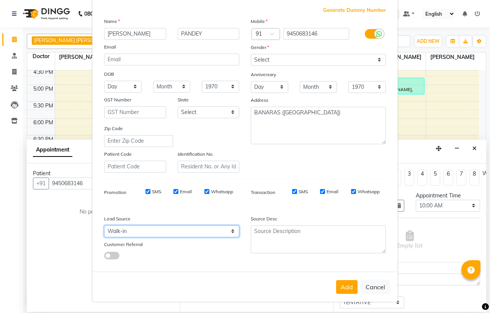
click at [135, 231] on select "Select Walk-in Referral Internet Friend Word of Mouth Advertisement Facebook Ju…" at bounding box center [171, 231] width 135 height 12
select select "50944"
click at [104, 225] on select "Select Walk-in Referral Internet Friend Word of Mouth Advertisement Facebook Ju…" at bounding box center [171, 231] width 135 height 12
click at [339, 287] on button "Add" at bounding box center [346, 287] width 21 height 14
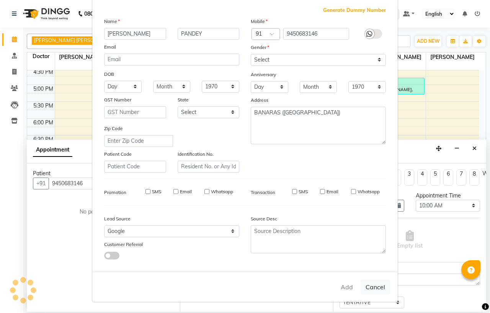
select select
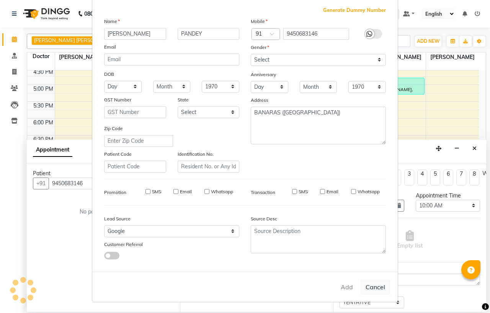
select select
checkbox input "false"
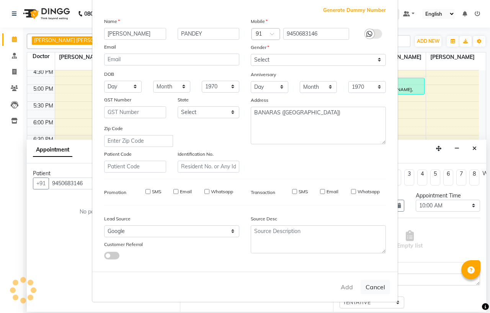
checkbox input "false"
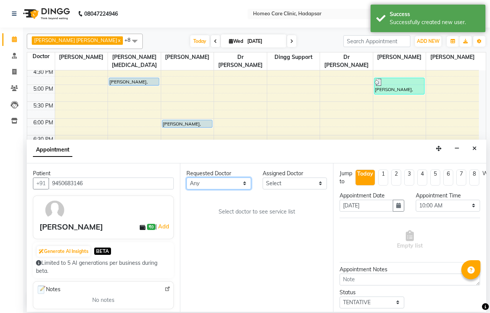
click at [203, 183] on select "Any Dingg Support [PERSON_NAME] [PERSON_NAME] [PERSON_NAME] [PERSON_NAME] [PERS…" at bounding box center [218, 184] width 65 height 12
select select "65961"
click at [186, 178] on select "Any Dingg Support [PERSON_NAME] [PERSON_NAME] [PERSON_NAME] [PERSON_NAME] [PERS…" at bounding box center [218, 184] width 65 height 12
select select "65961"
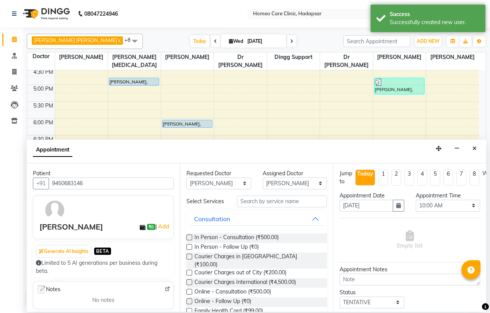
click at [189, 240] on label at bounding box center [189, 238] width 6 height 6
click at [189, 241] on input "checkbox" at bounding box center [188, 238] width 5 height 5
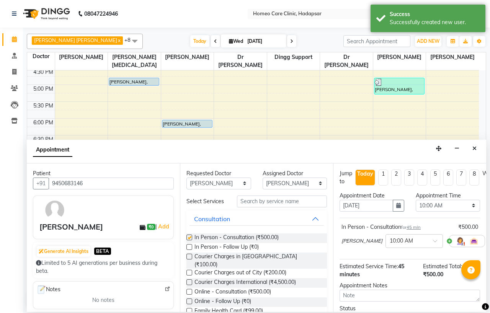
checkbox input "false"
click at [433, 207] on select "Select 10:00 AM 10:05 AM 10:10 AM 10:15 AM 10:20 AM 10:25 AM 10:30 AM 10:35 AM …" at bounding box center [447, 206] width 65 height 12
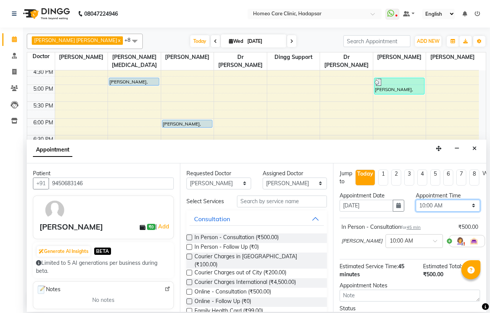
select select "1255"
click at [415, 200] on select "Select 10:00 AM 10:05 AM 10:10 AM 10:15 AM 10:20 AM 10:25 AM 10:30 AM 10:35 AM …" at bounding box center [447, 206] width 65 height 12
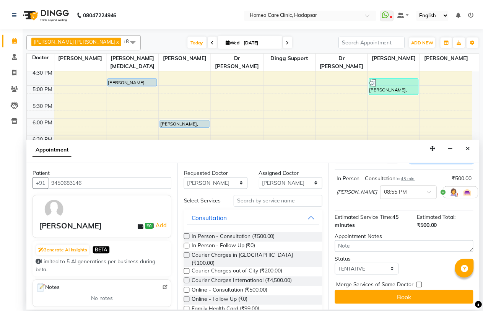
scroll to position [56, 0]
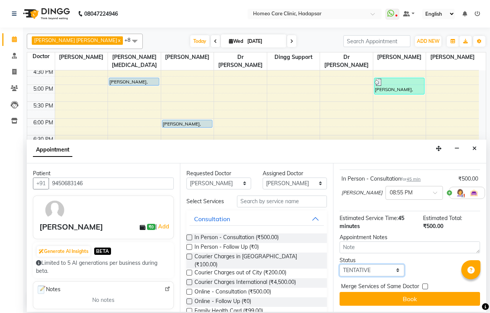
click at [367, 268] on select "Select TENTATIVE CONFIRM CHECK-IN UPCOMING" at bounding box center [371, 270] width 65 height 12
select select "confirm booking"
click at [339, 264] on select "Select TENTATIVE CONFIRM CHECK-IN UPCOMING" at bounding box center [371, 270] width 65 height 12
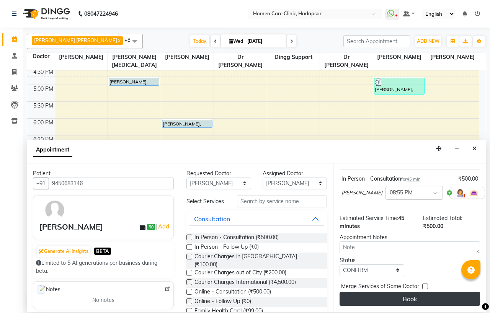
click at [369, 293] on button "Book" at bounding box center [409, 299] width 140 height 14
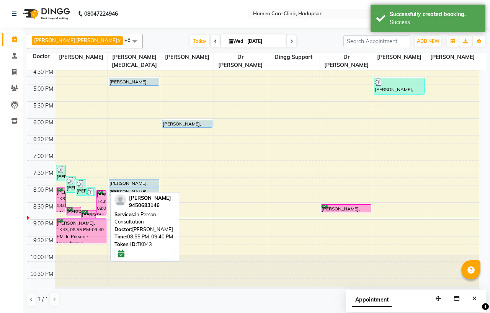
click at [86, 228] on div "[PERSON_NAME], TK43, 08:55 PM-09:40 PM, In Person - Consultation" at bounding box center [81, 231] width 50 height 24
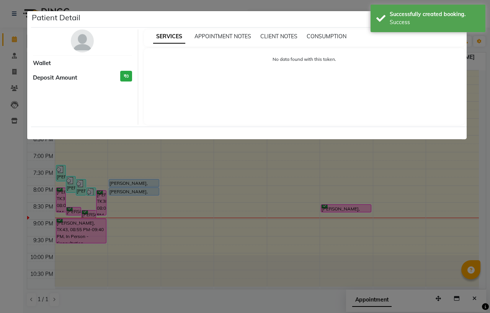
select select "6"
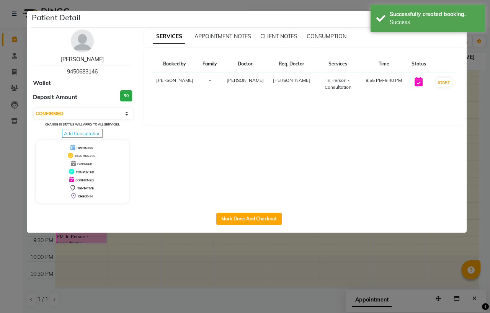
click at [71, 60] on link "[PERSON_NAME]" at bounding box center [82, 59] width 43 height 7
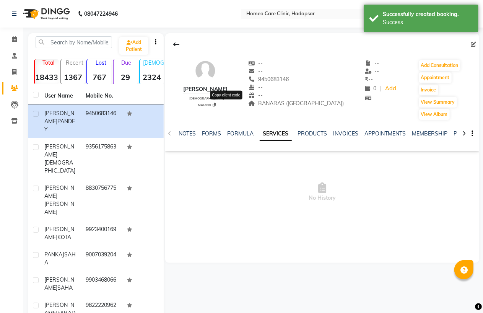
click at [216, 103] on icon at bounding box center [214, 105] width 3 height 4
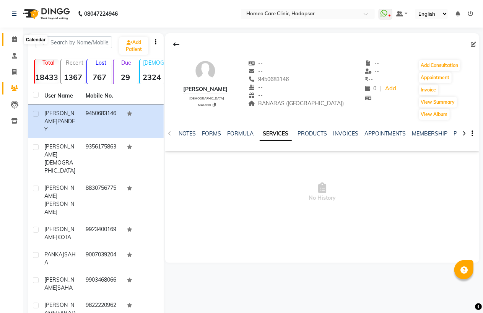
click at [13, 40] on icon at bounding box center [14, 39] width 5 height 6
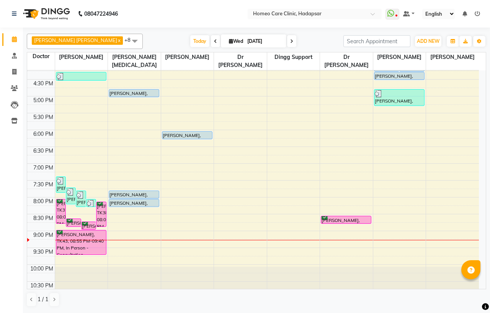
scroll to position [255, 0]
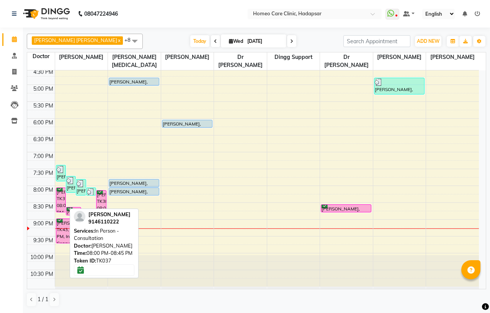
click at [60, 199] on div "[PERSON_NAME], TK37, 08:00 PM-08:45 PM, In Person - Consultation" at bounding box center [60, 200] width 9 height 24
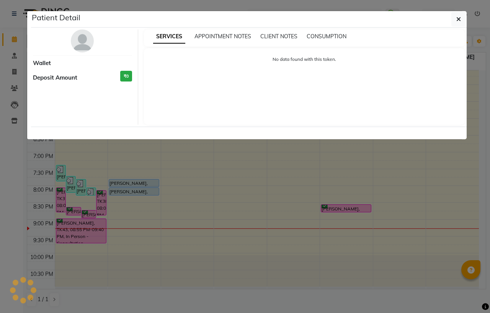
select select "6"
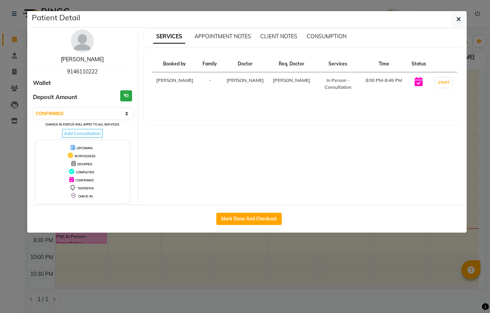
click at [83, 56] on link "[PERSON_NAME]" at bounding box center [82, 59] width 43 height 7
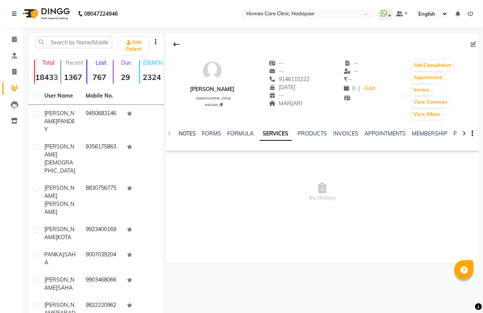
click at [194, 131] on link "NOTES" at bounding box center [187, 133] width 17 height 7
click at [457, 151] on div "[PERSON_NAME] [DEMOGRAPHIC_DATA] MAG948 -- -- 9146110222 [DATE] -- MANJARI -- -…" at bounding box center [322, 140] width 314 height 215
click at [457, 159] on button "New Note" at bounding box center [463, 160] width 26 height 11
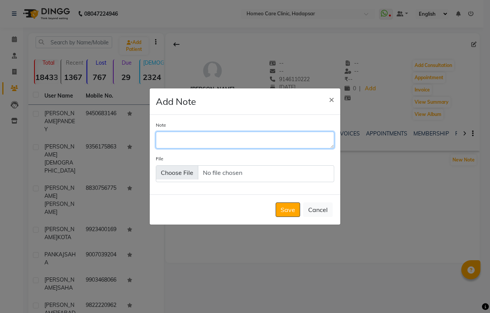
click at [200, 143] on textarea "Note" at bounding box center [245, 140] width 178 height 17
type textarea "CASEPAPER"
type input "C:\fakepath\DocScanner [DATE] 09-12 PM.pdf"
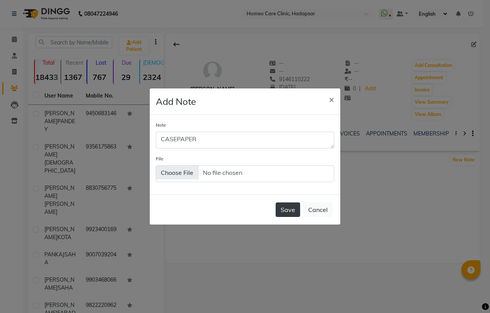
click at [284, 205] on button "Save" at bounding box center [287, 209] width 24 height 15
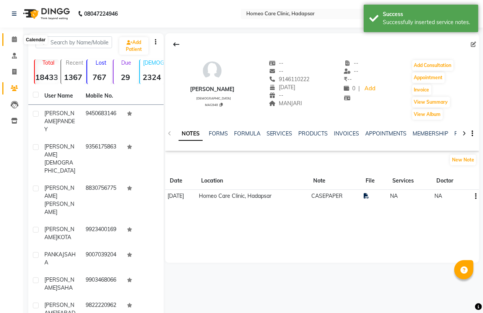
click at [15, 37] on icon at bounding box center [14, 39] width 5 height 6
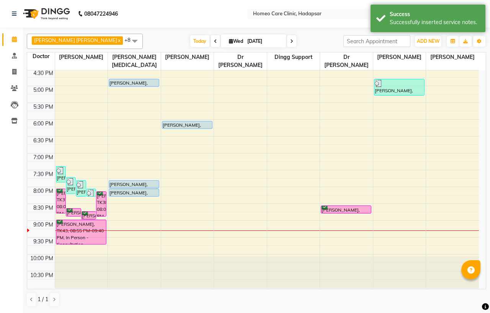
scroll to position [255, 0]
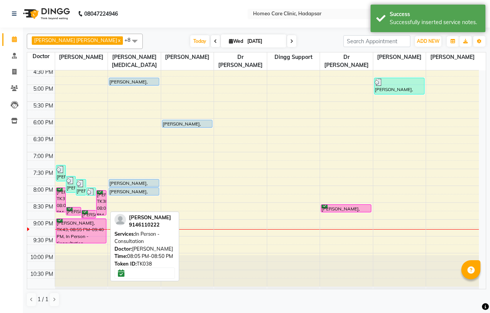
click at [103, 203] on div "[PERSON_NAME], TK38, 08:05 PM-08:50 PM, In Person - Consultation" at bounding box center [100, 203] width 9 height 24
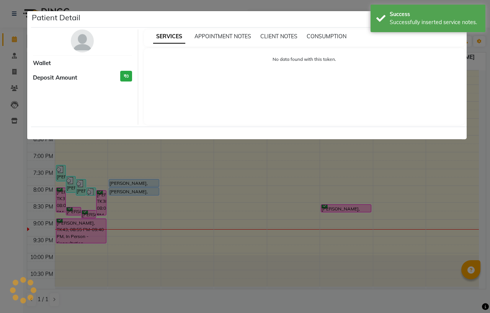
select select "6"
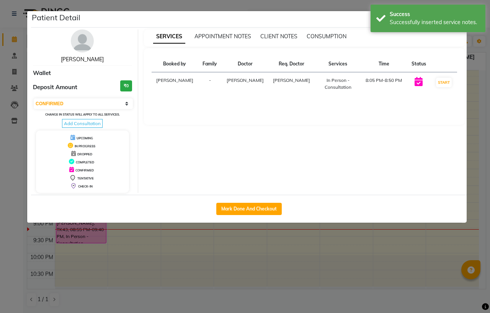
click at [81, 58] on link "[PERSON_NAME]" at bounding box center [82, 59] width 43 height 7
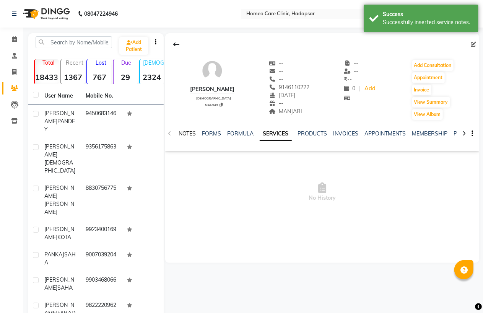
click at [189, 132] on link "NOTES" at bounding box center [187, 133] width 17 height 7
click at [465, 159] on button "New Note" at bounding box center [463, 160] width 26 height 11
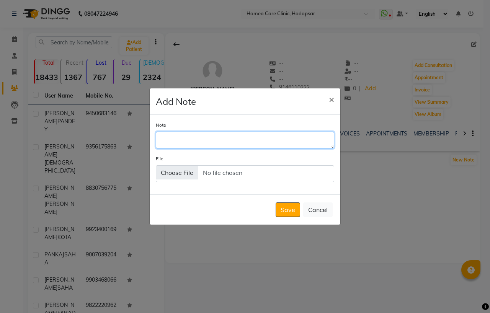
click at [202, 146] on textarea "Note" at bounding box center [245, 140] width 178 height 17
type textarea "CASEPAPER"
type input "C:\fakepath\DocScanner [DATE] 09-13 PM.pdf"
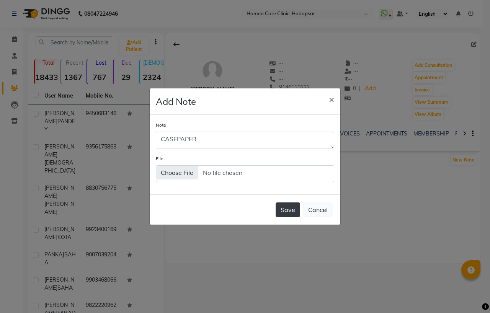
click at [282, 208] on button "Save" at bounding box center [287, 209] width 24 height 15
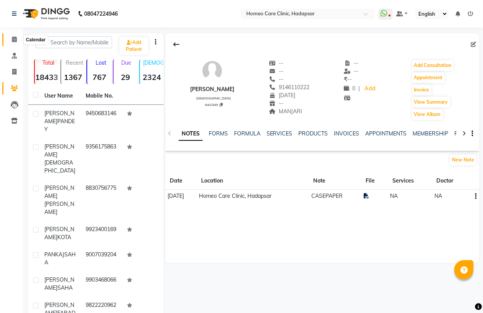
click at [16, 39] on span at bounding box center [14, 39] width 13 height 9
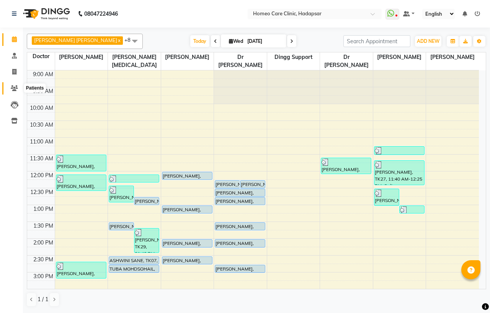
click at [15, 86] on icon at bounding box center [14, 88] width 7 height 6
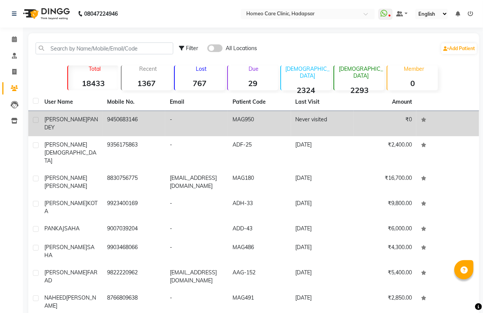
click at [90, 124] on div "[PERSON_NAME]" at bounding box center [71, 124] width 54 height 16
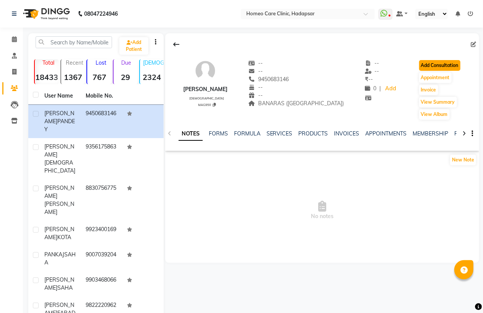
click at [450, 68] on button "Add Consultation" at bounding box center [439, 65] width 41 height 11
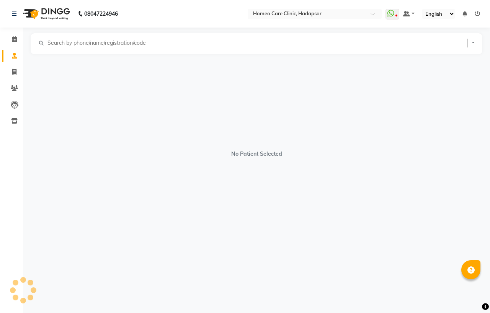
select select "[DEMOGRAPHIC_DATA]"
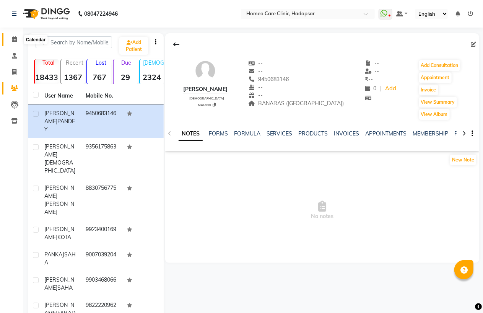
drag, startPoint x: 13, startPoint y: 39, endPoint x: 18, endPoint y: 87, distance: 48.4
click at [13, 39] on icon at bounding box center [14, 39] width 5 height 6
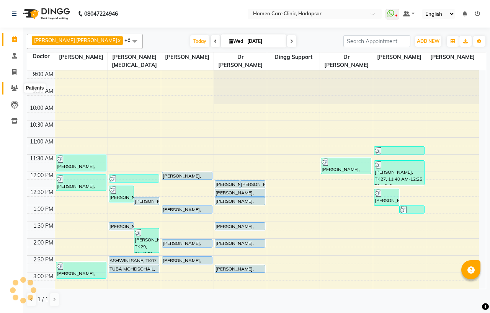
click at [11, 86] on icon at bounding box center [14, 88] width 7 height 6
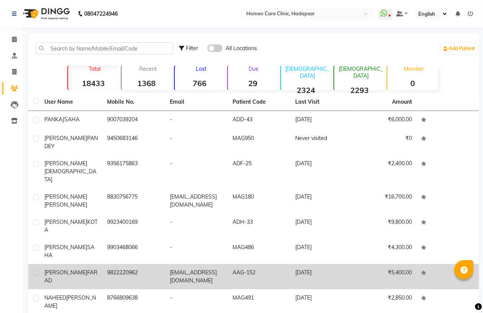
click at [82, 269] on span "FARAD" at bounding box center [70, 276] width 53 height 15
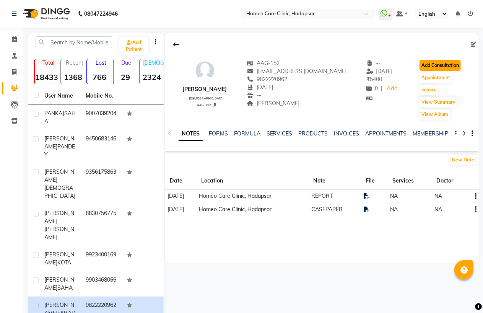
click at [445, 64] on button "Add Consultation" at bounding box center [440, 65] width 41 height 11
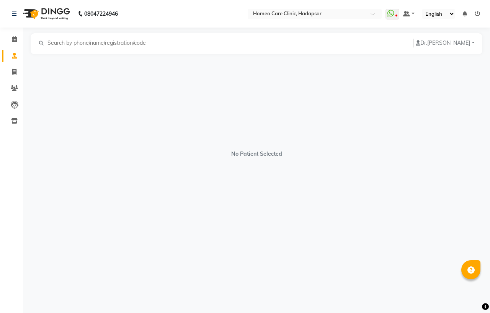
select select "[DEMOGRAPHIC_DATA]"
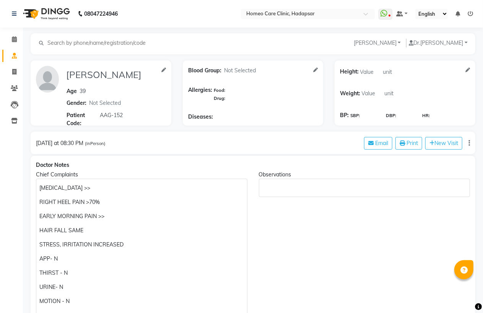
scroll to position [255, 0]
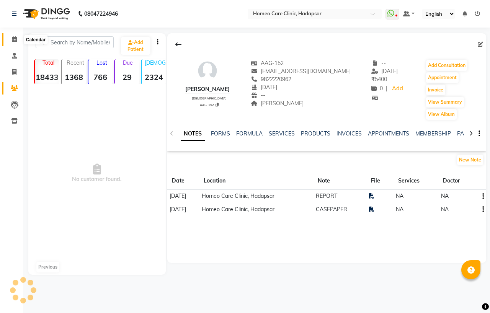
click at [13, 37] on icon at bounding box center [14, 39] width 5 height 6
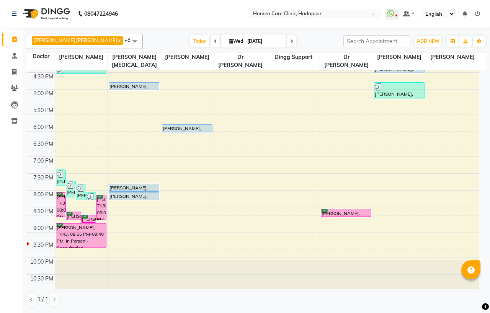
scroll to position [255, 0]
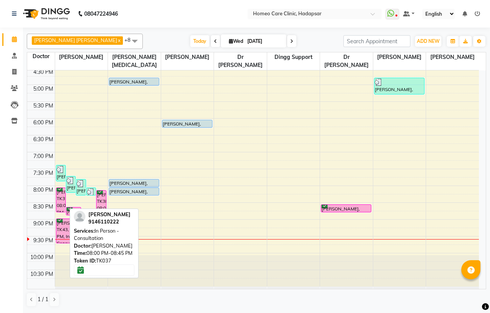
click at [60, 197] on div "[PERSON_NAME], TK37, 08:00 PM-08:45 PM, In Person - Consultation" at bounding box center [60, 200] width 9 height 24
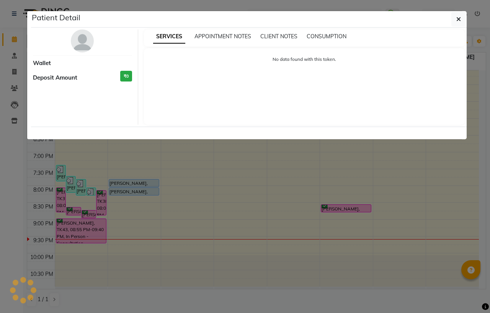
select select "6"
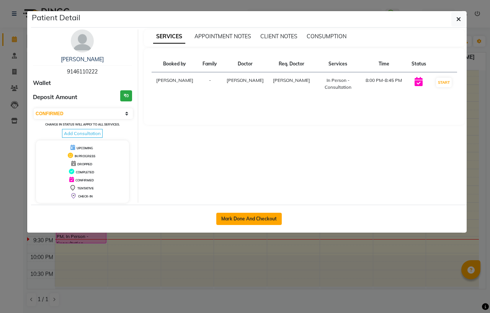
click at [239, 219] on button "Mark Done And Checkout" at bounding box center [248, 219] width 65 height 12
select select "7485"
select select "service"
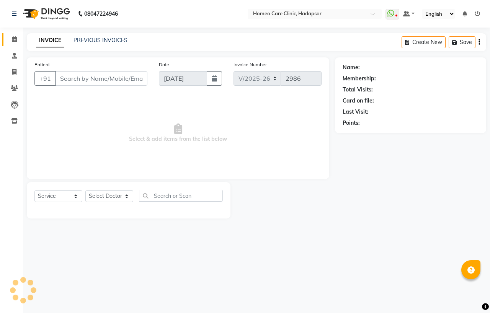
type input "9146110222"
select select "65961"
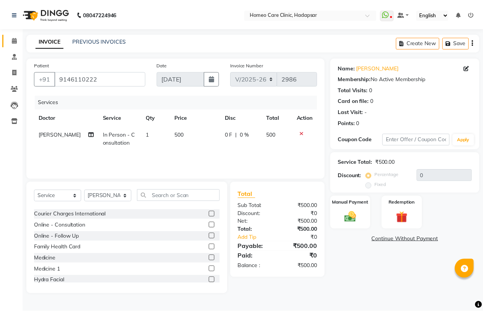
scroll to position [42, 0]
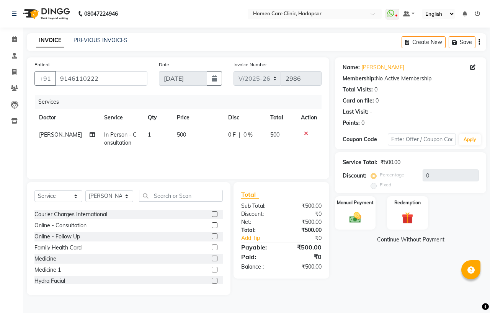
click at [212, 258] on label at bounding box center [215, 259] width 6 height 6
click at [212, 258] on input "checkbox" at bounding box center [214, 258] width 5 height 5
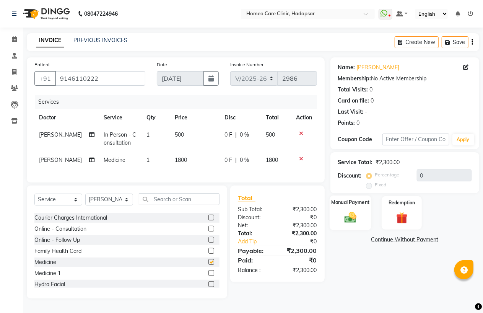
checkbox input "false"
click at [350, 214] on img at bounding box center [351, 217] width 20 height 14
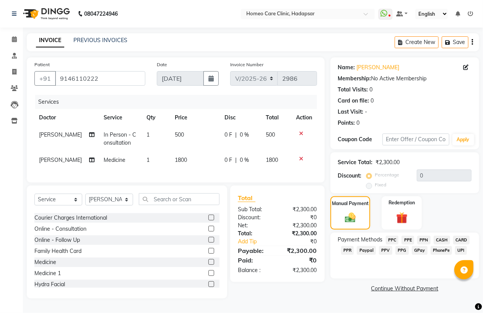
click at [435, 249] on span "PhonePe" at bounding box center [442, 250] width 22 height 9
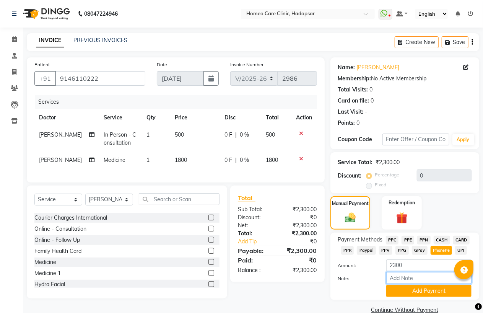
click at [406, 277] on input "Note:" at bounding box center [428, 278] width 85 height 12
paste input "2000 CASH + 300 PPF"
type input "2000 CASH + 300 PPF"
click at [402, 289] on button "Add Payment" at bounding box center [428, 291] width 85 height 12
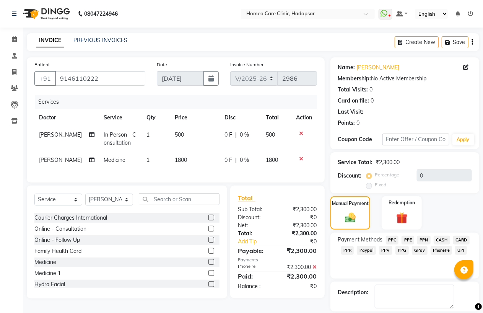
scroll to position [24, 0]
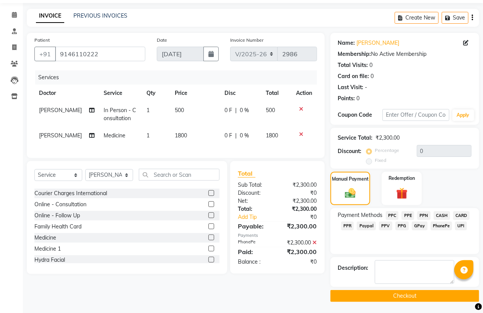
click at [402, 290] on button "Checkout" at bounding box center [405, 296] width 149 height 12
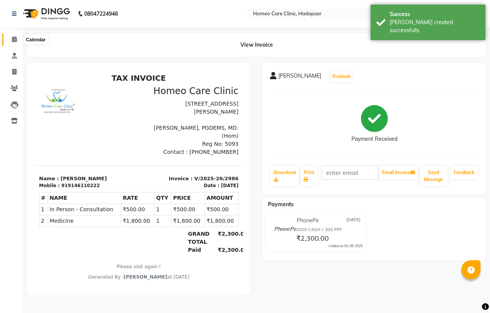
click at [13, 37] on icon at bounding box center [14, 39] width 5 height 6
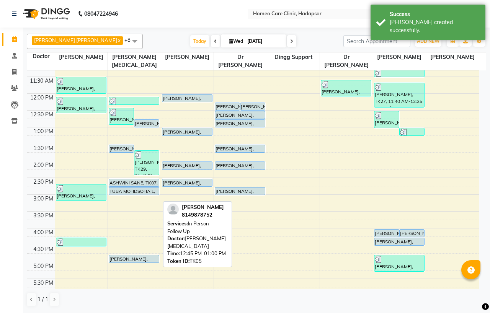
scroll to position [255, 0]
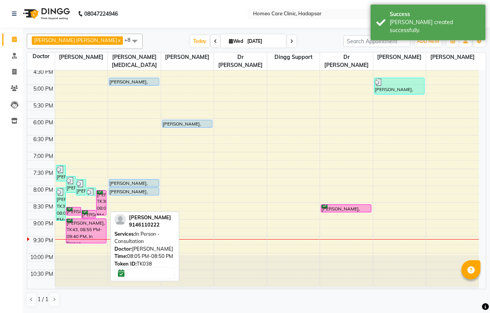
click at [102, 202] on div "[PERSON_NAME], TK38, 08:05 PM-08:50 PM, In Person - Consultation" at bounding box center [100, 203] width 9 height 24
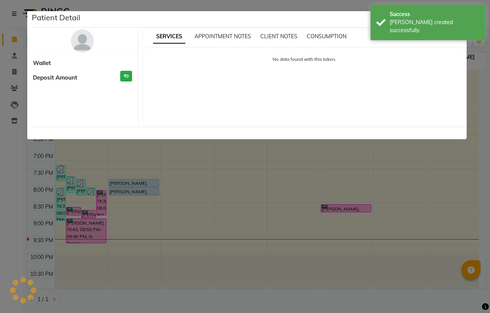
select select "6"
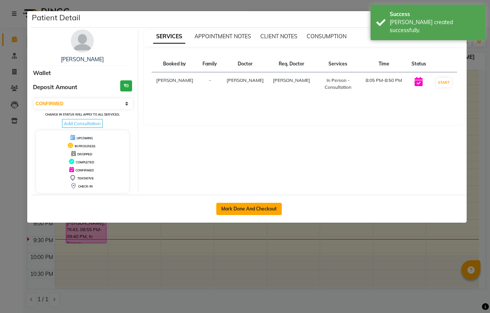
click at [247, 208] on button "Mark Done And Checkout" at bounding box center [248, 209] width 65 height 12
select select "service"
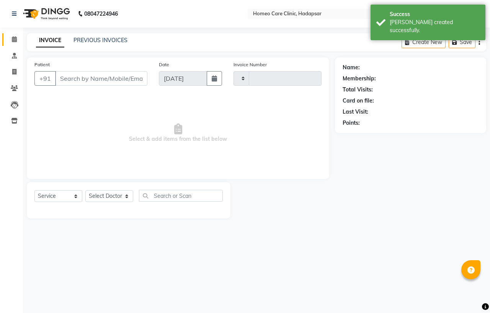
type input "2987"
select select "7485"
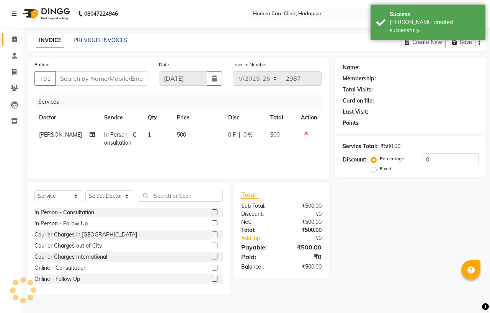
type input "9146110222"
select select "65961"
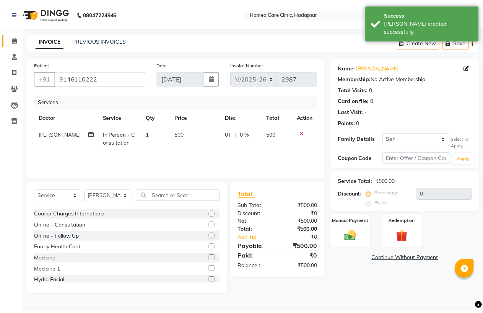
scroll to position [42, 0]
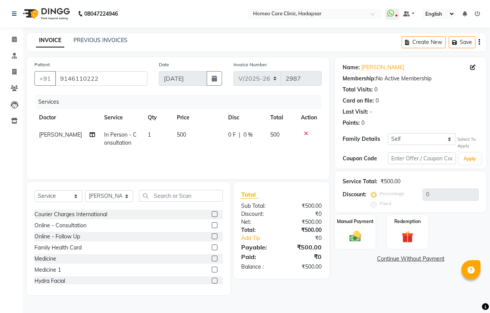
click at [212, 248] on label at bounding box center [215, 247] width 6 height 6
click at [212, 248] on input "checkbox" at bounding box center [214, 247] width 5 height 5
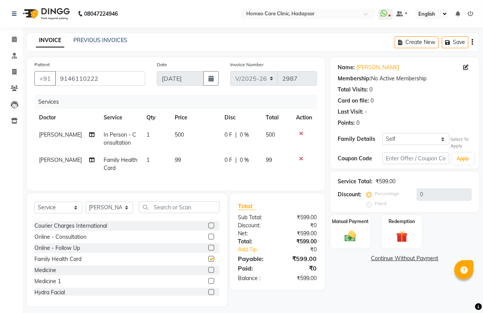
checkbox input "false"
click at [208, 273] on label at bounding box center [211, 270] width 6 height 6
click at [208, 273] on input "checkbox" at bounding box center [210, 270] width 5 height 5
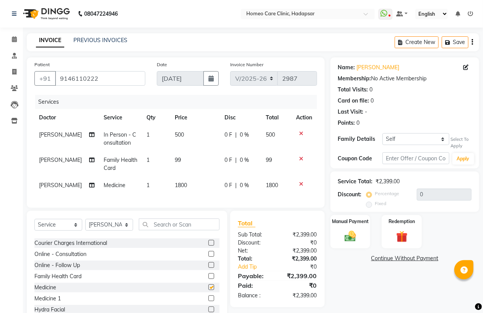
checkbox input "false"
click at [302, 132] on icon at bounding box center [302, 133] width 4 height 5
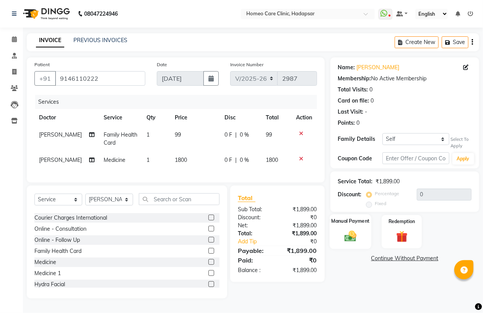
click at [353, 228] on div "Manual Payment" at bounding box center [351, 231] width 42 height 35
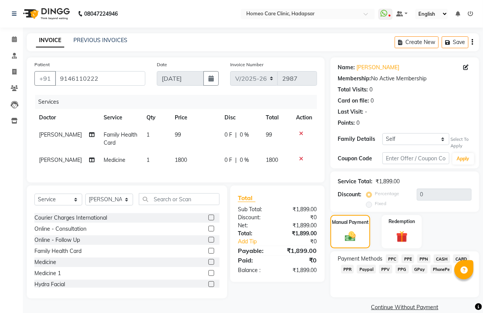
click at [445, 268] on span "PhonePe" at bounding box center [442, 269] width 22 height 9
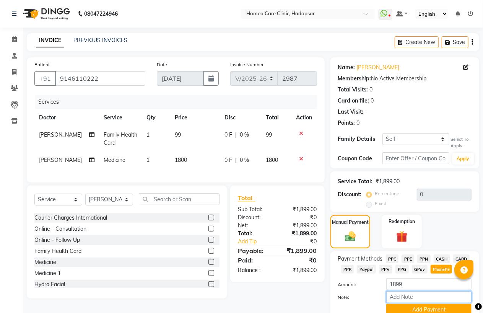
click at [411, 300] on input "Note:" at bounding box center [428, 297] width 85 height 12
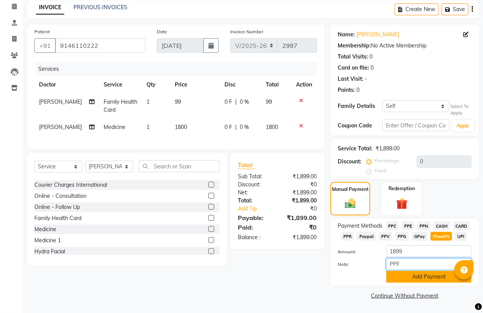
type input "PPF"
click at [420, 275] on button "Add Payment" at bounding box center [428, 277] width 85 height 12
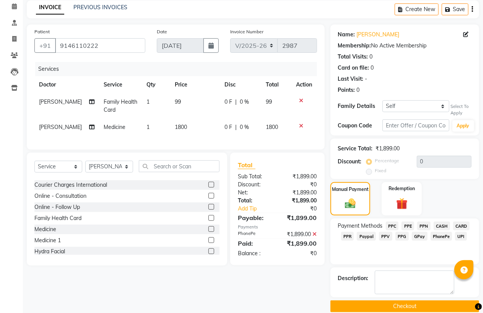
click at [417, 301] on button "Checkout" at bounding box center [405, 306] width 149 height 12
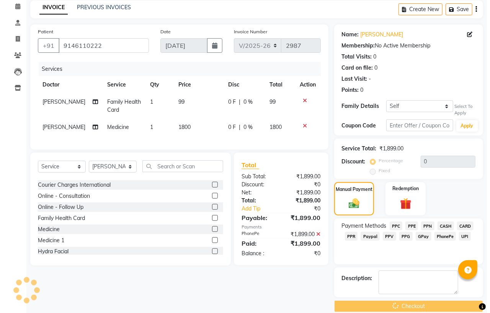
scroll to position [0, 0]
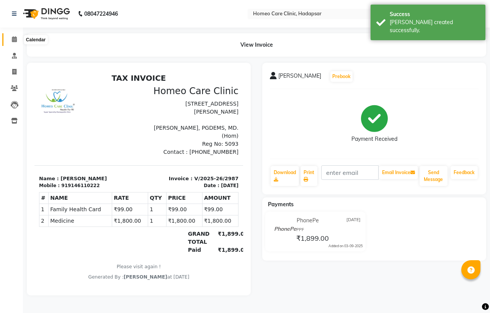
click at [12, 40] on icon at bounding box center [14, 39] width 5 height 6
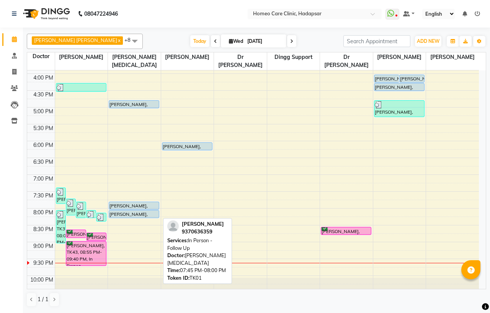
scroll to position [255, 0]
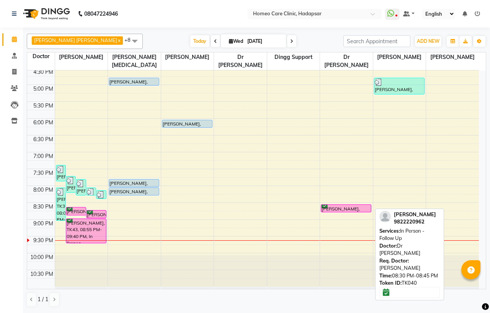
click at [334, 207] on div "[PERSON_NAME], TK40, 08:30 PM-08:45 PM, In Person - Follow Up" at bounding box center [346, 208] width 50 height 7
select select "6"
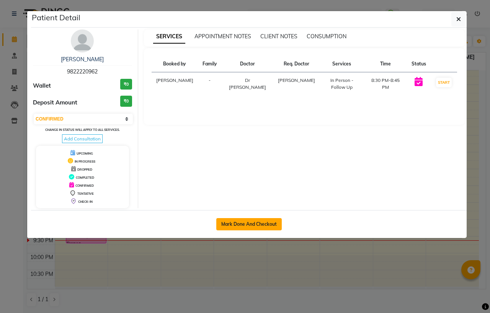
click at [257, 221] on button "Mark Done And Checkout" at bounding box center [248, 224] width 65 height 12
select select "service"
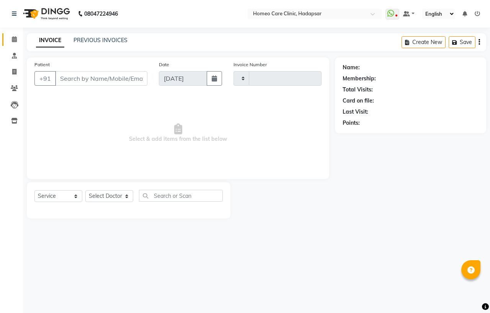
type input "2988"
select select "7485"
type input "9822220962"
select select "70881"
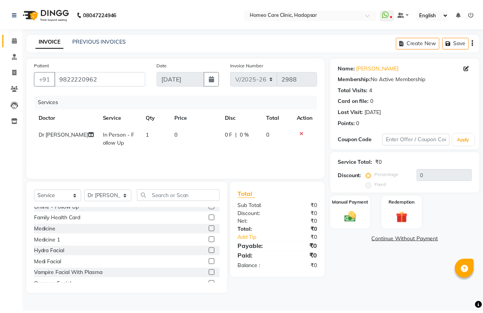
scroll to position [85, 0]
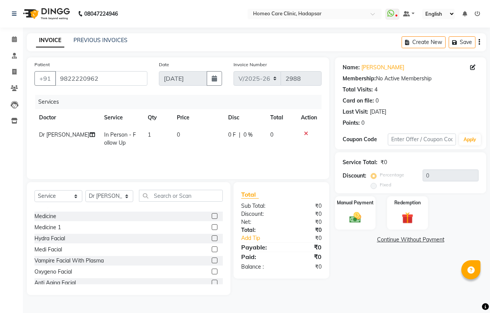
click at [212, 213] on label at bounding box center [215, 216] width 6 height 6
click at [212, 214] on input "checkbox" at bounding box center [214, 216] width 5 height 5
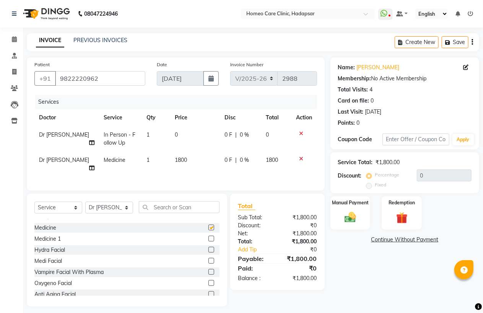
checkbox input "false"
click at [62, 213] on select "Select Service Product Membership Package Voucher Prepaid Gift Card" at bounding box center [58, 208] width 48 height 12
select select "product"
click at [34, 208] on select "Select Service Product Membership Package Voucher Prepaid Gift Card" at bounding box center [58, 208] width 48 height 12
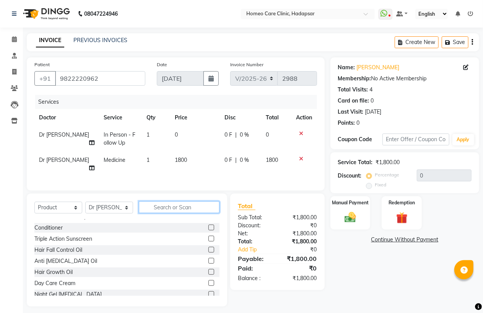
click at [149, 213] on input "text" at bounding box center [179, 207] width 81 height 12
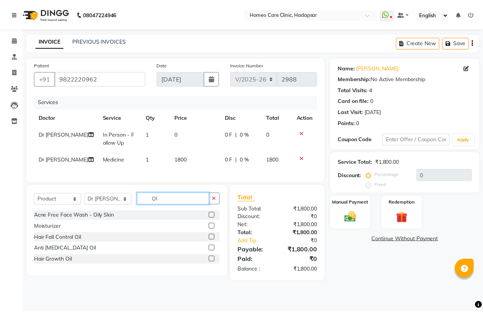
scroll to position [0, 0]
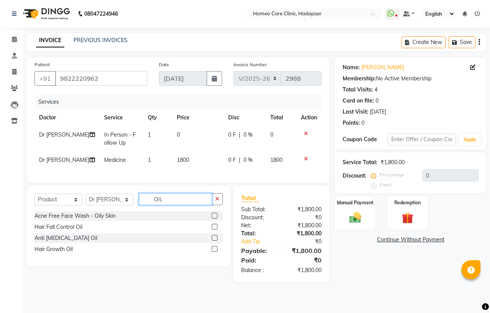
type input "OIL"
click at [214, 230] on label at bounding box center [215, 227] width 6 height 6
click at [214, 230] on input "checkbox" at bounding box center [214, 227] width 5 height 5
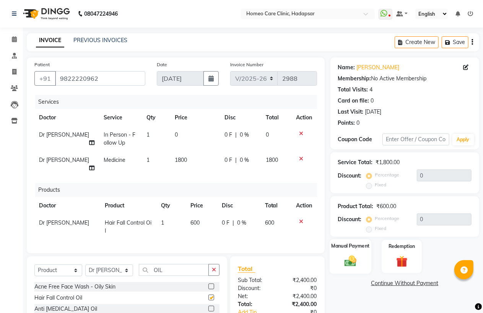
checkbox input "false"
click at [351, 261] on img at bounding box center [351, 261] width 20 height 14
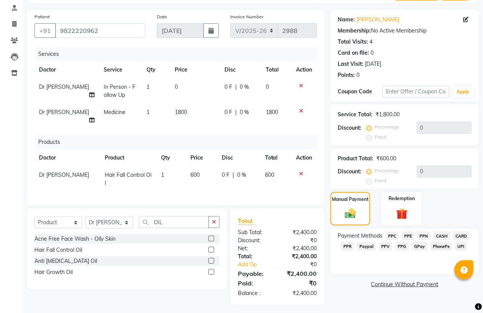
scroll to position [49, 0]
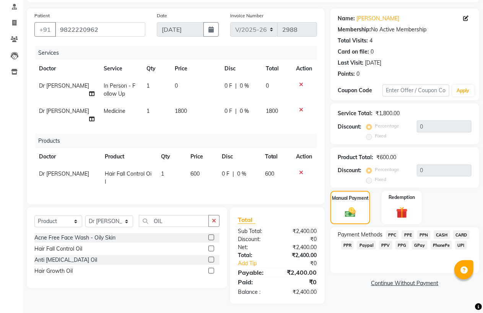
click at [440, 243] on span "PhonePe" at bounding box center [442, 245] width 22 height 9
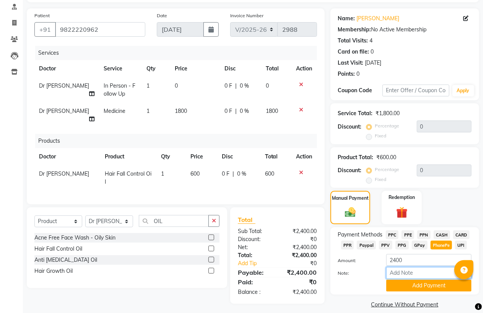
drag, startPoint x: 414, startPoint y: 275, endPoint x: 414, endPoint y: 262, distance: 12.6
click at [414, 275] on input "Note:" at bounding box center [428, 273] width 85 height 12
type input "PPF"
click at [408, 289] on button "Add Payment" at bounding box center [428, 286] width 85 height 12
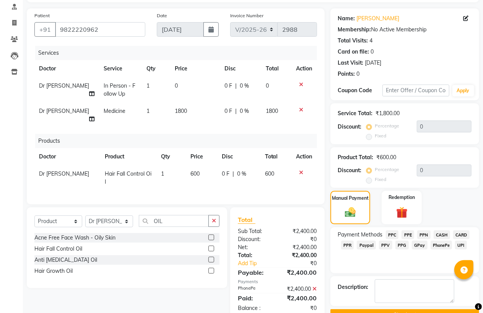
scroll to position [68, 0]
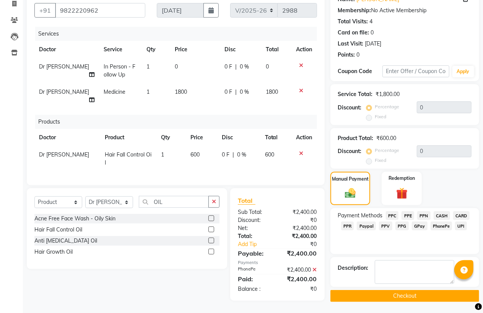
click at [407, 295] on button "Checkout" at bounding box center [405, 296] width 149 height 12
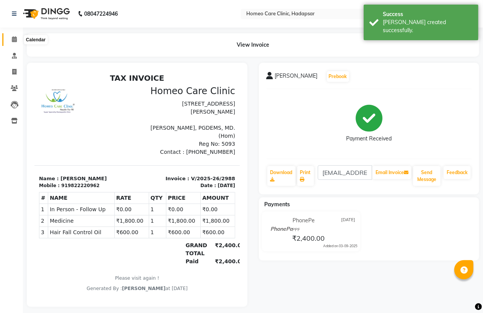
click at [14, 40] on icon at bounding box center [14, 39] width 5 height 6
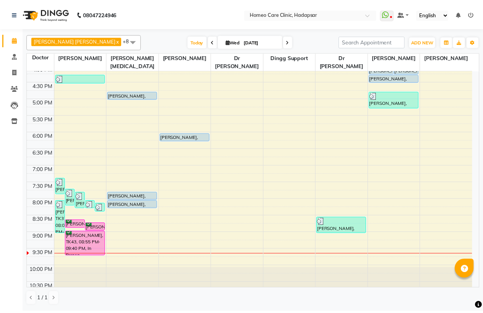
scroll to position [255, 0]
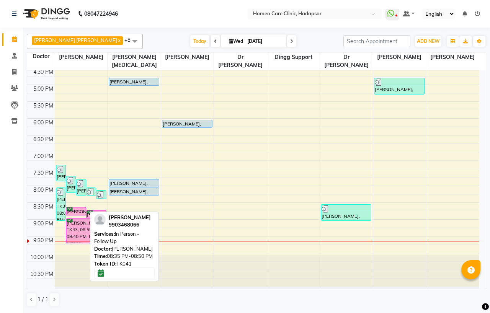
click at [78, 208] on div "[PERSON_NAME], TK41, 08:35 PM-08:50 PM, In Person - Follow Up" at bounding box center [76, 211] width 20 height 8
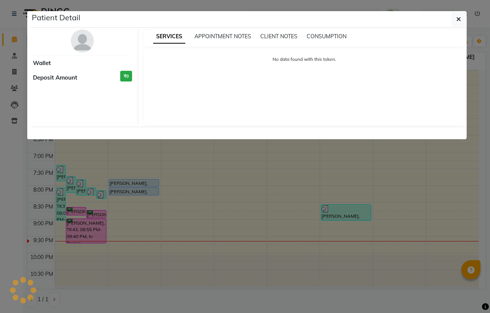
select select "6"
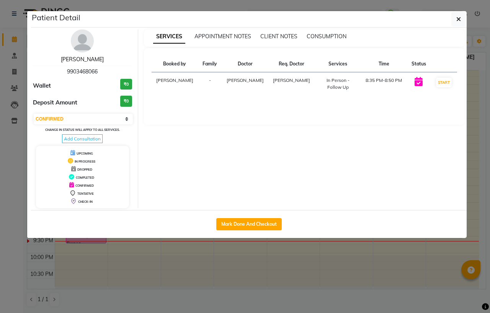
click at [90, 61] on link "[PERSON_NAME]" at bounding box center [82, 59] width 43 height 7
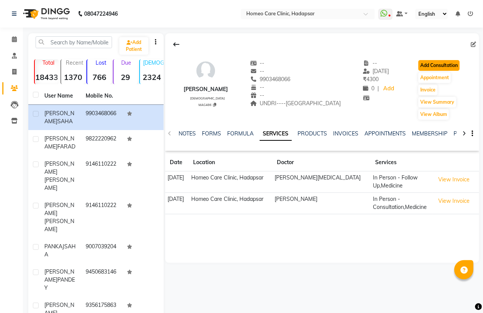
click at [438, 64] on button "Add Consultation" at bounding box center [439, 65] width 41 height 11
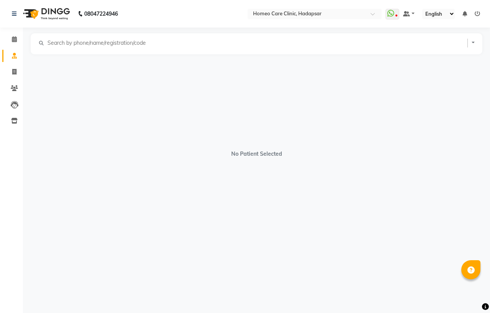
select select "[DEMOGRAPHIC_DATA]"
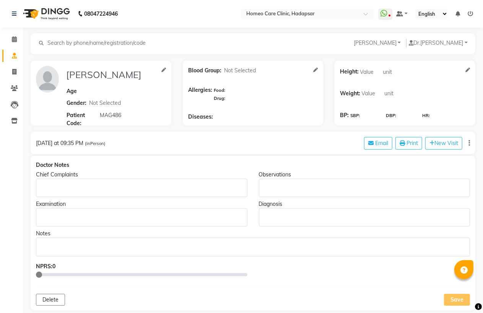
scroll to position [42, 0]
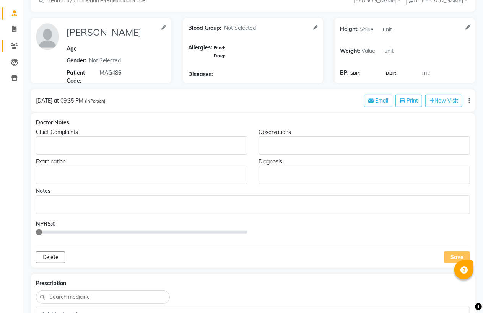
click at [15, 50] on link "Patients" at bounding box center [11, 46] width 18 height 13
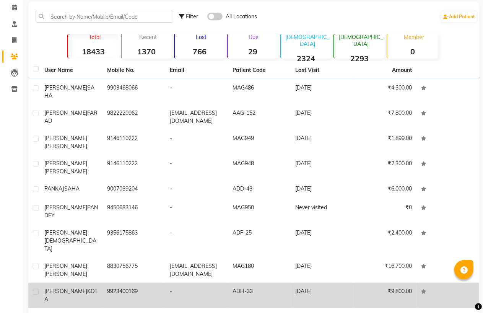
scroll to position [37, 0]
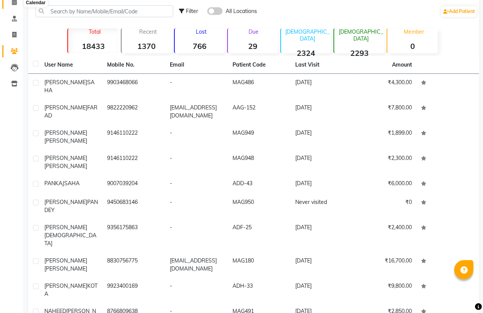
click at [12, 0] on icon at bounding box center [14, 2] width 5 height 6
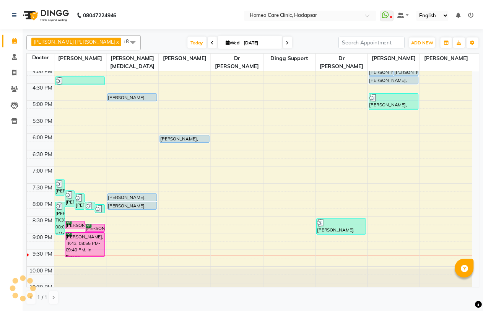
scroll to position [255, 0]
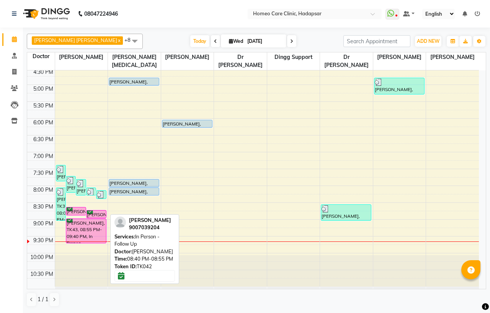
click at [99, 213] on div "[PERSON_NAME], TK42, 08:40 PM-08:55 PM, In Person - Follow Up" at bounding box center [96, 213] width 20 height 7
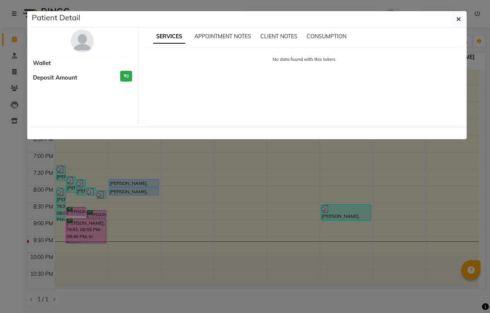
select select "6"
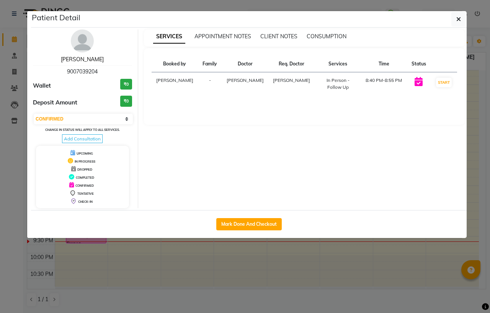
click at [86, 60] on link "[PERSON_NAME]" at bounding box center [82, 59] width 43 height 7
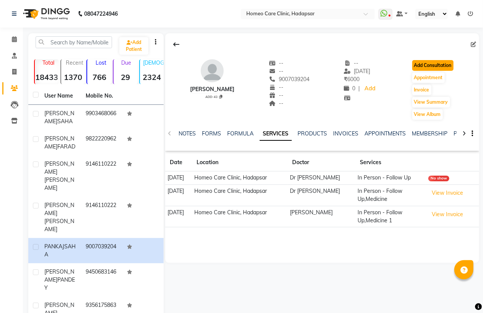
click at [435, 64] on button "Add Consultation" at bounding box center [432, 65] width 41 height 11
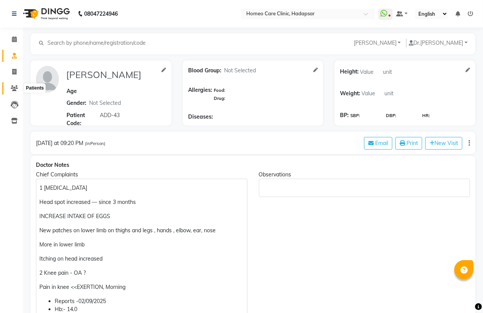
click at [17, 88] on icon at bounding box center [14, 88] width 7 height 6
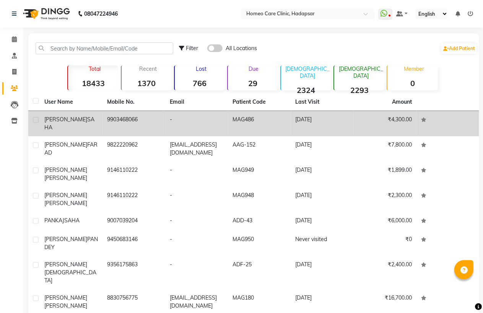
click at [114, 117] on td "9903468066" at bounding box center [134, 123] width 63 height 25
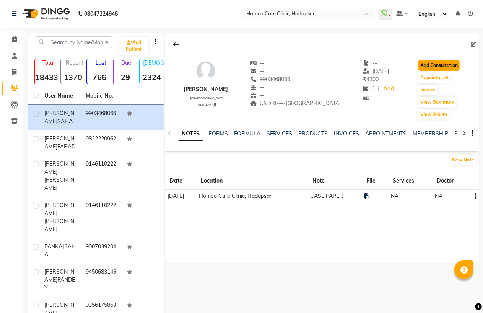
click at [450, 67] on button "Add Consultation" at bounding box center [439, 65] width 41 height 11
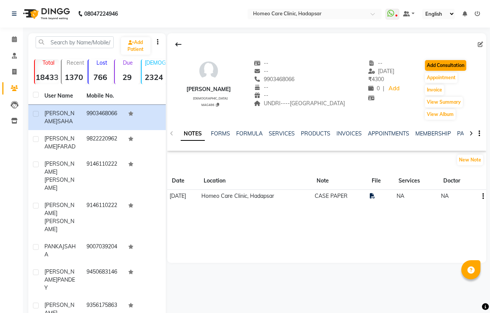
select select "[DEMOGRAPHIC_DATA]"
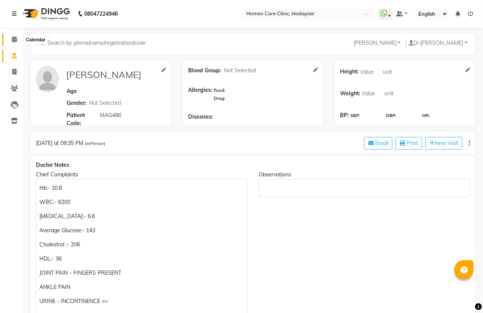
click at [14, 36] on span at bounding box center [14, 39] width 13 height 9
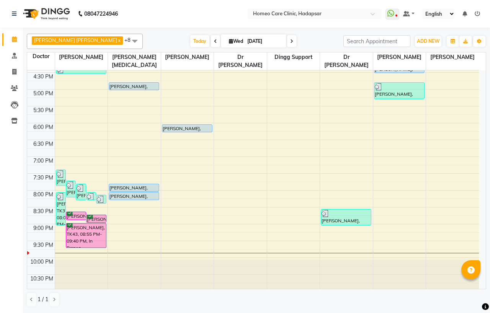
scroll to position [255, 0]
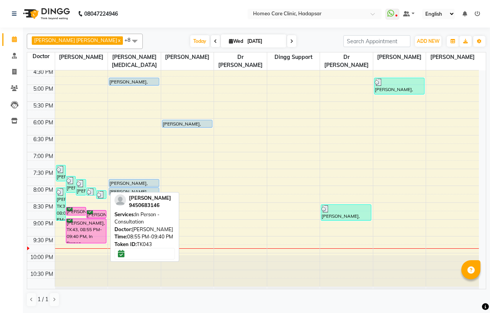
click at [92, 230] on div "[PERSON_NAME], TK43, 08:55 PM-09:40 PM, In Person - Consultation" at bounding box center [86, 231] width 40 height 24
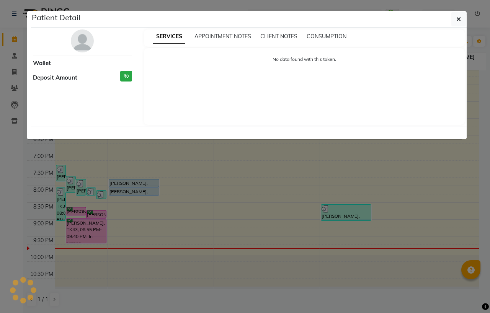
select select "6"
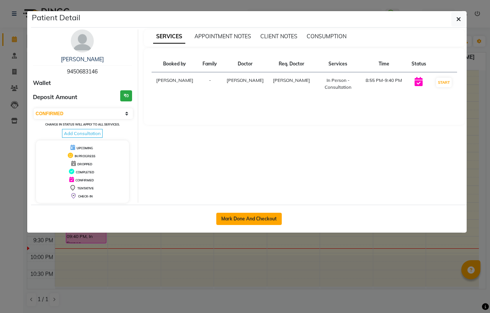
click at [262, 219] on button "Mark Done And Checkout" at bounding box center [248, 219] width 65 height 12
select select "7485"
select select "service"
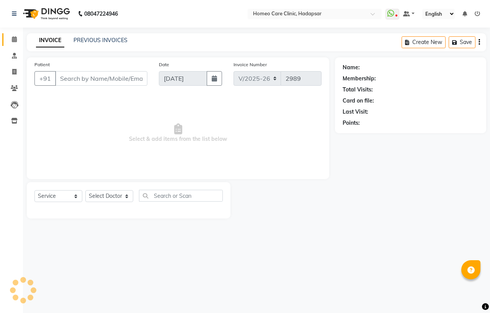
type input "9450683146"
select select "65961"
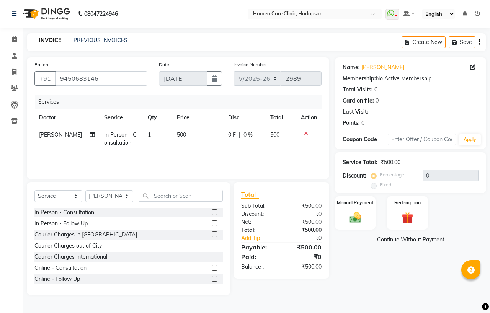
click at [392, 241] on link "Continue Without Payment" at bounding box center [410, 240] width 148 height 8
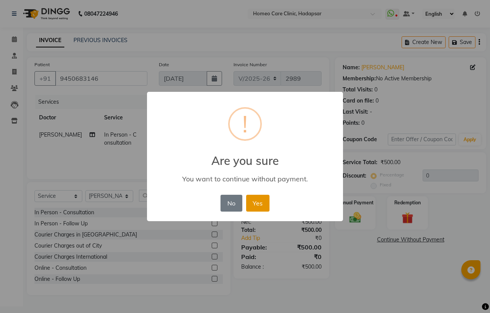
click at [251, 203] on button "Yes" at bounding box center [257, 203] width 23 height 17
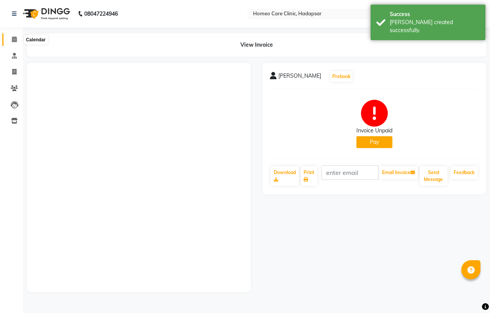
click at [16, 40] on span at bounding box center [14, 39] width 13 height 9
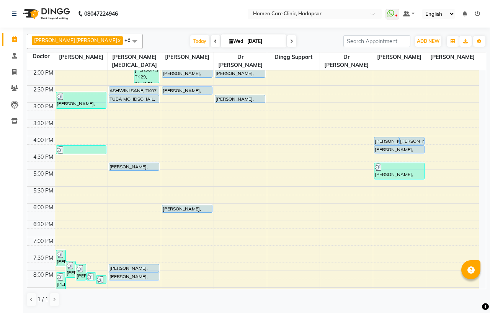
scroll to position [255, 0]
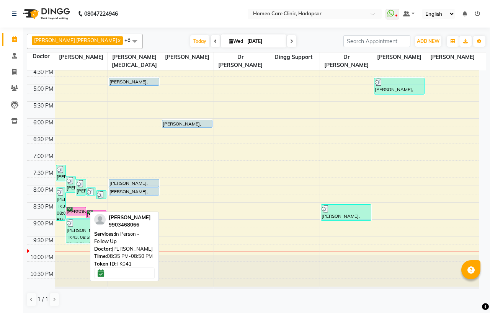
click at [79, 210] on div "[PERSON_NAME], TK41, 08:35 PM-08:50 PM, In Person - Follow Up" at bounding box center [76, 211] width 20 height 8
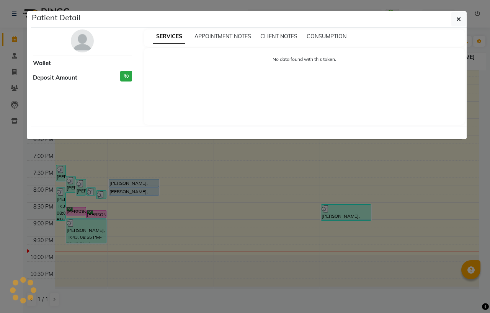
select select "6"
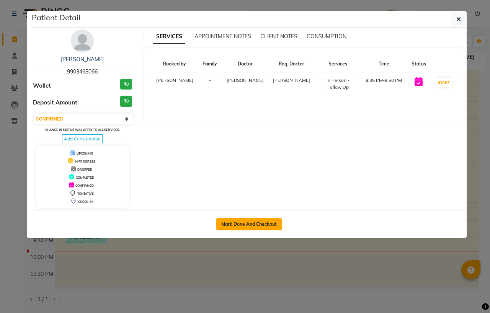
click at [263, 221] on button "Mark Done And Checkout" at bounding box center [248, 224] width 65 height 12
select select "service"
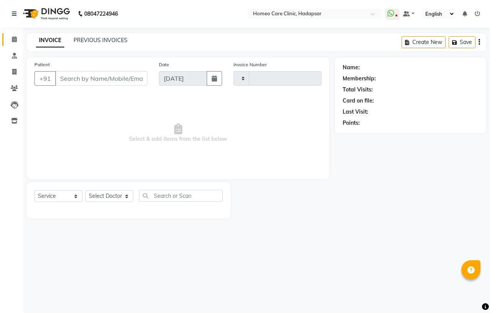
type input "2990"
select select "7485"
type input "9903468066"
select select "65961"
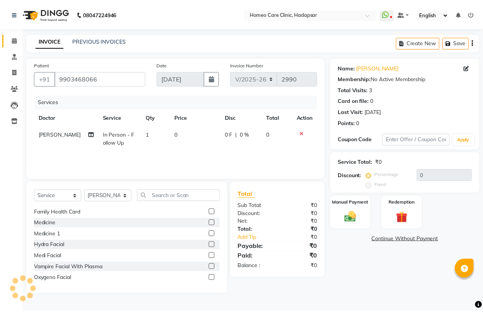
scroll to position [85, 0]
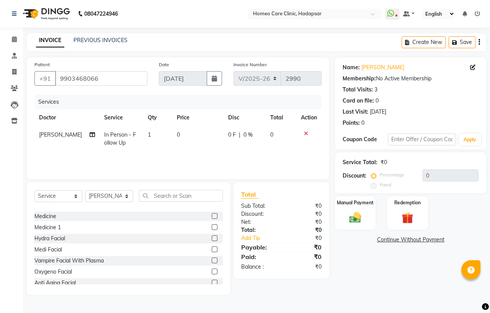
click at [212, 215] on label at bounding box center [215, 216] width 6 height 6
click at [212, 215] on input "checkbox" at bounding box center [214, 216] width 5 height 5
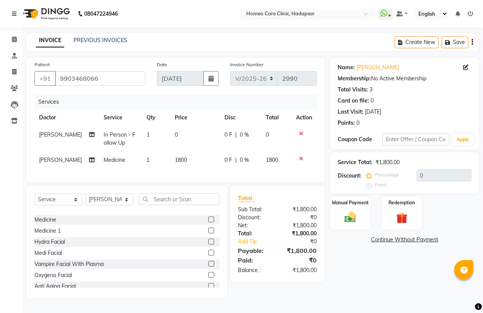
checkbox input "false"
click at [178, 156] on span "1800" at bounding box center [181, 159] width 12 height 7
select select "65961"
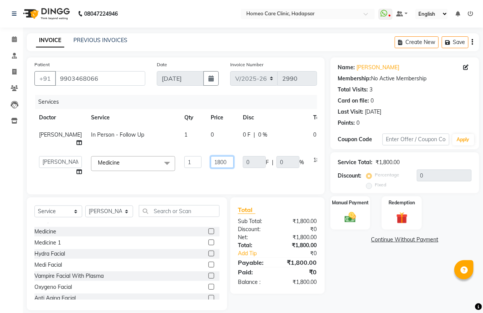
click at [211, 168] on input "1800" at bounding box center [222, 162] width 23 height 12
type input "3600"
click at [345, 221] on img at bounding box center [351, 217] width 20 height 14
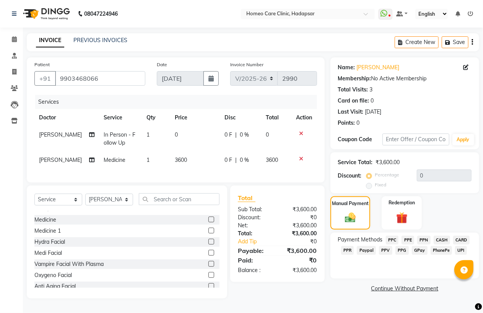
click at [441, 250] on span "PhonePe" at bounding box center [442, 250] width 22 height 9
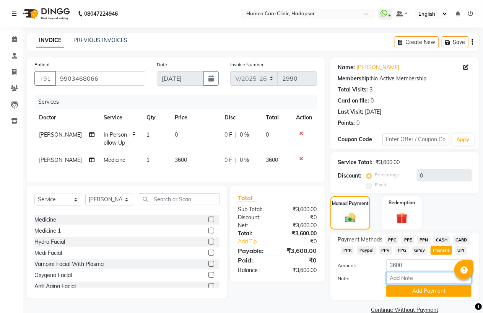
drag, startPoint x: 414, startPoint y: 275, endPoint x: 402, endPoint y: 257, distance: 22.0
click at [414, 276] on input "Note:" at bounding box center [428, 278] width 85 height 12
type input "PPF"
click at [418, 291] on button "Add Payment" at bounding box center [428, 291] width 85 height 12
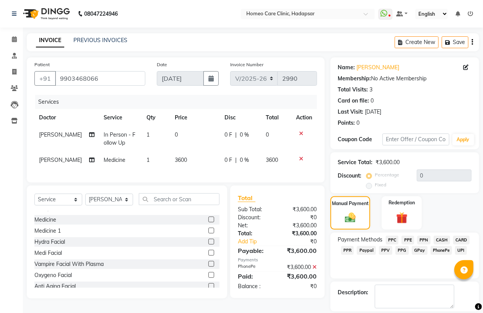
scroll to position [24, 0]
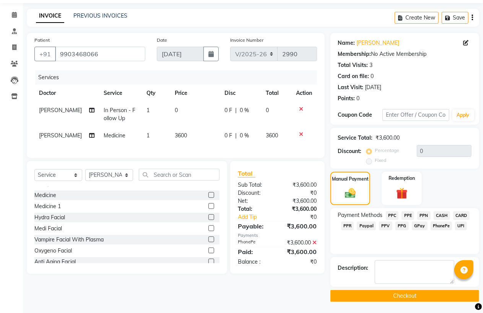
click at [411, 296] on button "Checkout" at bounding box center [405, 296] width 149 height 12
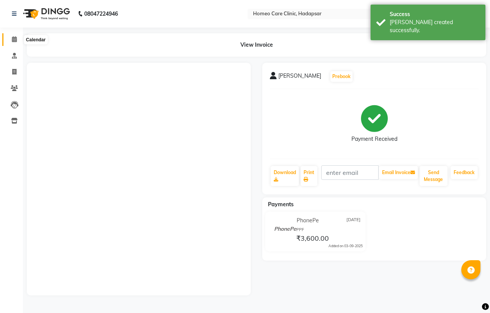
click at [13, 41] on icon at bounding box center [14, 39] width 5 height 6
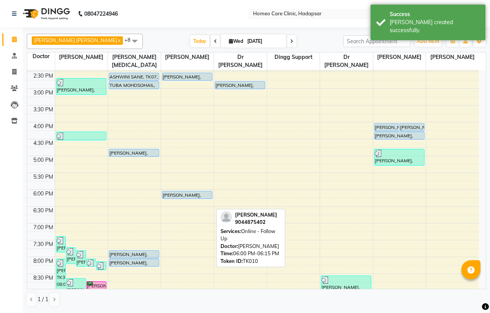
scroll to position [255, 0]
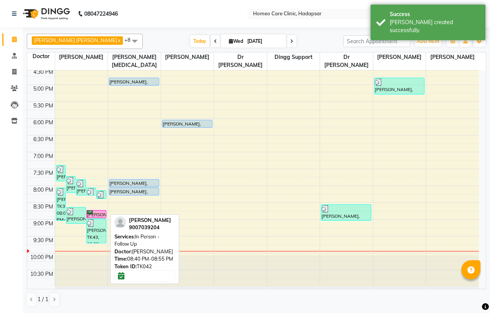
click at [103, 213] on div "[PERSON_NAME], TK42, 08:40 PM-08:55 PM, In Person - Follow Up" at bounding box center [96, 213] width 20 height 7
select select "6"
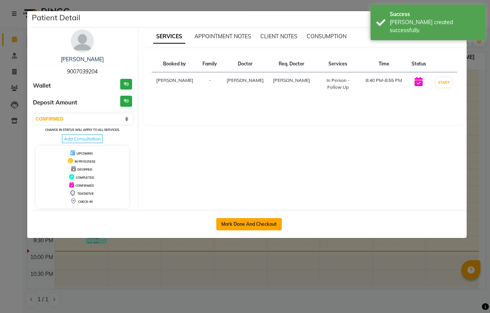
click at [228, 223] on button "Mark Done And Checkout" at bounding box center [248, 224] width 65 height 12
select select "service"
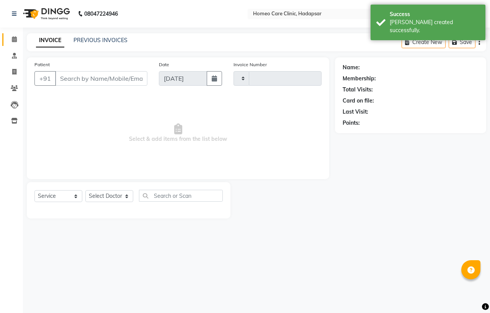
type input "2991"
select select "7485"
type input "9007039204"
select select "65961"
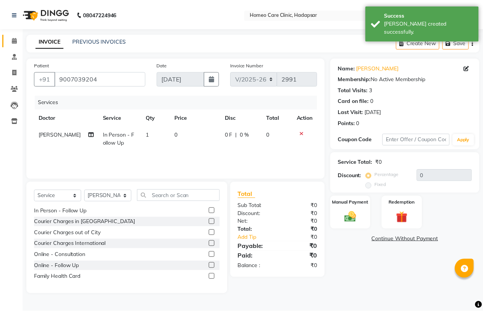
scroll to position [85, 0]
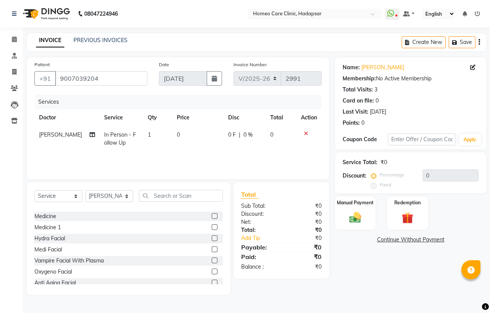
drag, startPoint x: 207, startPoint y: 215, endPoint x: 207, endPoint y: 208, distance: 6.9
click at [212, 215] on label at bounding box center [215, 216] width 6 height 6
click at [212, 215] on input "checkbox" at bounding box center [214, 216] width 5 height 5
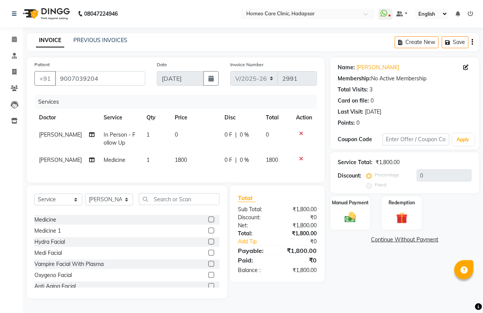
checkbox input "false"
click at [178, 164] on td "1800" at bounding box center [195, 159] width 50 height 17
select select "65961"
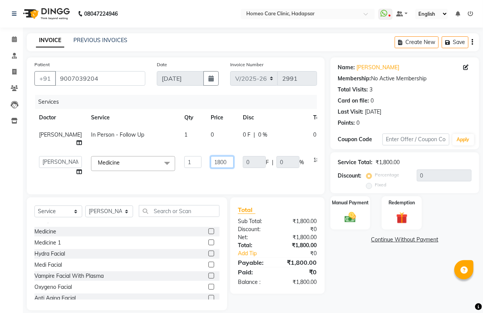
click at [211, 168] on input "1800" at bounding box center [222, 162] width 23 height 12
type input "3600"
click at [351, 214] on img at bounding box center [351, 217] width 20 height 14
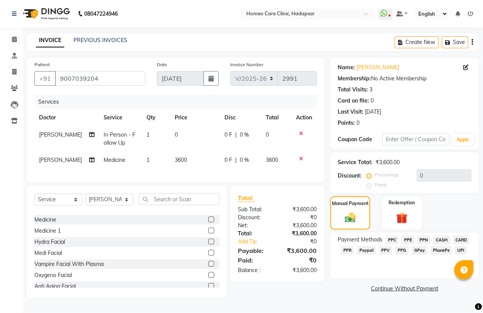
click at [438, 249] on span "PhonePe" at bounding box center [442, 250] width 22 height 9
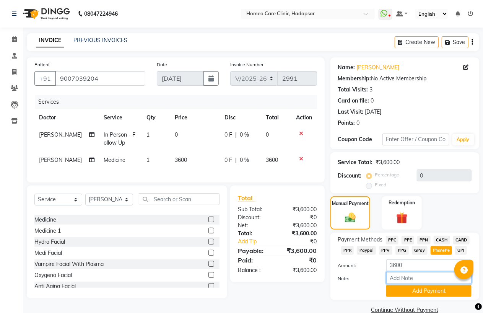
drag, startPoint x: 408, startPoint y: 277, endPoint x: 411, endPoint y: 265, distance: 11.5
click at [408, 277] on input "Note:" at bounding box center [428, 278] width 85 height 12
type input "PPF"
click at [412, 284] on div "Note: PPF" at bounding box center [404, 278] width 145 height 13
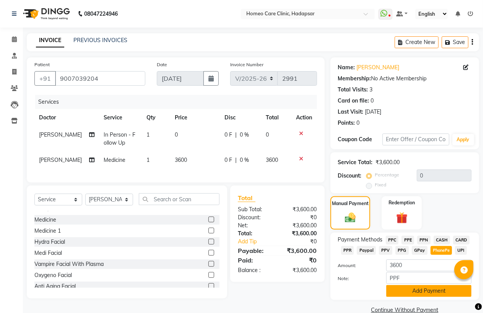
click at [410, 292] on button "Add Payment" at bounding box center [428, 291] width 85 height 12
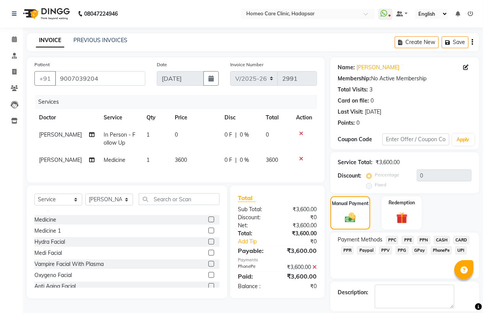
scroll to position [24, 0]
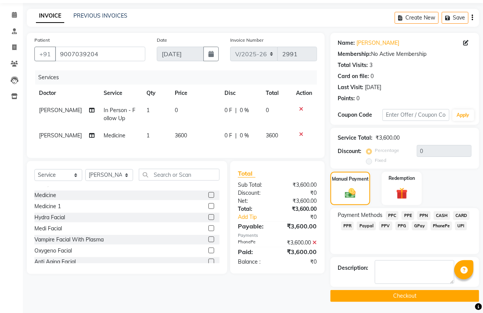
click at [409, 293] on button "Checkout" at bounding box center [405, 296] width 149 height 12
